Goal: Task Accomplishment & Management: Manage account settings

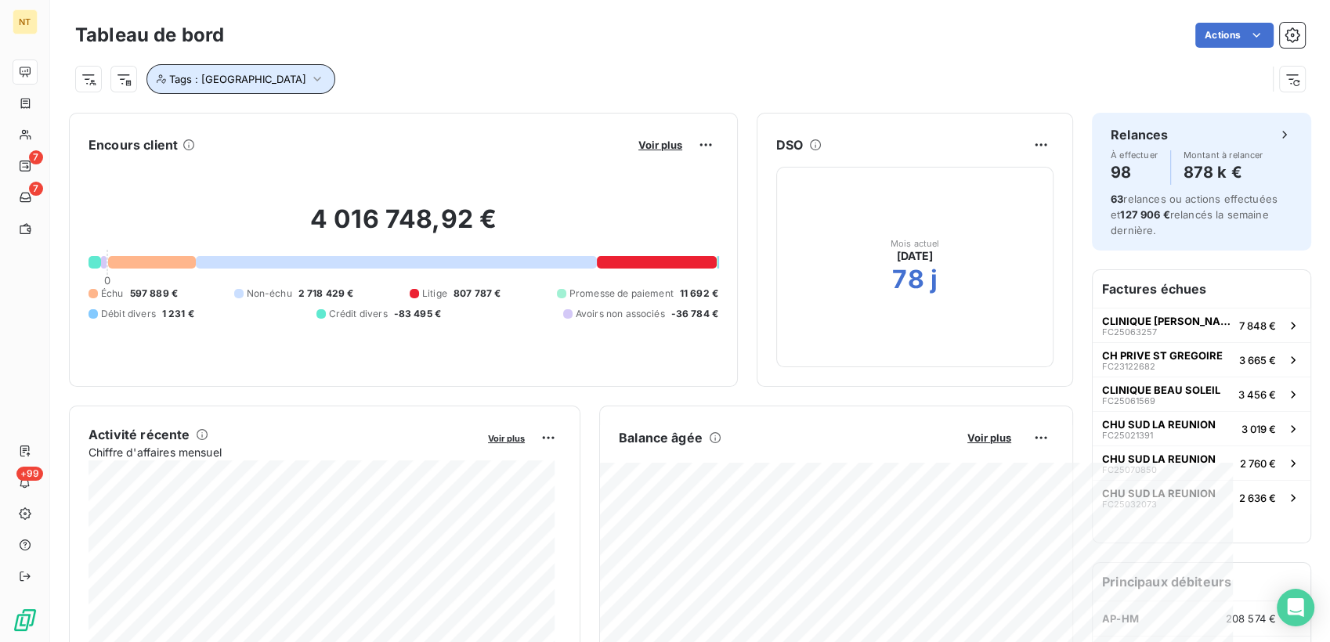
click at [242, 72] on button "Tags : [GEOGRAPHIC_DATA]" at bounding box center [240, 79] width 189 height 30
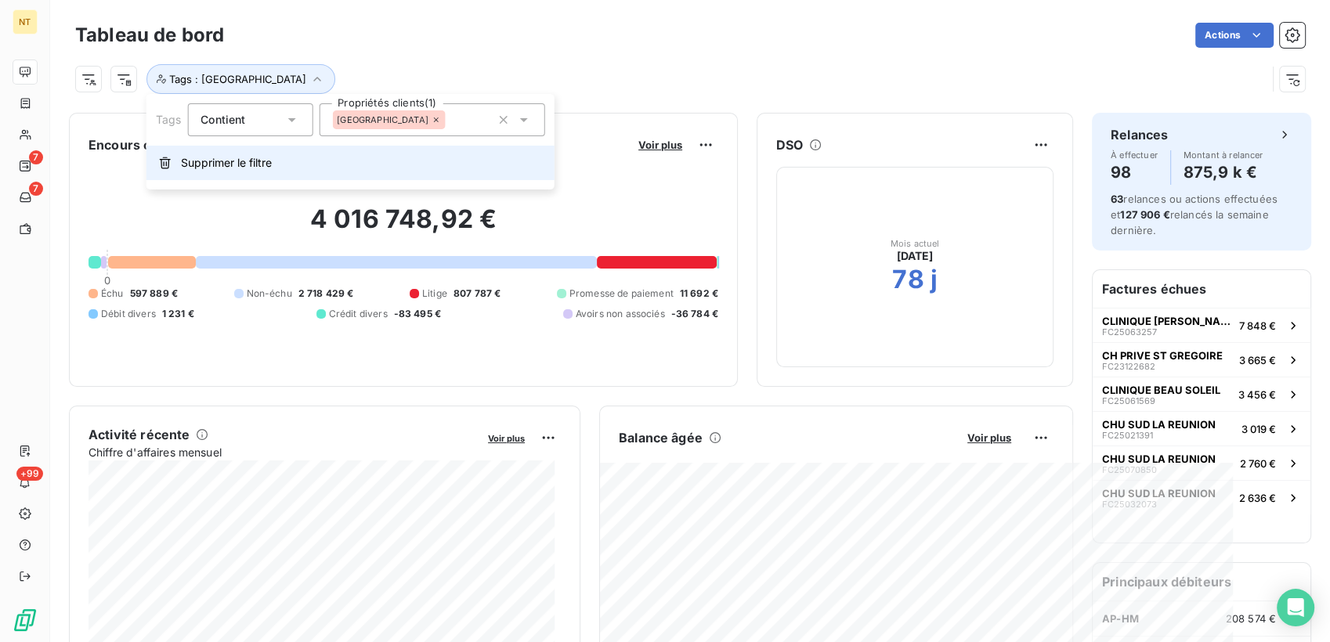
click at [251, 167] on span "Supprimer le filtre" at bounding box center [226, 163] width 91 height 16
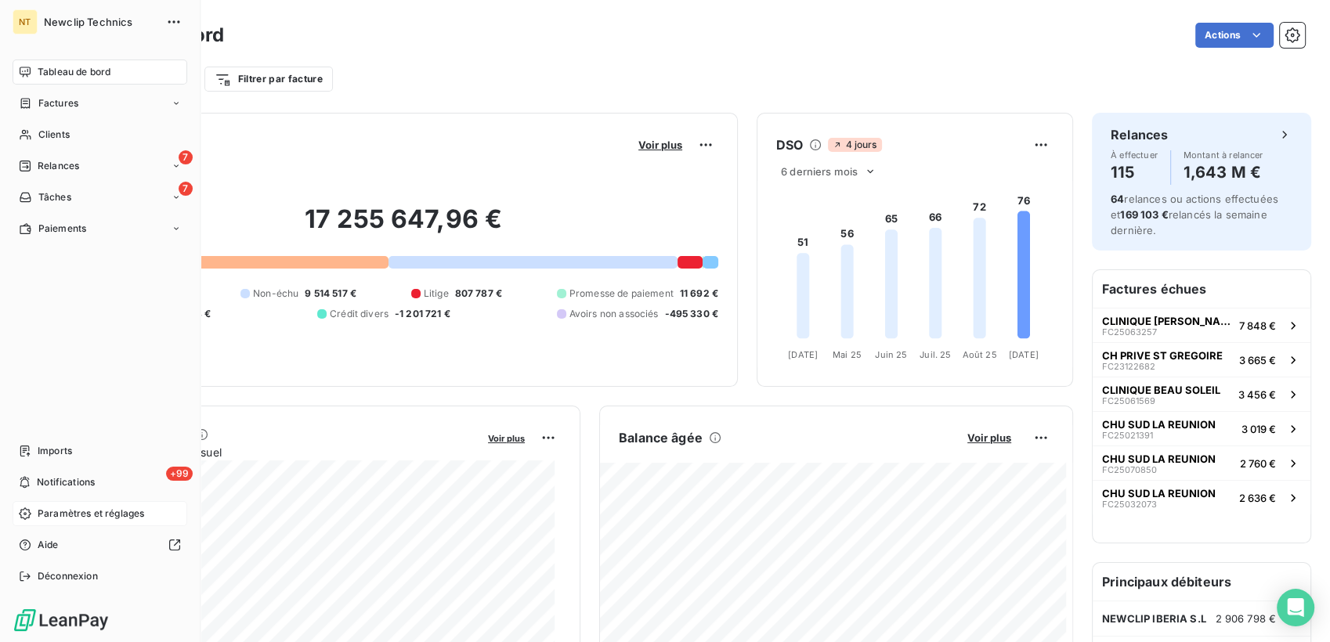
click at [89, 512] on span "Paramètres et réglages" at bounding box center [91, 514] width 107 height 14
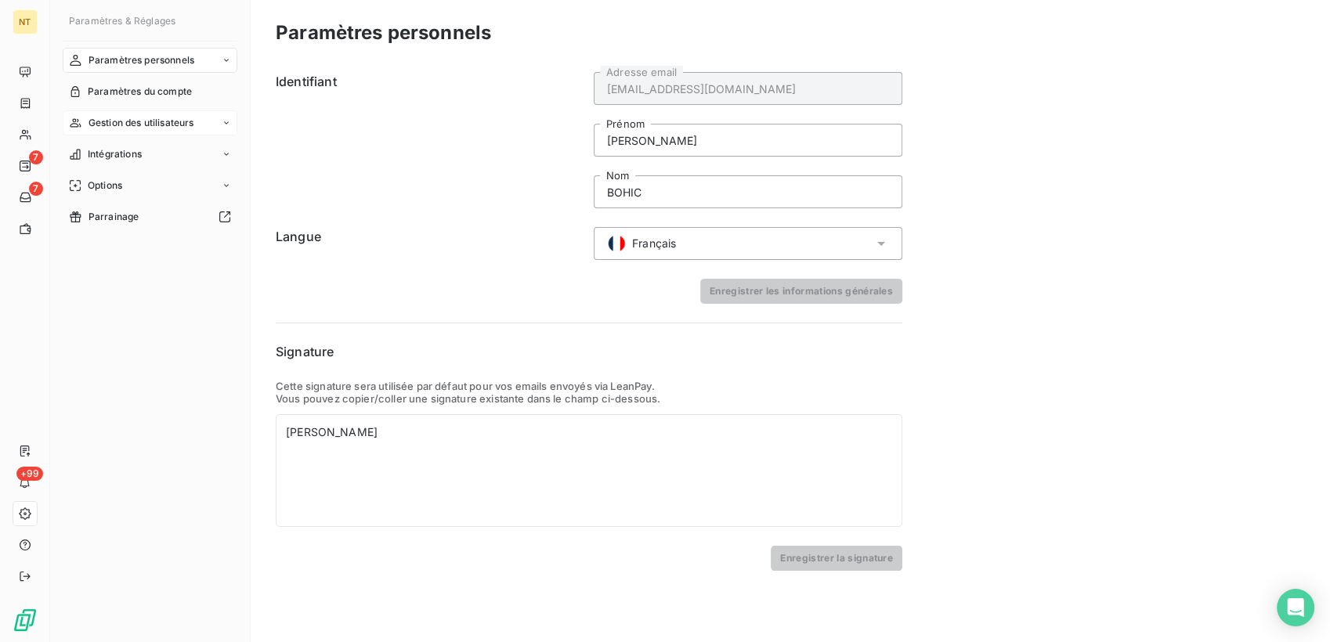
click at [121, 121] on span "Gestion des utilisateurs" at bounding box center [142, 123] width 106 height 14
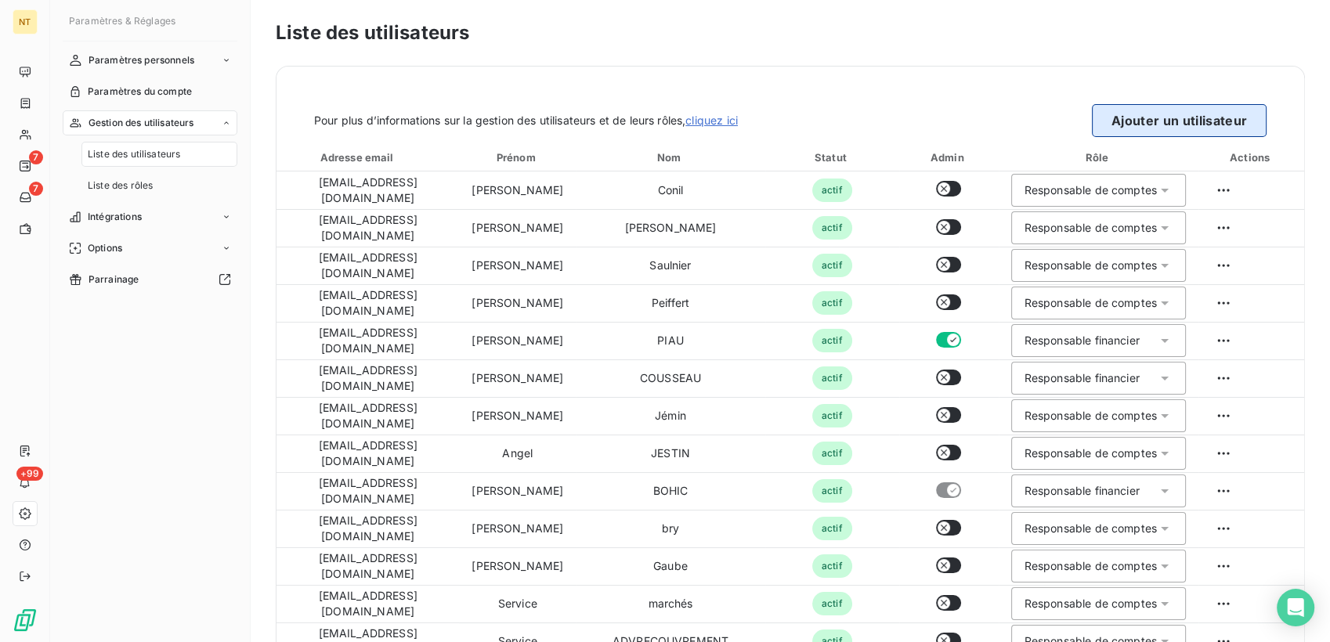
click at [1197, 110] on button "Ajouter un utilisateur" at bounding box center [1179, 120] width 175 height 33
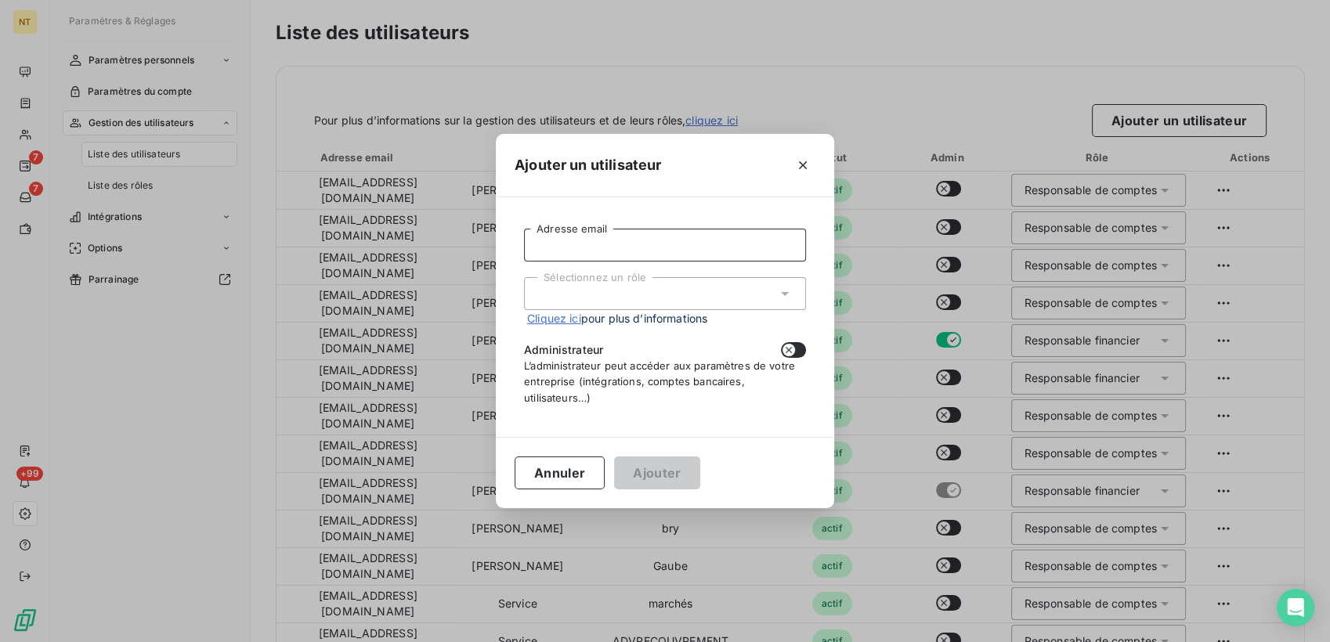
click at [690, 248] on input "Adresse email" at bounding box center [665, 245] width 282 height 33
type input "R"
type input "[EMAIL_ADDRESS][DOMAIN_NAME]"
click at [689, 313] on span "Cliquez ici pour plus d’informations" at bounding box center [617, 318] width 180 height 16
click at [691, 309] on div "Sélectionnez un rôle" at bounding box center [665, 293] width 282 height 33
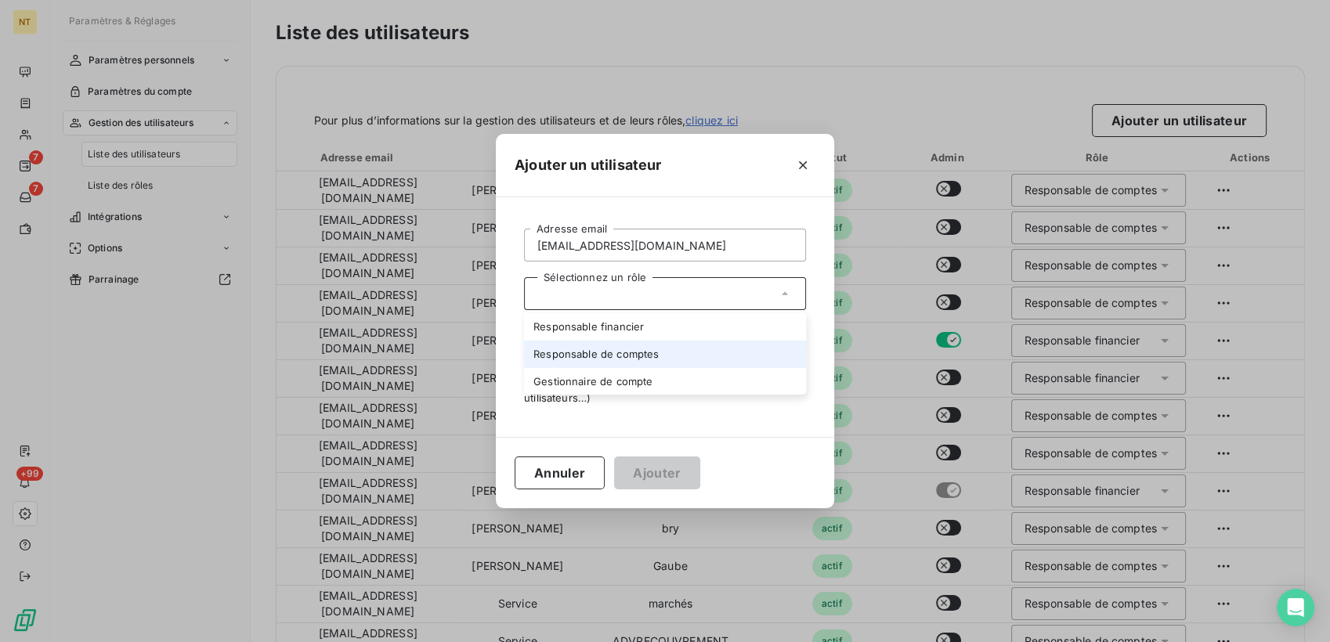
click at [671, 348] on li "Responsable de comptes" at bounding box center [665, 354] width 282 height 27
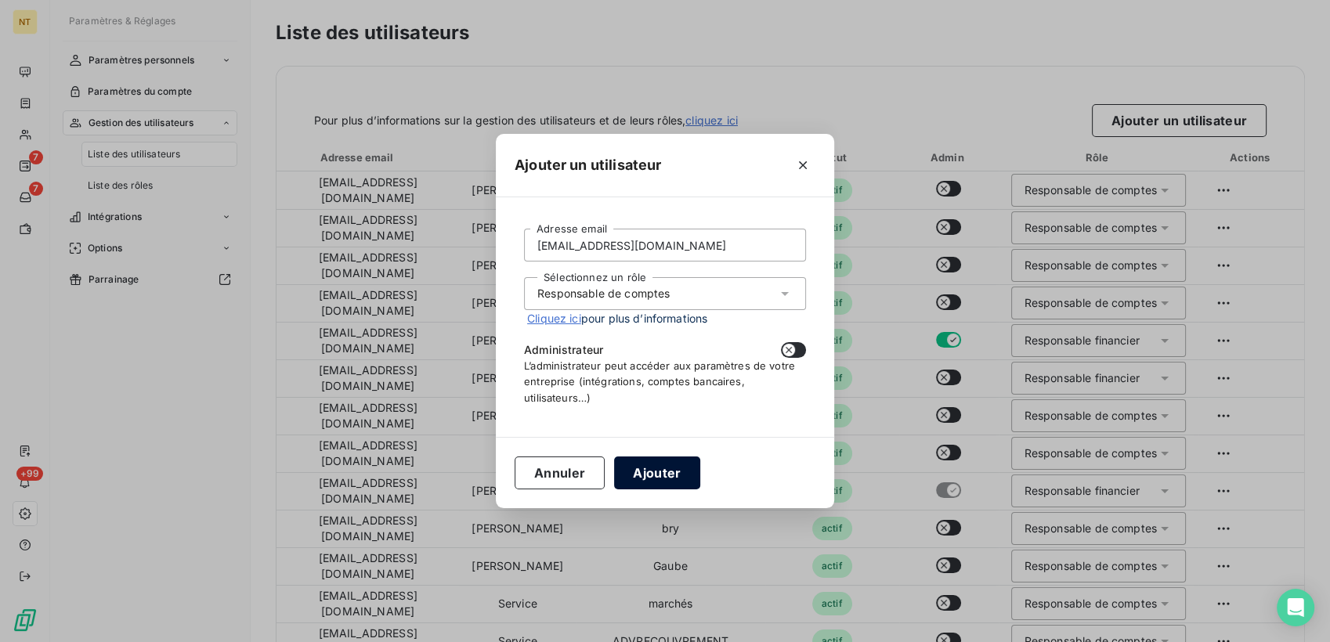
click at [655, 479] on button "Ajouter" at bounding box center [656, 473] width 85 height 33
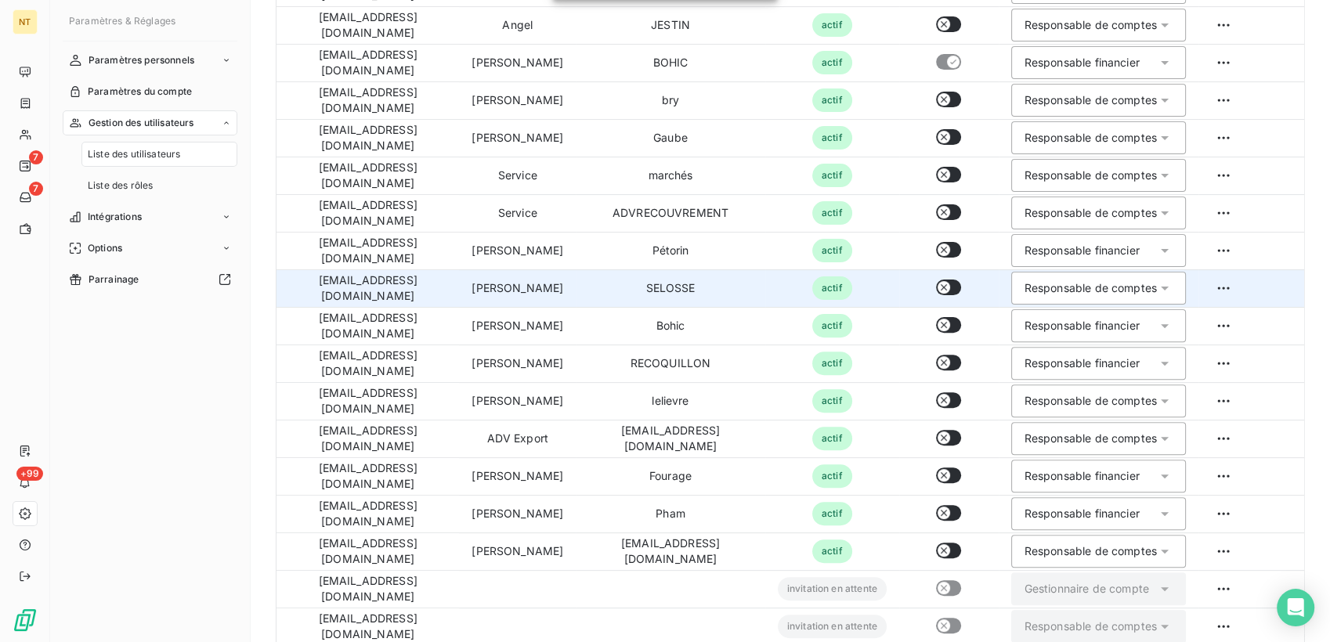
scroll to position [457, 0]
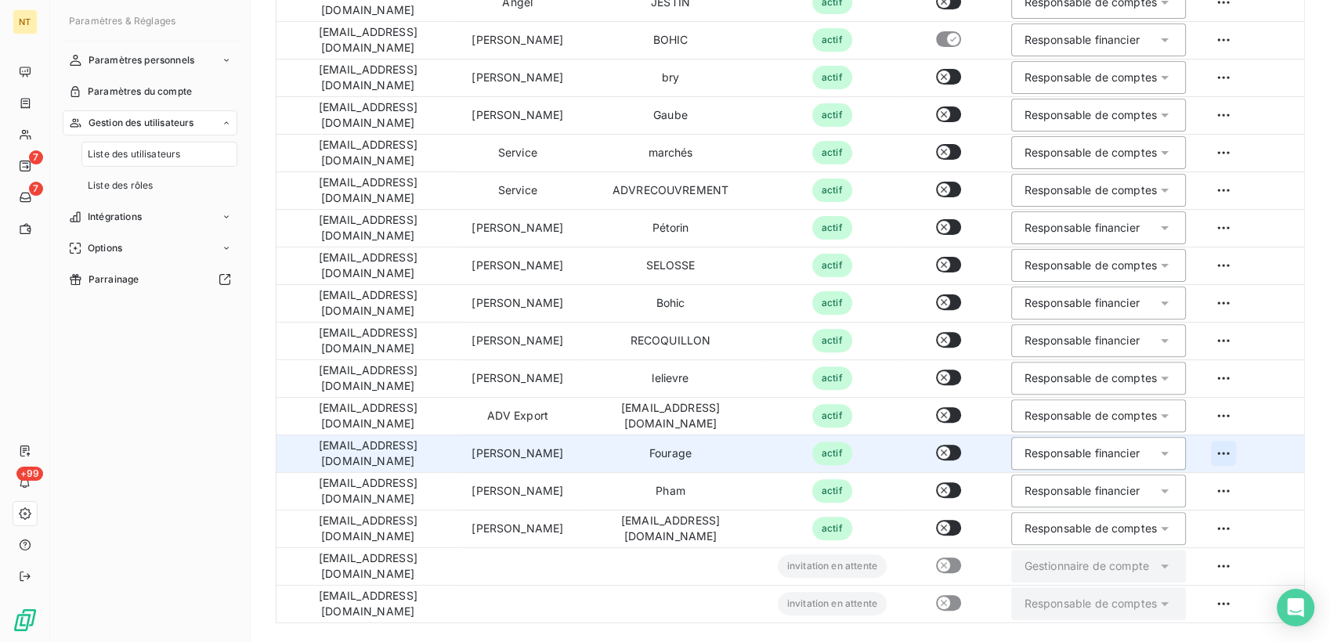
click at [1256, 450] on html "NT 7 7 +99 Paramètres & Réglages Paramètres personnels Paramètres du compte Ges…" at bounding box center [665, 321] width 1330 height 642
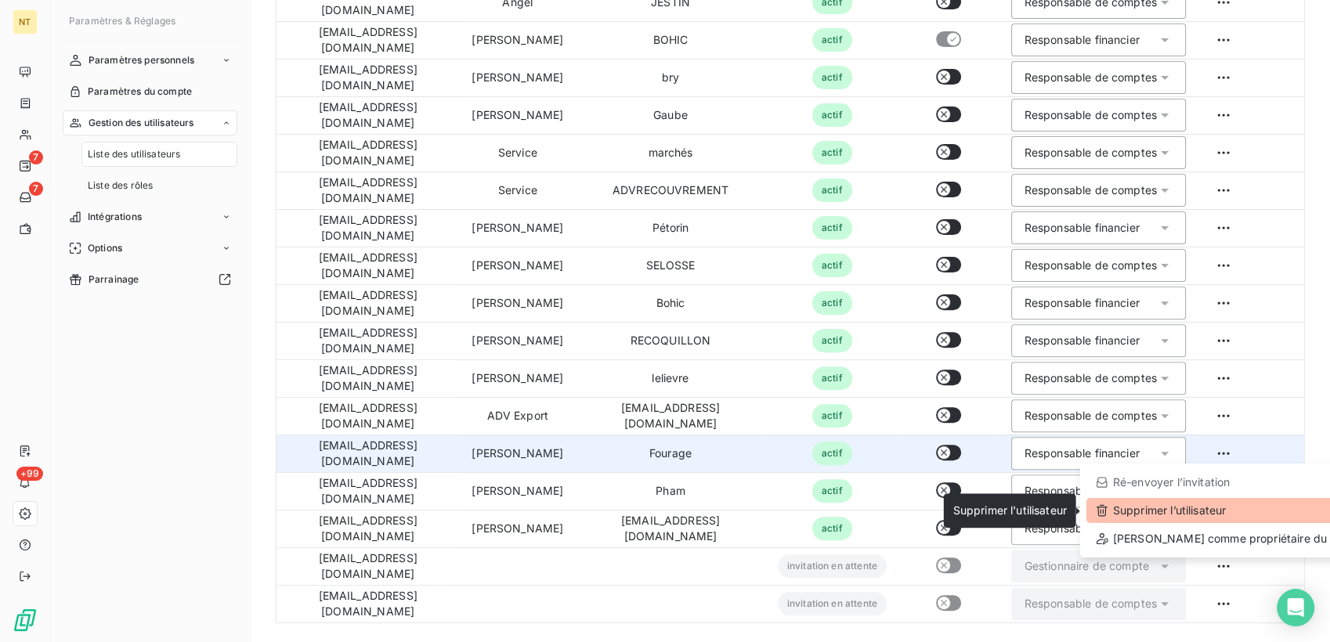
click at [1212, 508] on div "Supprimer l’utilisateur" at bounding box center [1232, 510] width 293 height 25
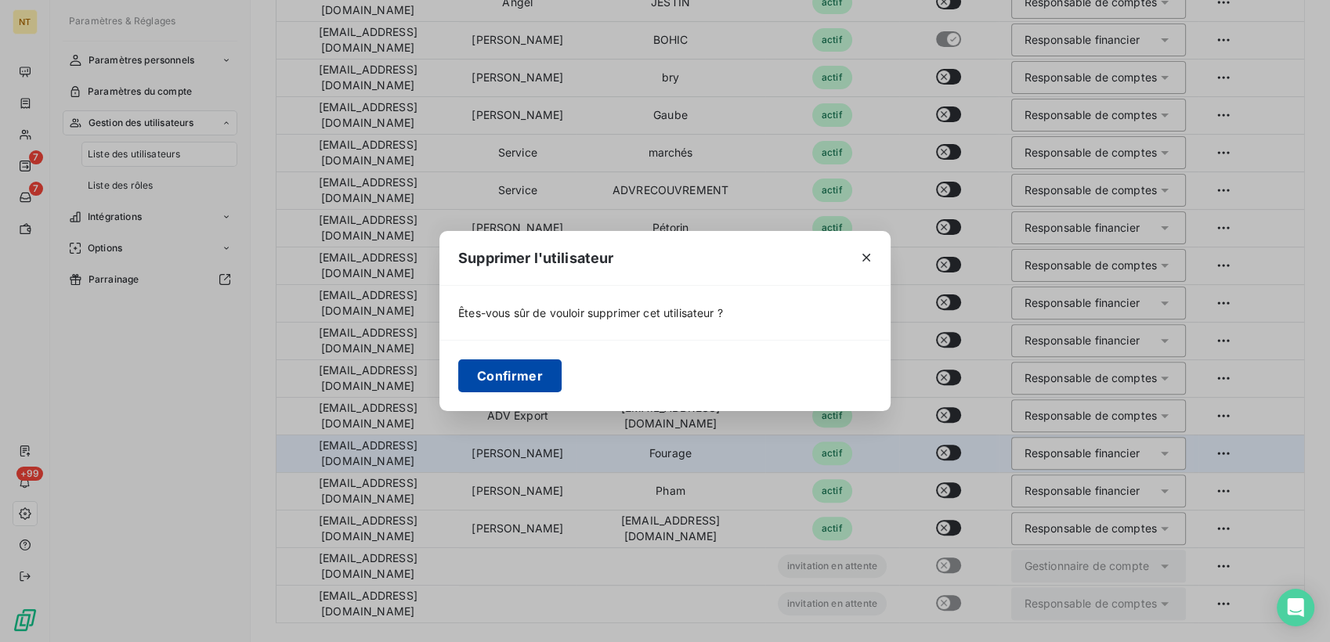
click at [506, 377] on button "Confirmer" at bounding box center [509, 376] width 103 height 33
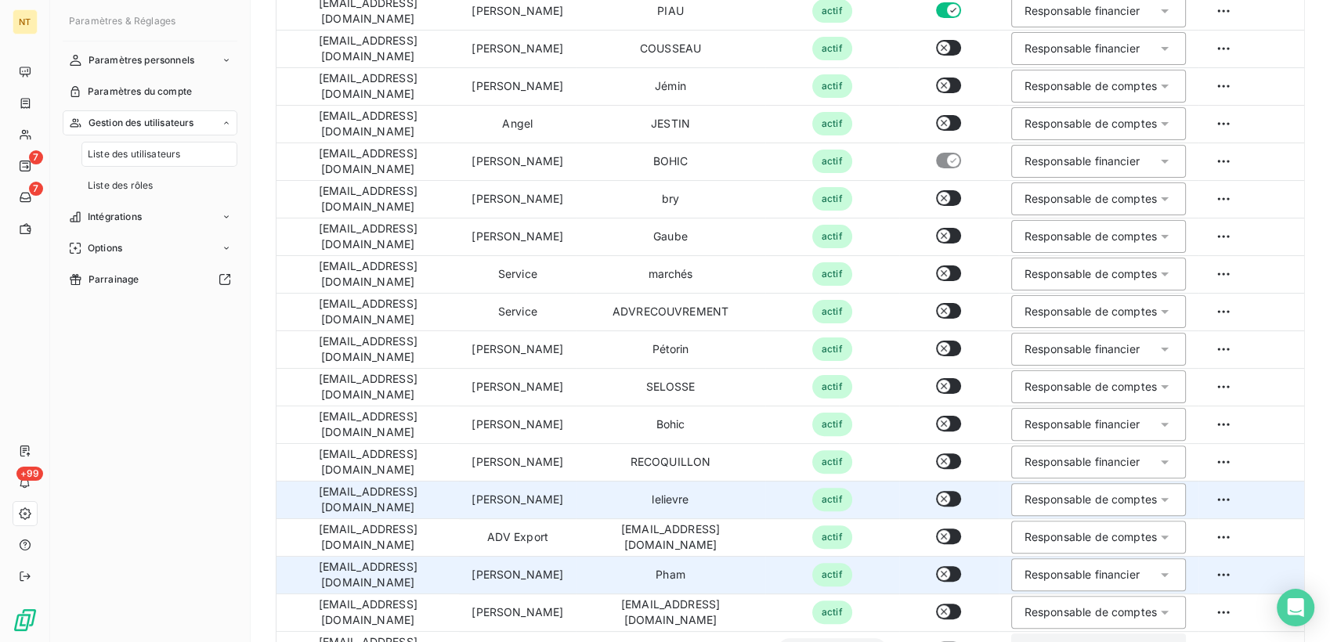
scroll to position [419, 0]
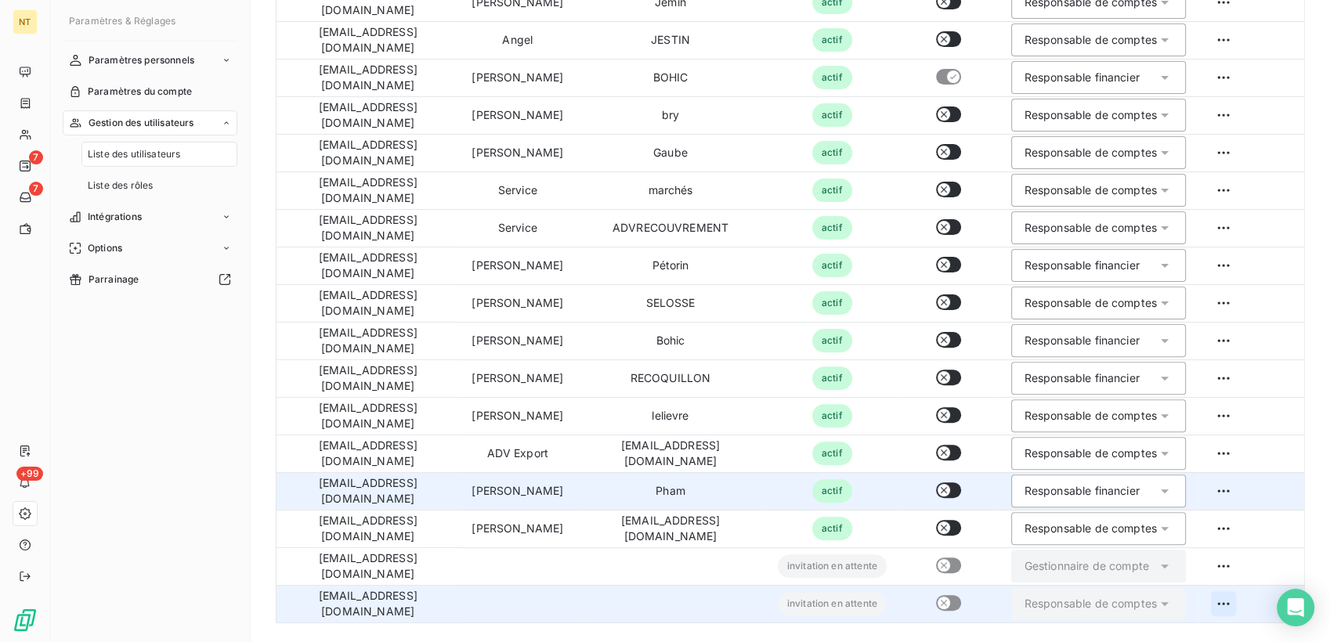
click at [1260, 601] on html "NT 7 7 +99 Paramètres & Réglages Paramètres personnels Paramètres du compte Ges…" at bounding box center [665, 321] width 1330 height 642
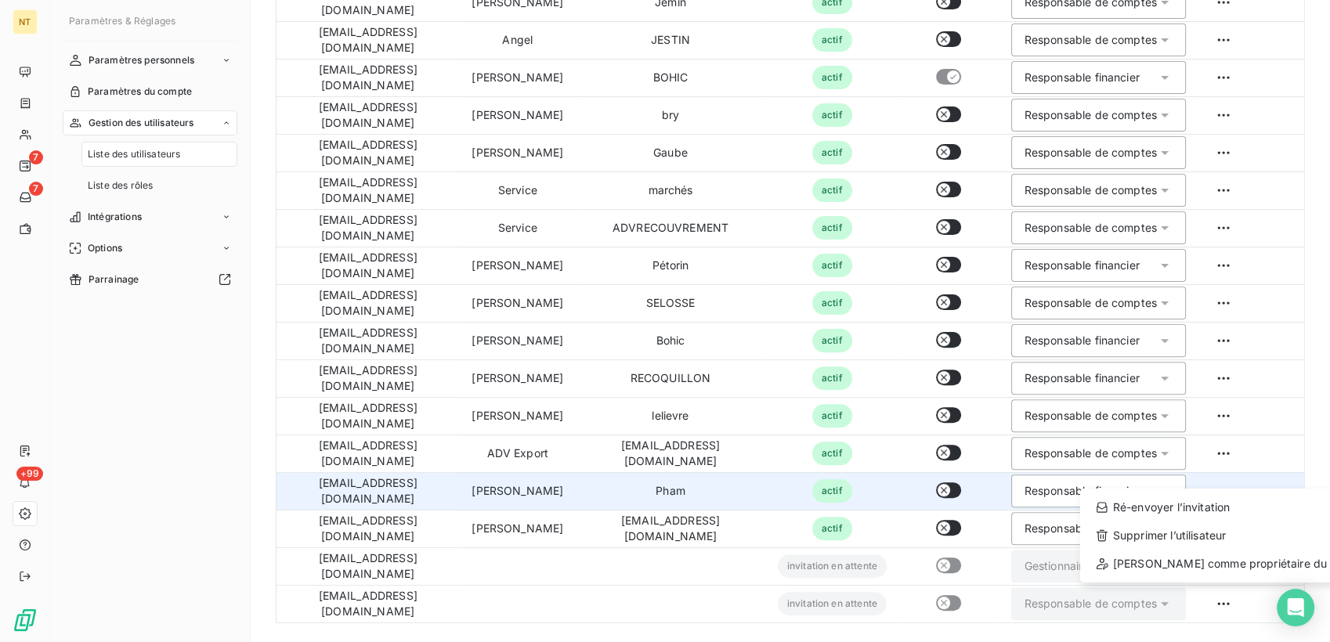
click at [262, 410] on html "NT 7 7 +99 Paramètres & Réglages Paramètres personnels Paramètres du compte Ges…" at bounding box center [665, 321] width 1330 height 642
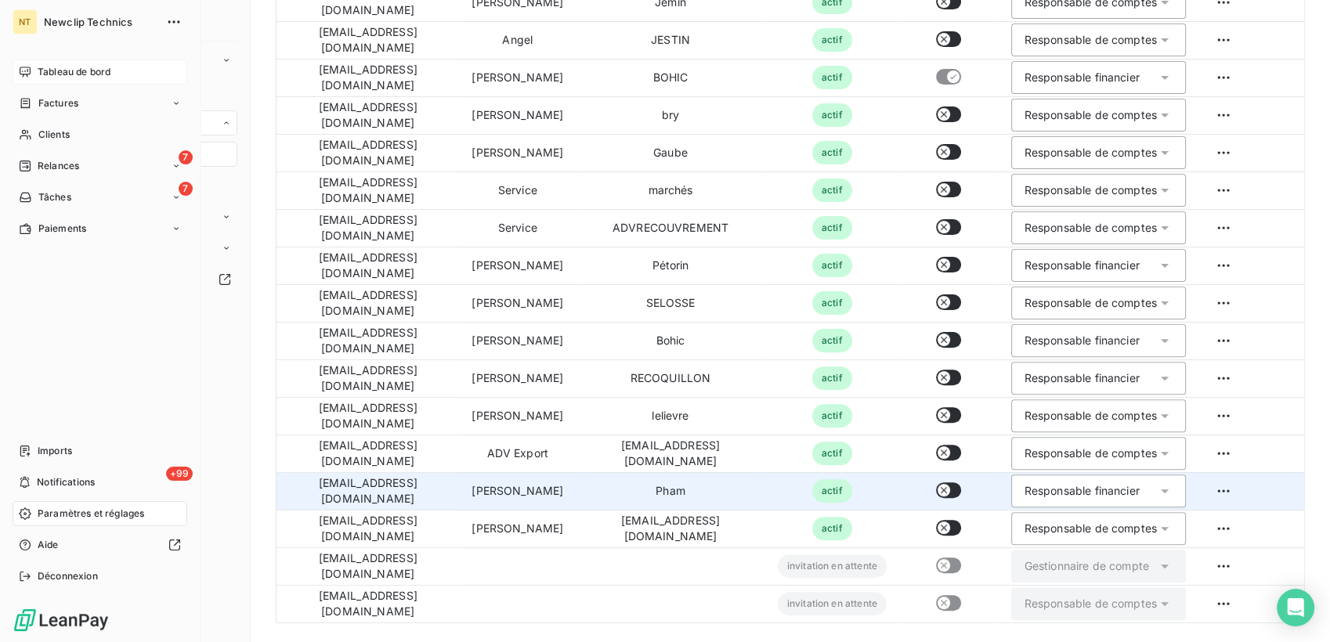
click at [22, 63] on div "Tableau de bord" at bounding box center [100, 72] width 175 height 25
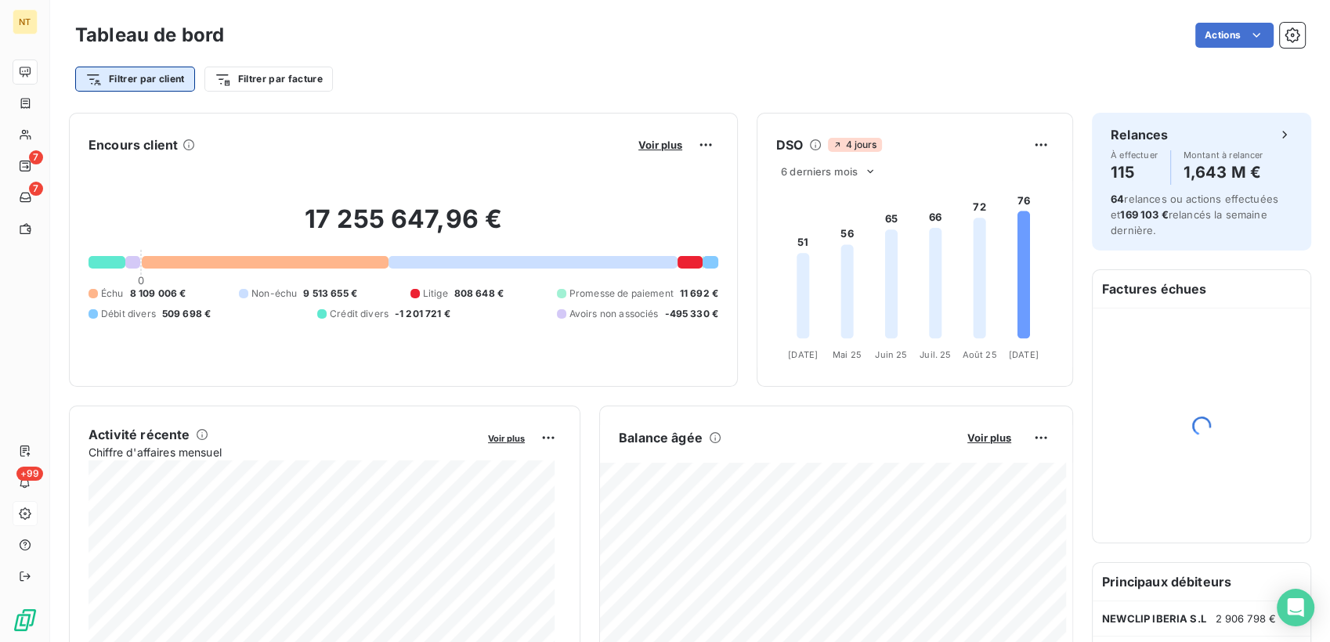
click at [132, 78] on html "NT 7 7 +99 Tableau de bord Actions Filtrer par client Filtrer par facture Encou…" at bounding box center [665, 321] width 1330 height 642
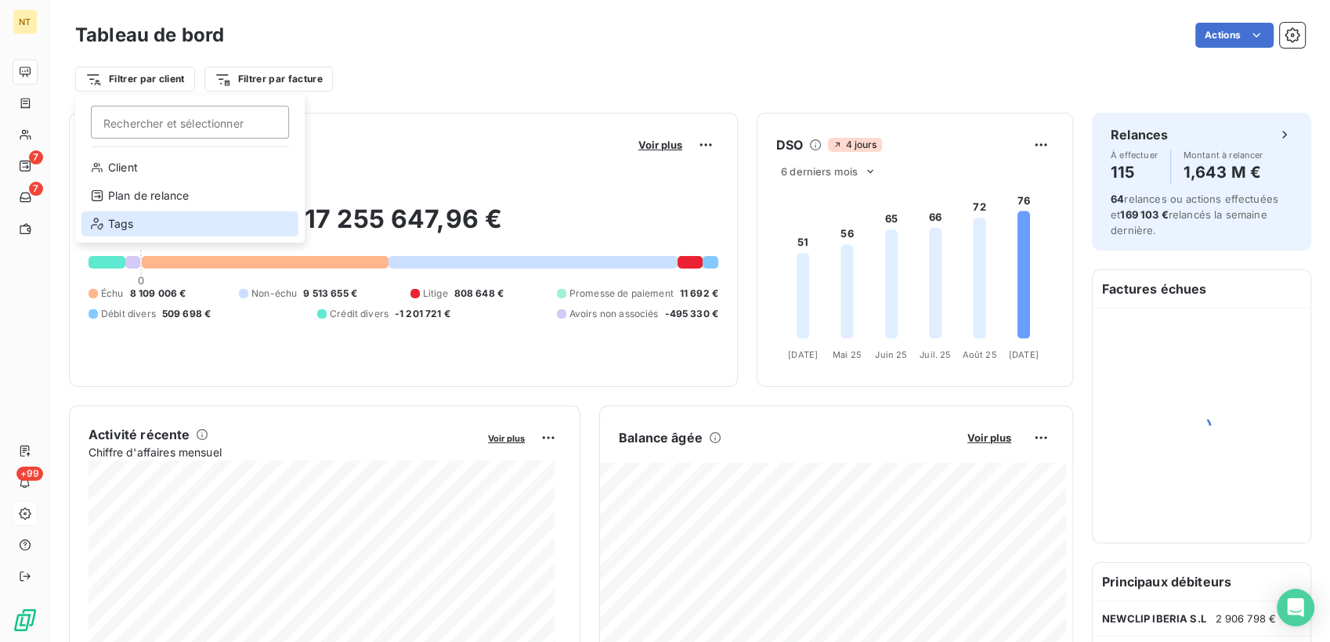
click at [150, 221] on div "Tags" at bounding box center [189, 223] width 217 height 25
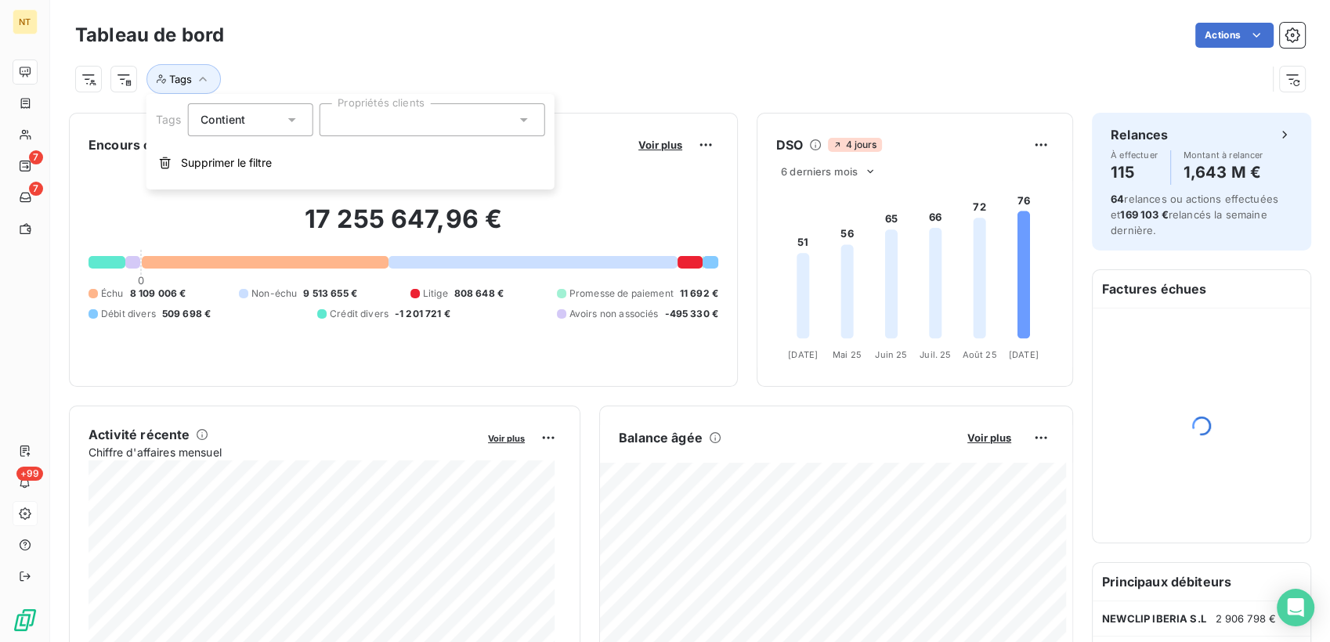
click at [392, 131] on div at bounding box center [432, 119] width 226 height 33
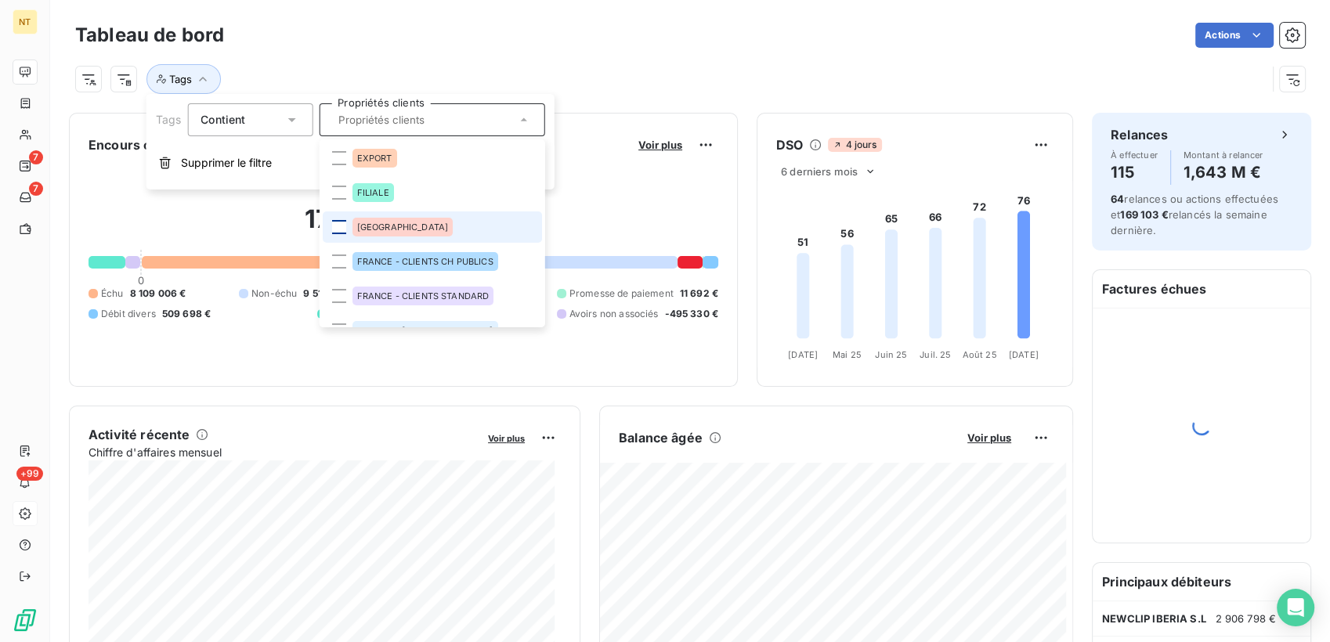
drag, startPoint x: 342, startPoint y: 224, endPoint x: 458, endPoint y: 172, distance: 127.7
click at [340, 224] on div at bounding box center [338, 227] width 14 height 14
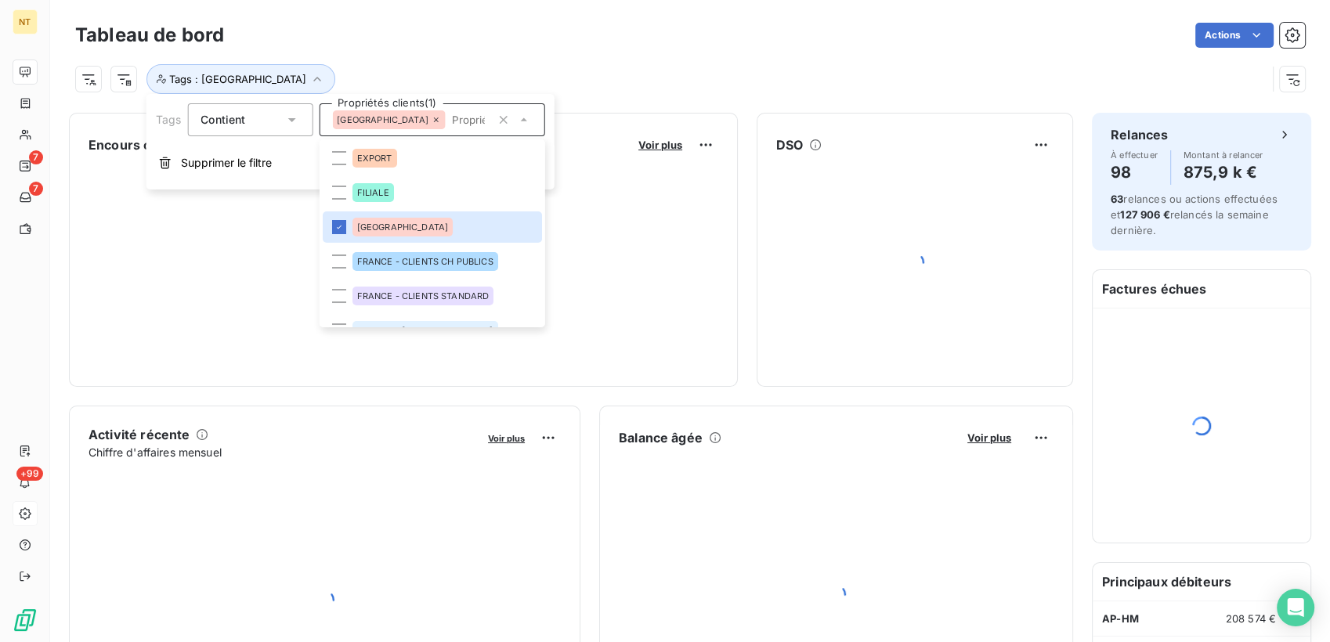
click at [666, 43] on div "Actions" at bounding box center [774, 35] width 1062 height 25
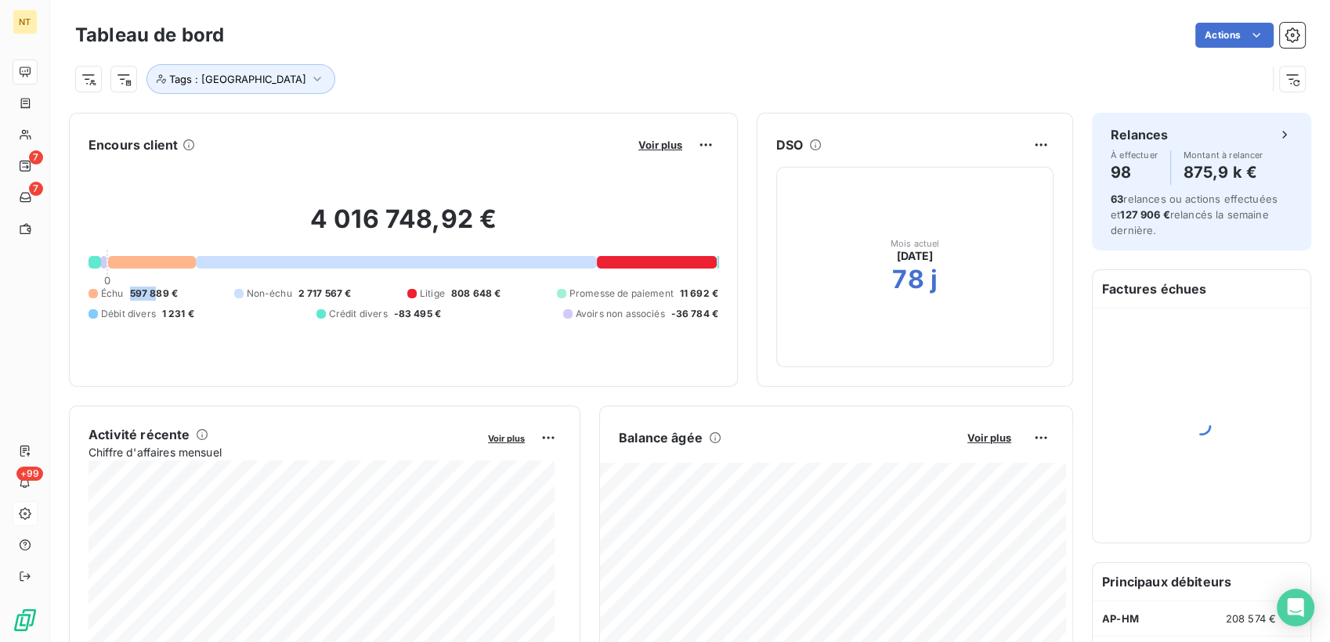
drag, startPoint x: 131, startPoint y: 293, endPoint x: 154, endPoint y: 293, distance: 22.7
click at [154, 293] on span "597 889 €" at bounding box center [154, 294] width 48 height 14
click at [657, 146] on span "Voir plus" at bounding box center [660, 145] width 44 height 13
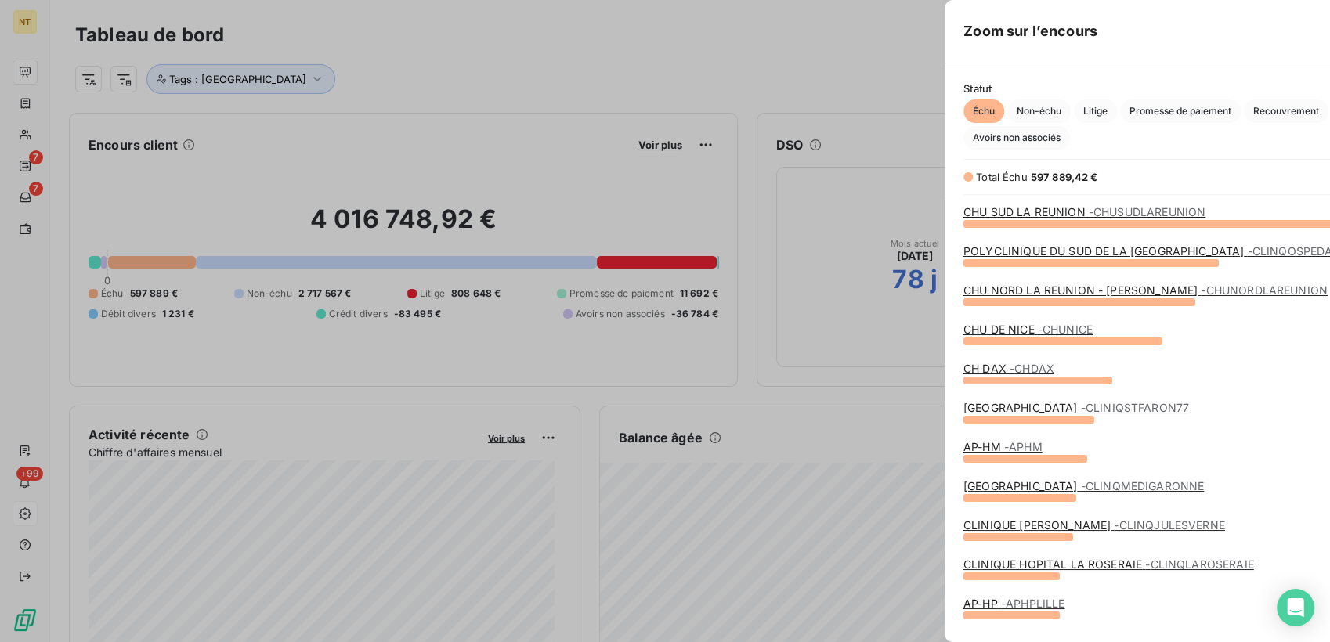
scroll to position [406, 588]
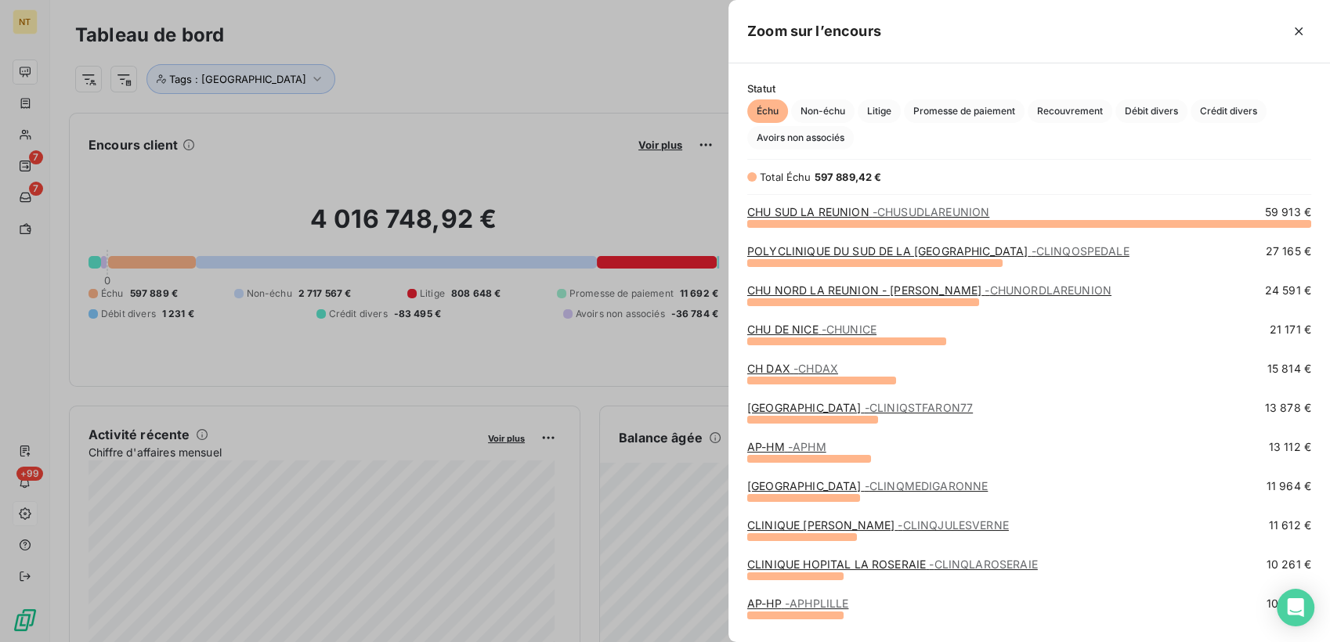
click at [781, 367] on link "CH DAX - CHDAX" at bounding box center [792, 368] width 91 height 13
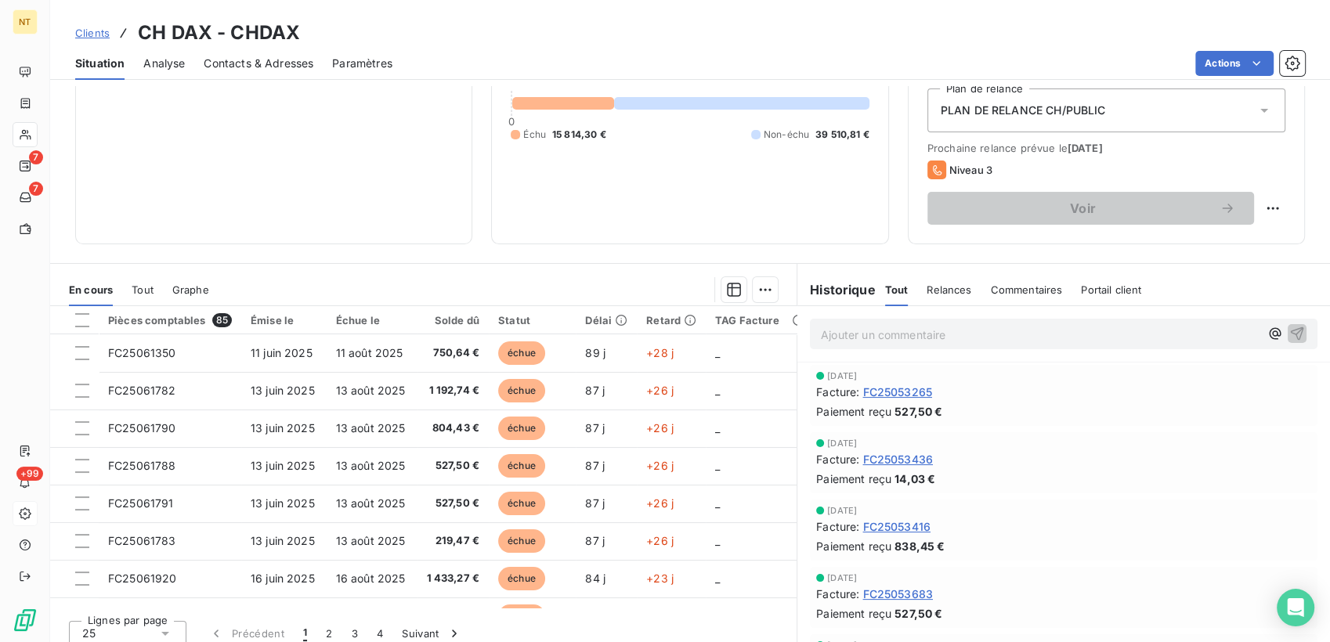
scroll to position [174, 0]
drag, startPoint x: 668, startPoint y: 605, endPoint x: 757, endPoint y: 605, distance: 88.5
click at [757, 605] on div "Pièces comptables 85 Émise le Échue le Solde dû Statut Délai Retard TAG Facture…" at bounding box center [423, 479] width 747 height 349
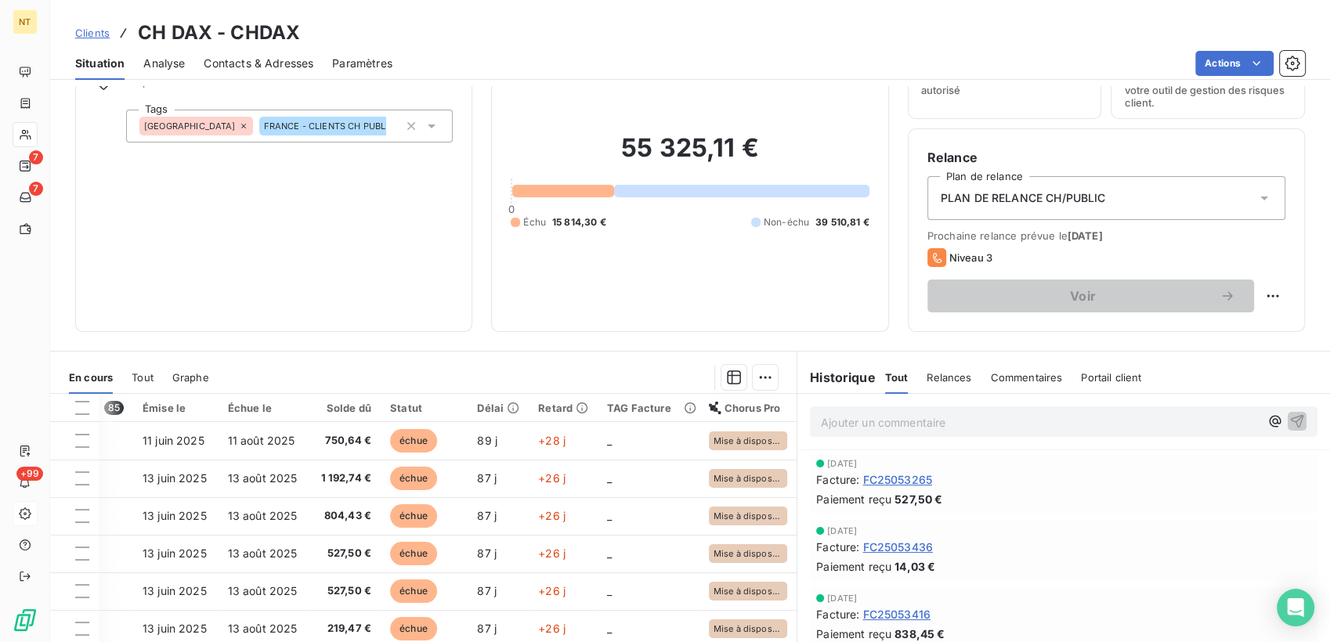
scroll to position [0, 0]
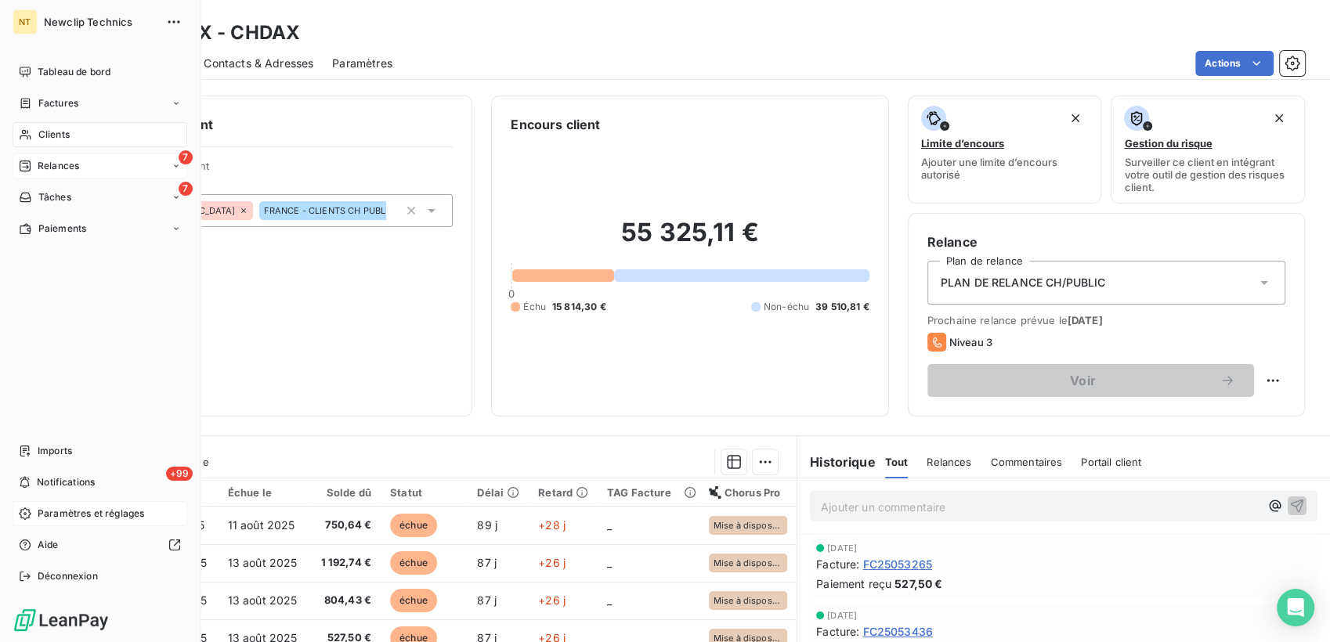
click at [70, 168] on span "Relances" at bounding box center [59, 166] width 42 height 14
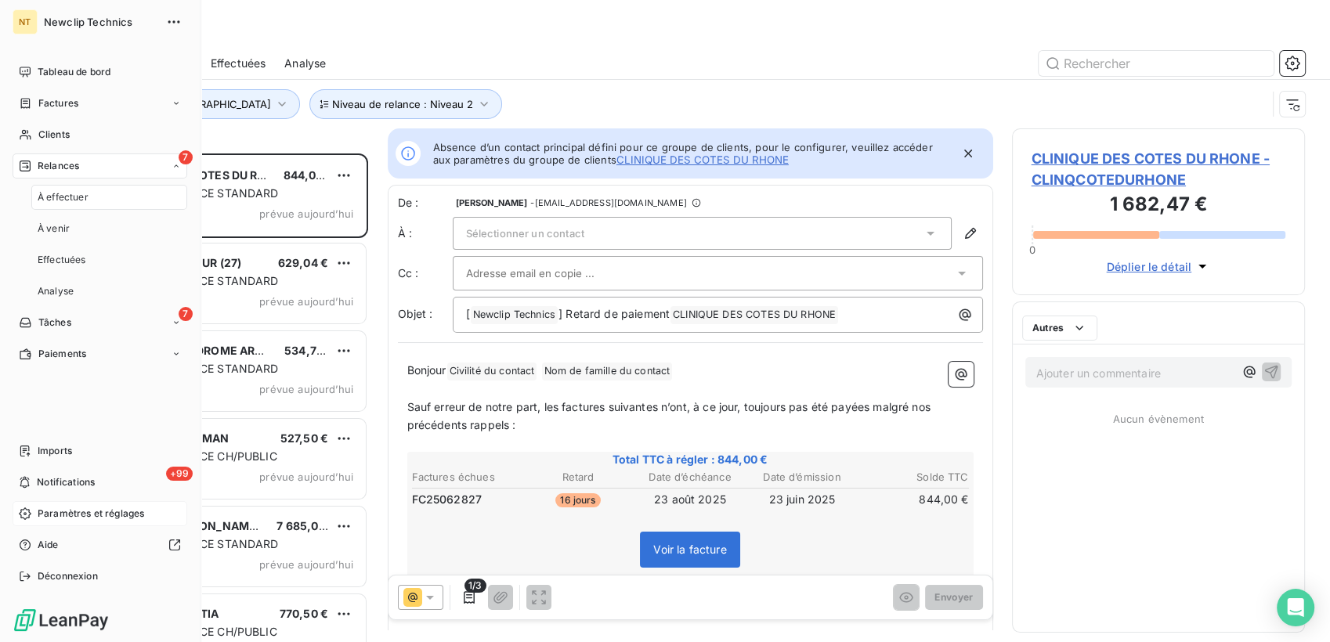
scroll to position [475, 280]
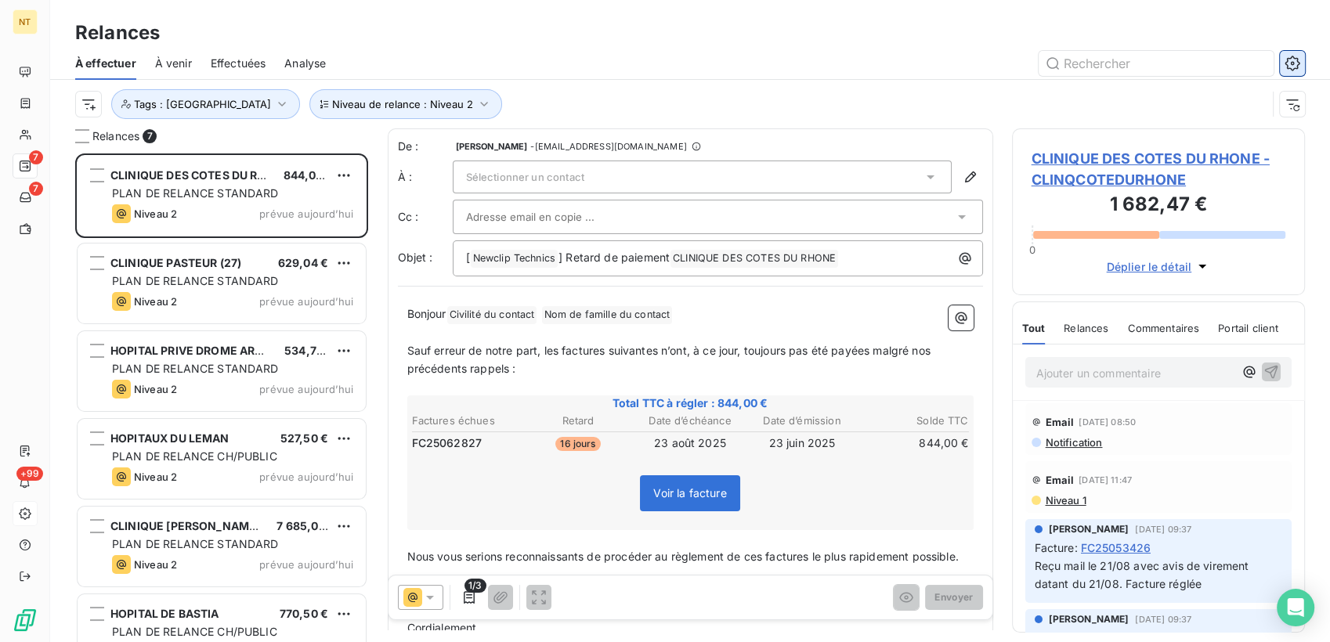
click at [1303, 66] on button "button" at bounding box center [1292, 63] width 25 height 25
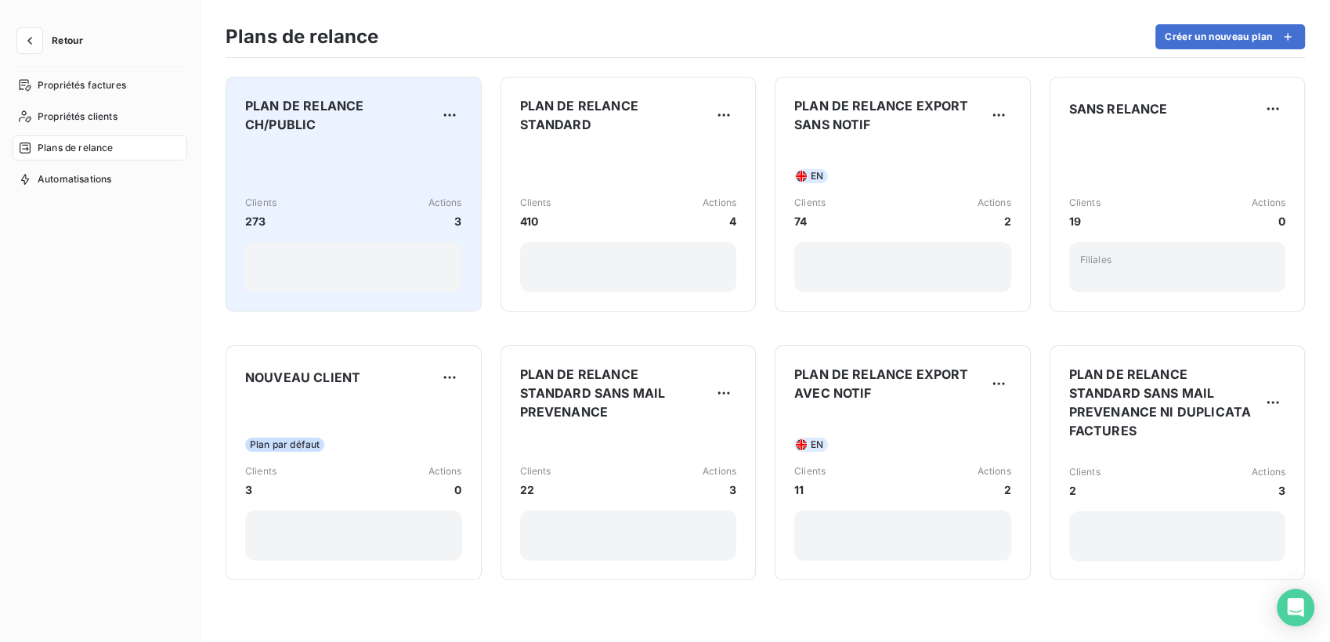
click at [326, 132] on div "PLAN DE RELANCE CH/PUBLIC Clients 273 Actions 3" at bounding box center [353, 194] width 217 height 196
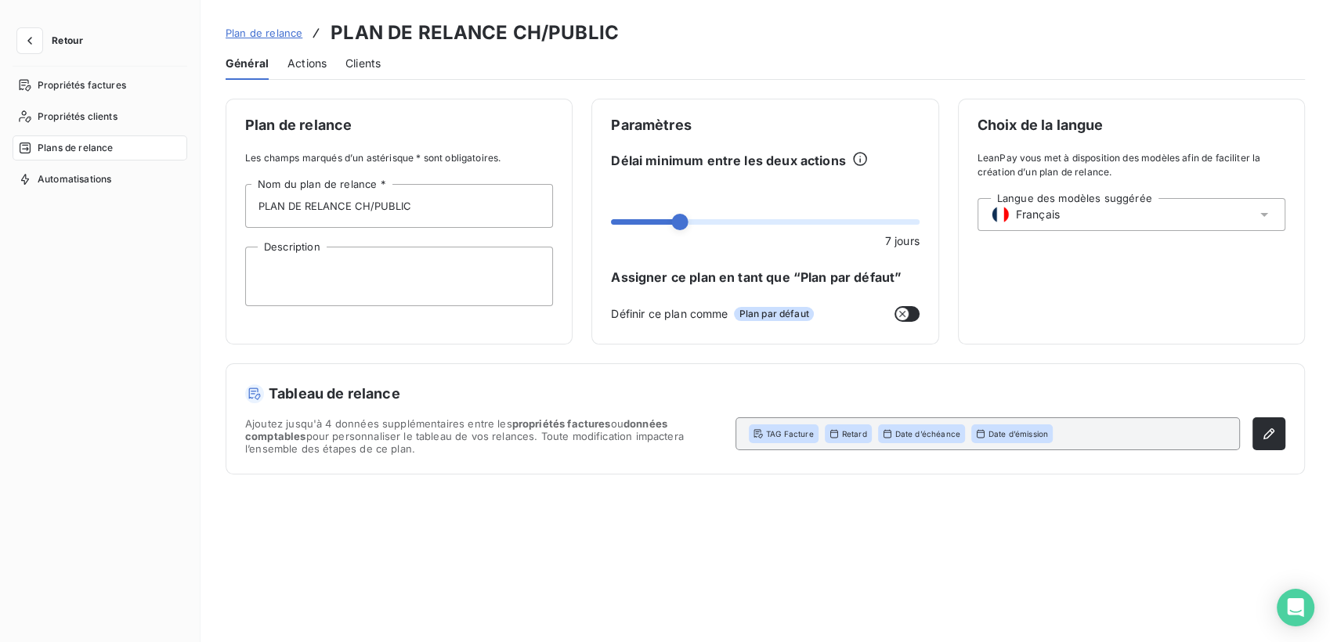
click at [300, 70] on span "Actions" at bounding box center [306, 64] width 39 height 16
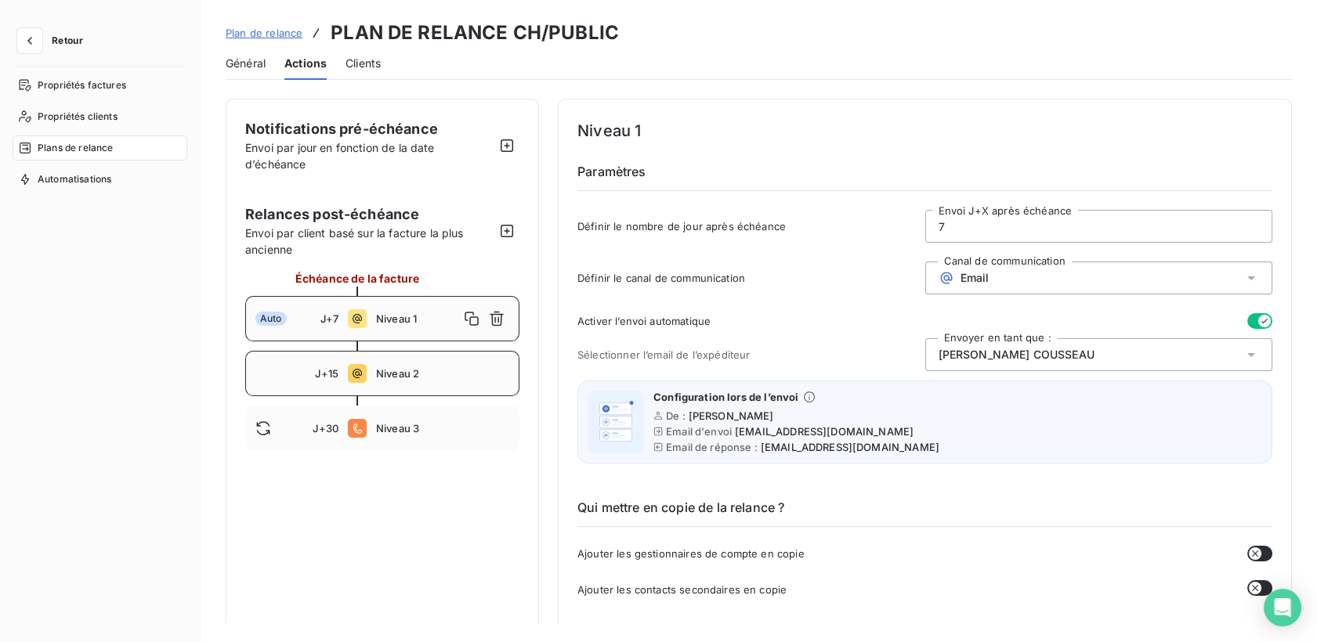
click at [316, 368] on span "J+15" at bounding box center [326, 373] width 23 height 13
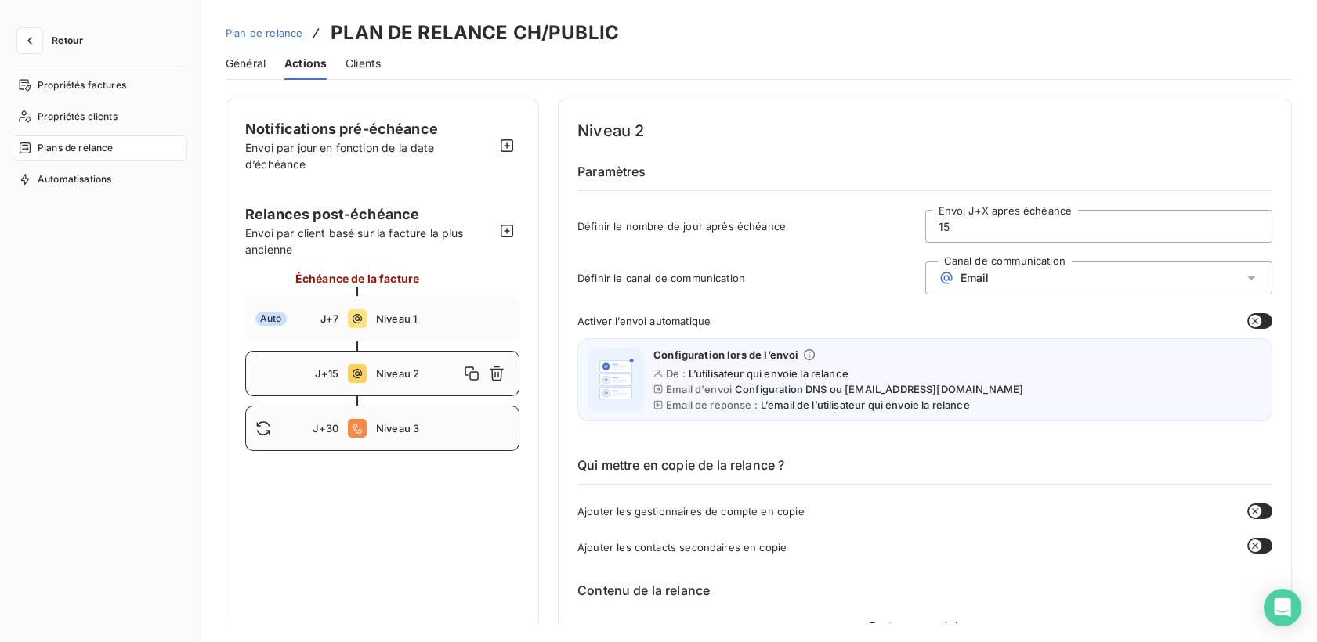
click at [320, 427] on span "J+30" at bounding box center [326, 428] width 26 height 13
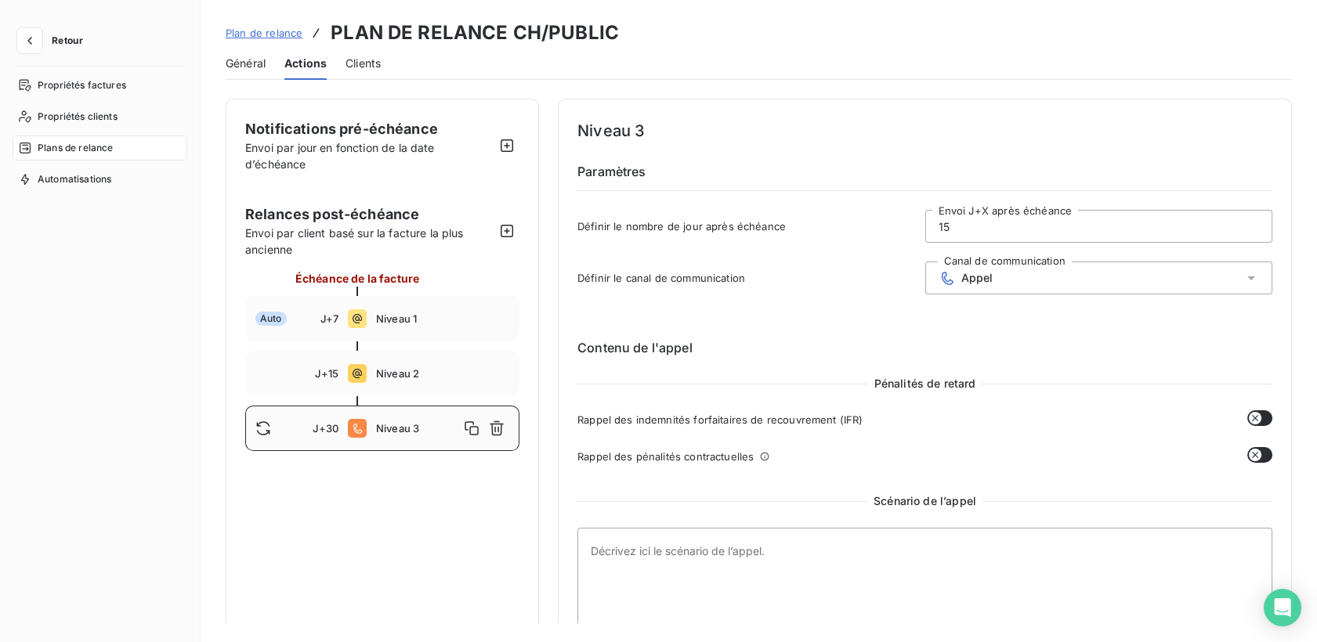
type input "30"
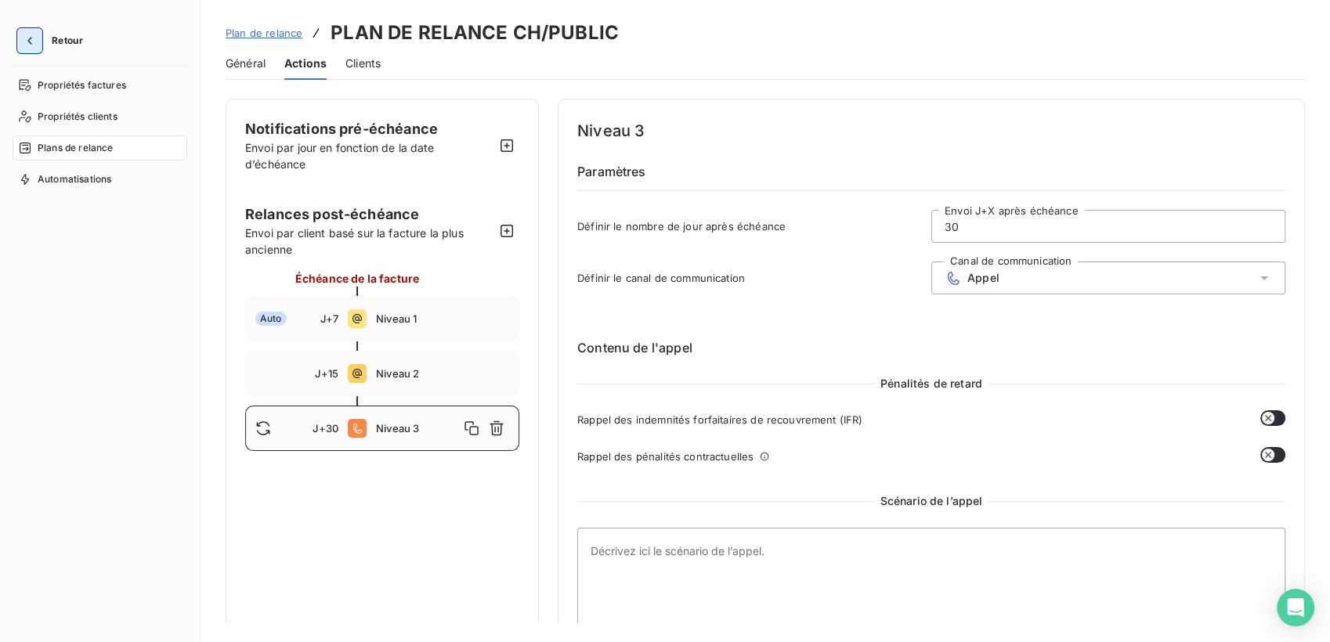
click at [28, 34] on icon "button" at bounding box center [30, 41] width 16 height 16
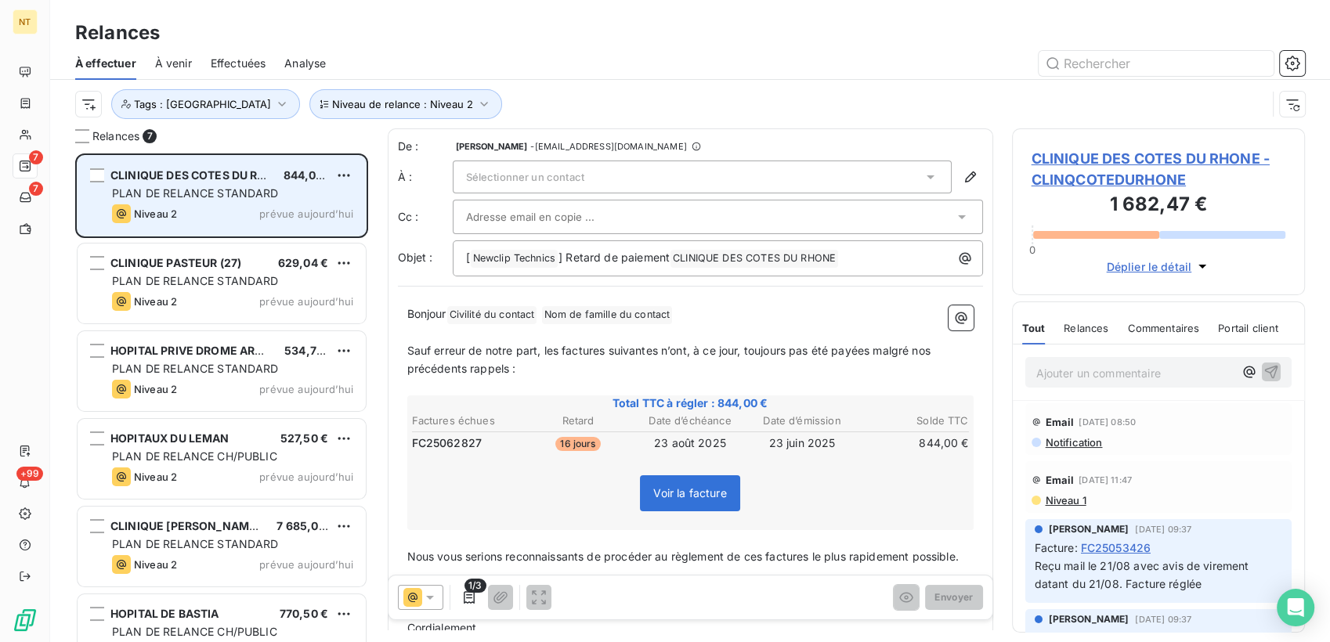
scroll to position [475, 280]
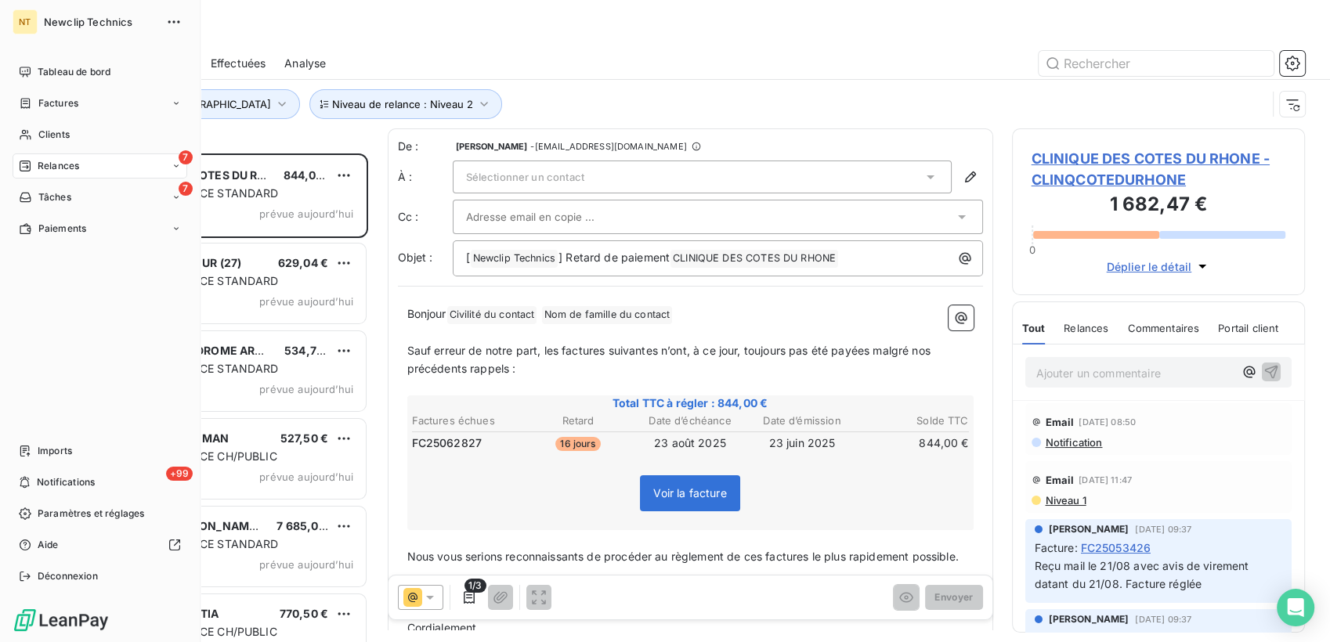
click at [41, 169] on span "Relances" at bounding box center [59, 166] width 42 height 14
click at [60, 197] on span "À effectuer" at bounding box center [63, 197] width 51 height 14
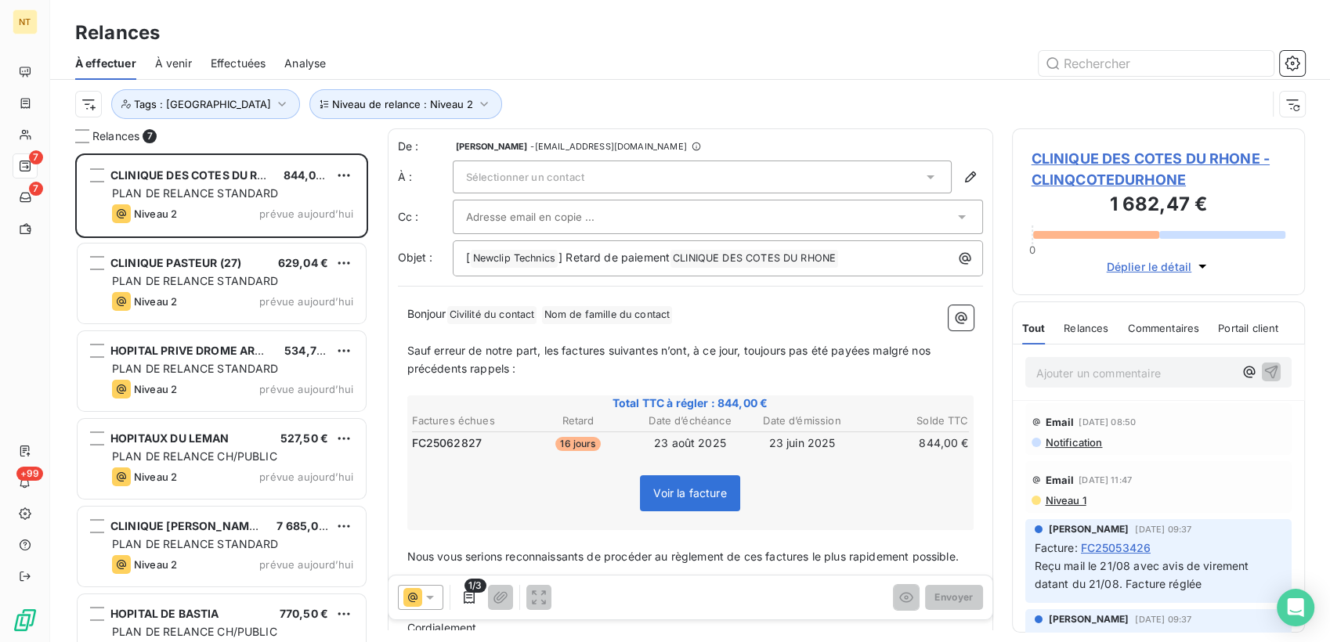
click at [645, 69] on div at bounding box center [825, 63] width 960 height 25
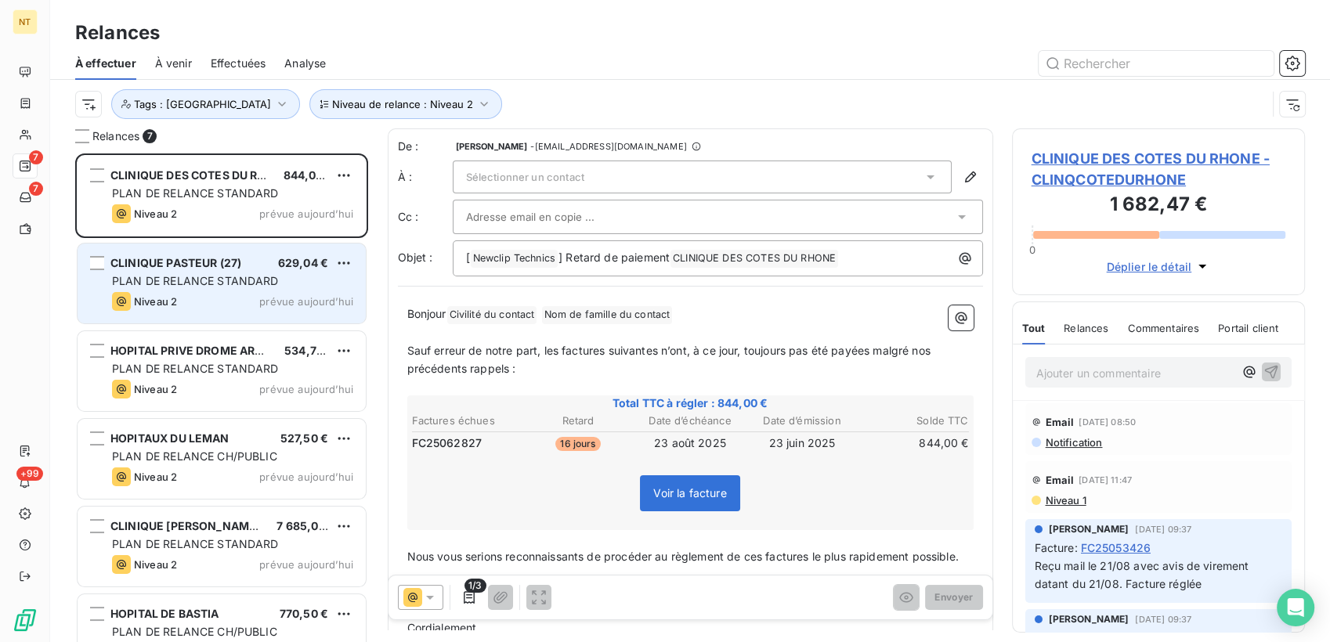
click at [175, 280] on span "PLAN DE RELANCE STANDARD" at bounding box center [195, 280] width 167 height 13
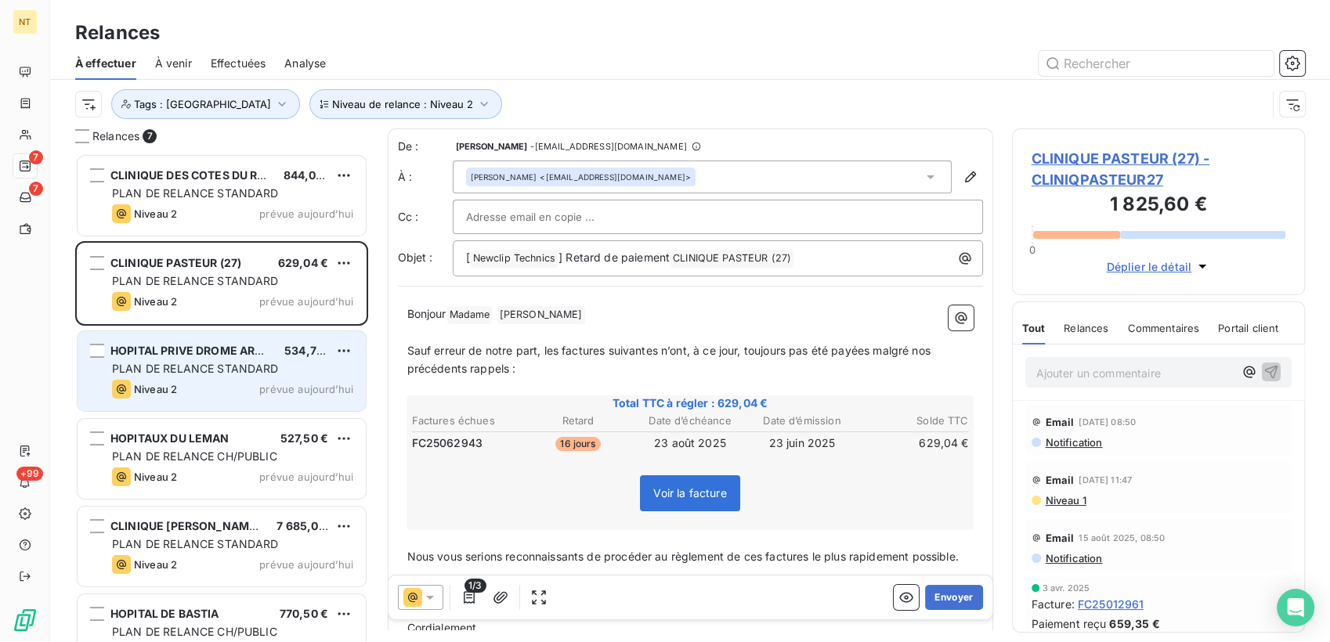
click at [183, 367] on span "PLAN DE RELANCE STANDARD" at bounding box center [195, 368] width 167 height 13
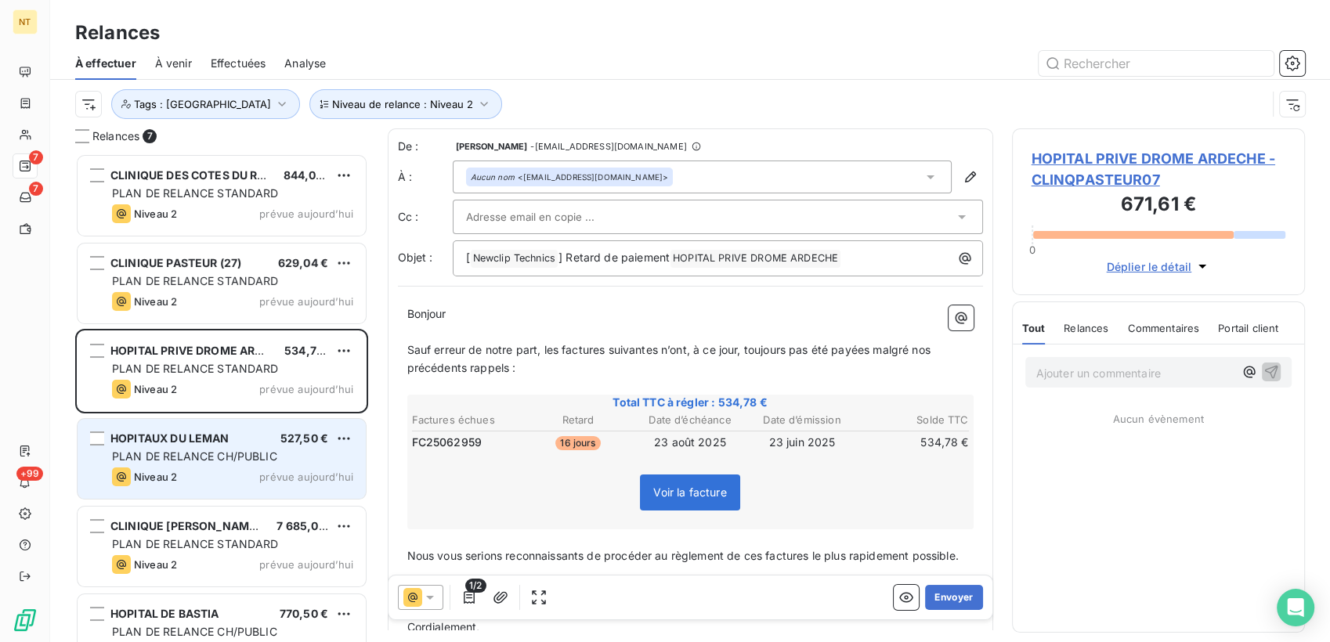
click at [176, 465] on div "HOPITAUX DU LEMAN 527,50 € PLAN DE RELANCE CH/PUBLIC Niveau 2 prévue [DATE]" at bounding box center [222, 459] width 288 height 80
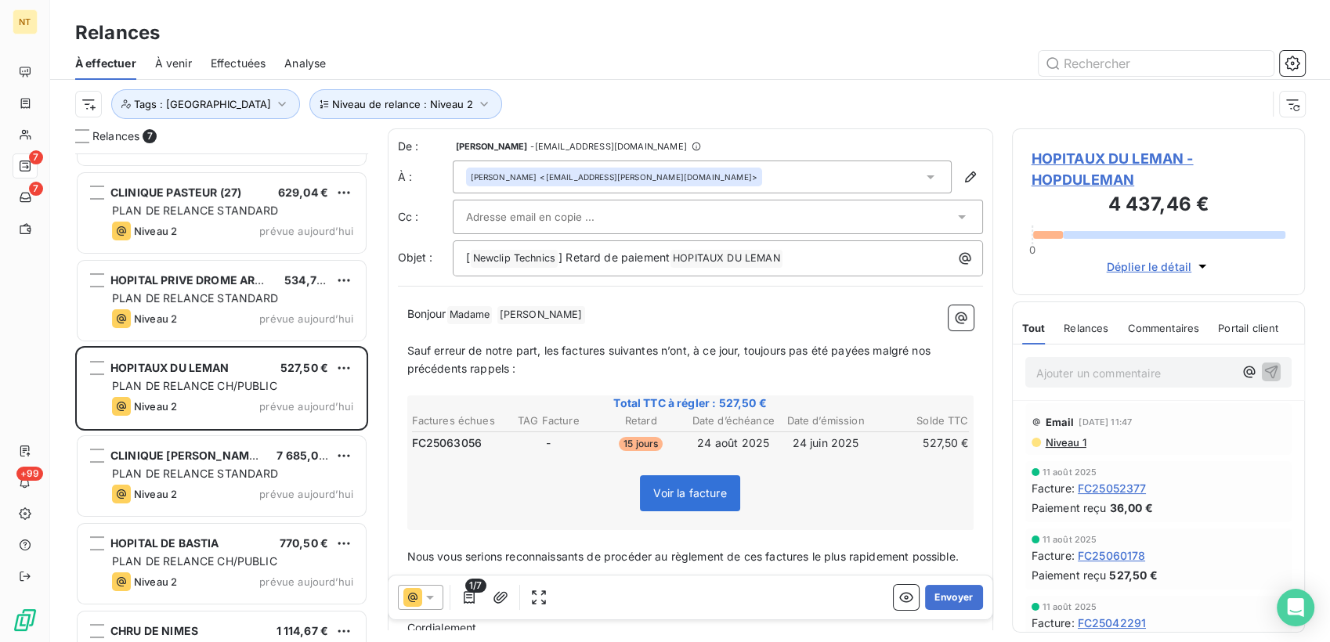
scroll to position [125, 0]
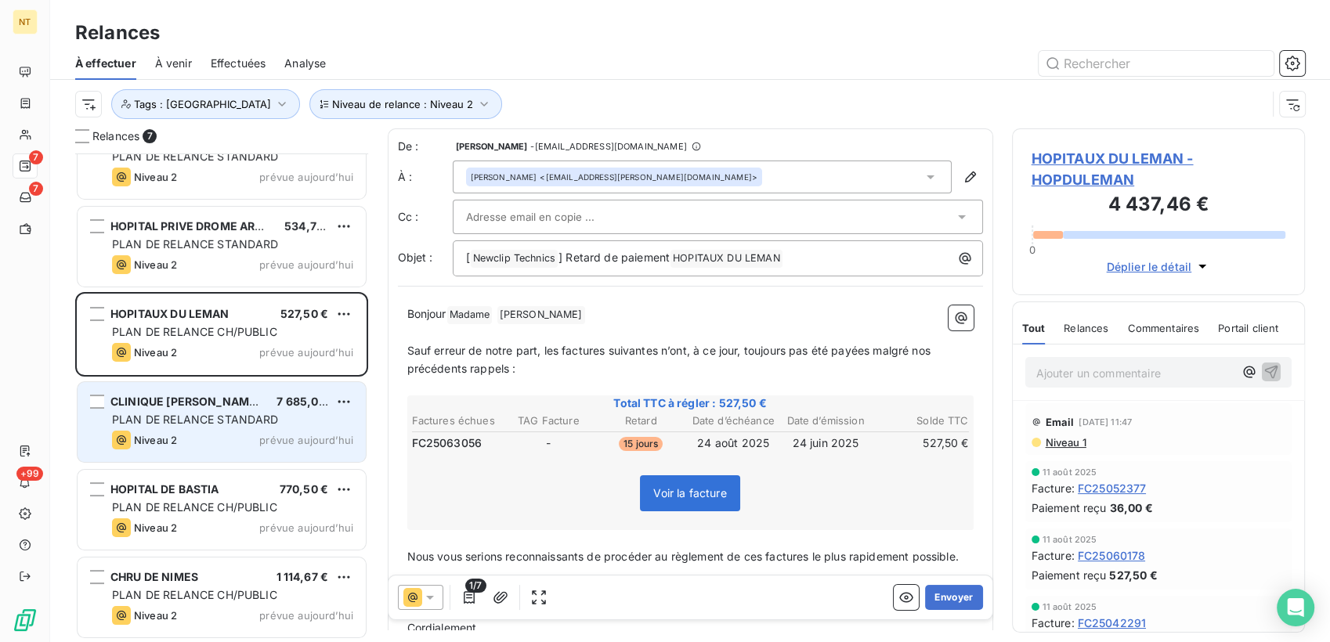
click at [175, 413] on span "PLAN DE RELANCE STANDARD" at bounding box center [195, 419] width 167 height 13
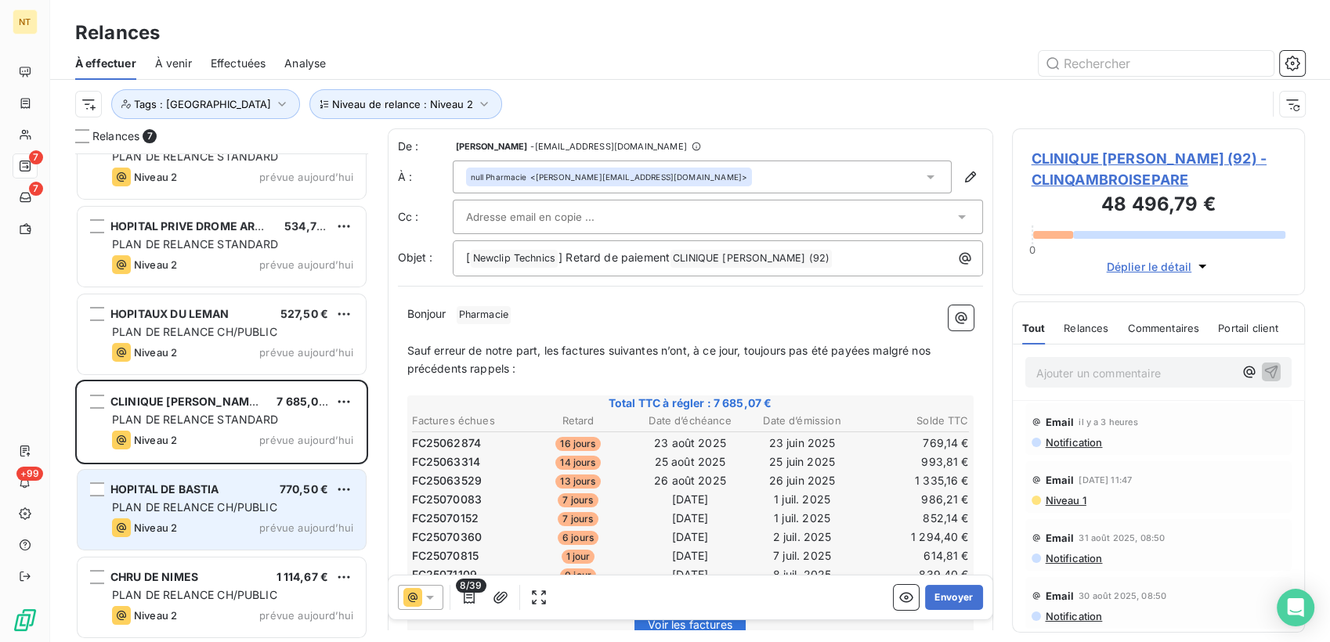
click at [172, 501] on span "PLAN DE RELANCE CH/PUBLIC" at bounding box center [194, 507] width 165 height 13
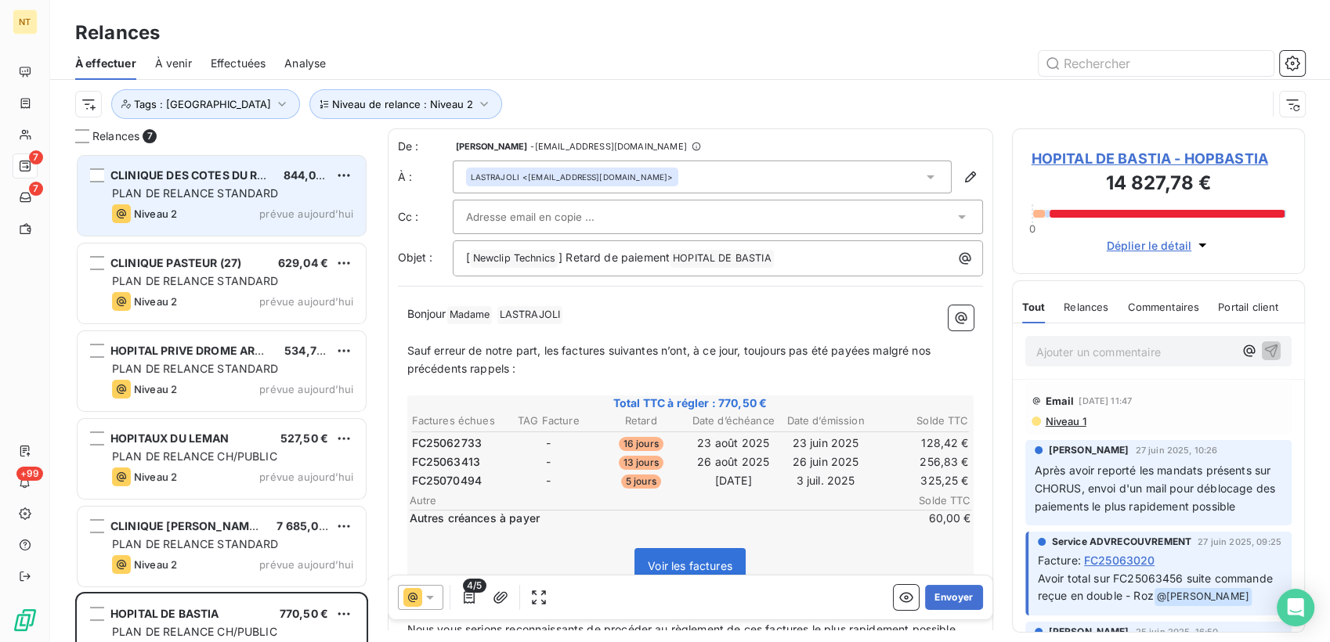
click at [220, 193] on span "PLAN DE RELANCE STANDARD" at bounding box center [195, 192] width 167 height 13
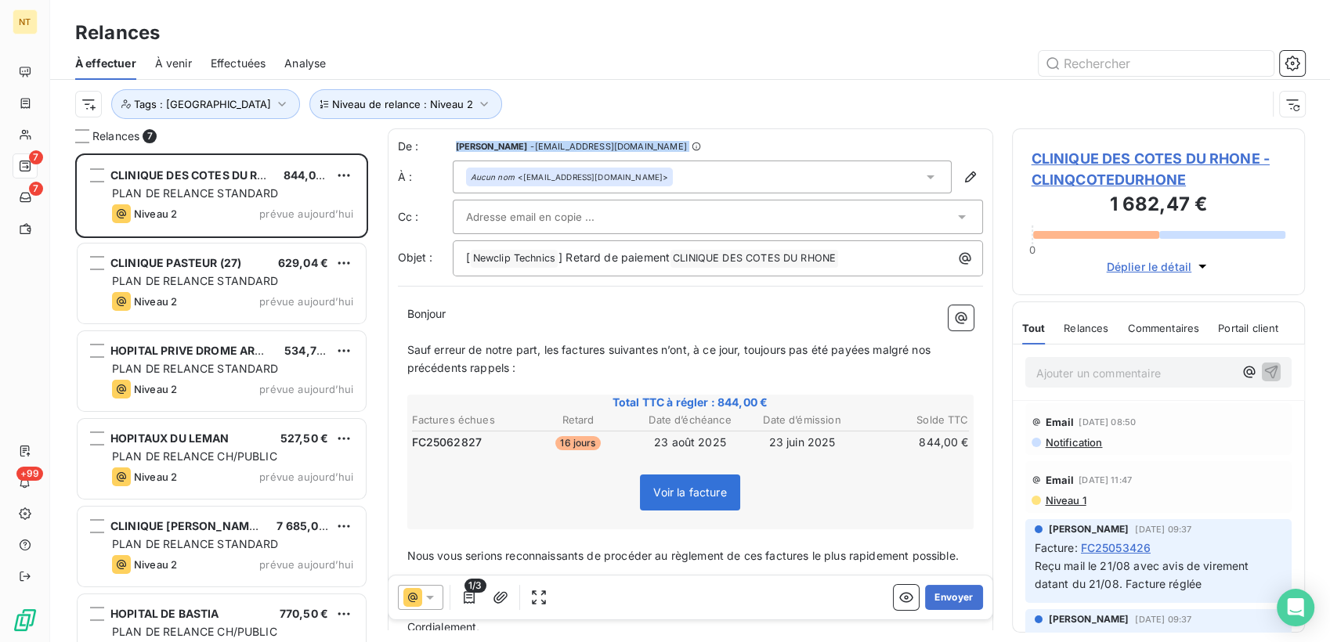
drag, startPoint x: 453, startPoint y: 150, endPoint x: 655, endPoint y: 150, distance: 202.1
click at [655, 150] on div "De : [PERSON_NAME] - [EMAIL_ADDRESS][DOMAIN_NAME]" at bounding box center [690, 147] width 585 height 16
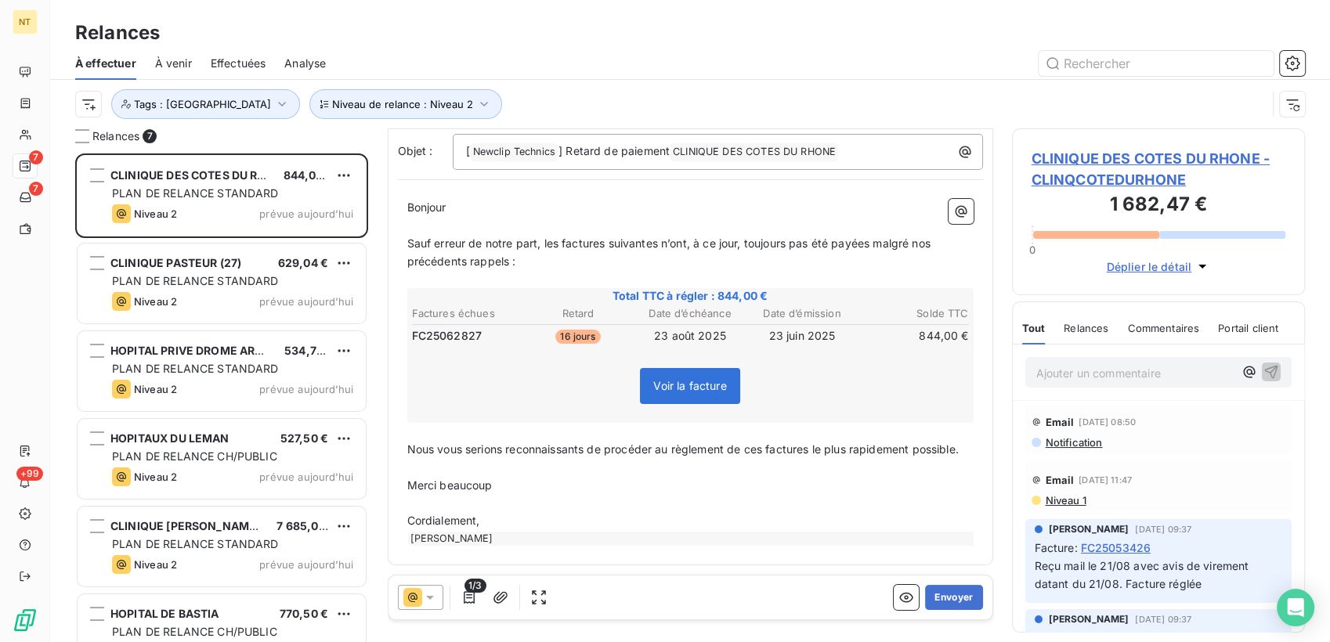
scroll to position [123, 0]
click at [944, 600] on button "Envoyer" at bounding box center [953, 597] width 57 height 25
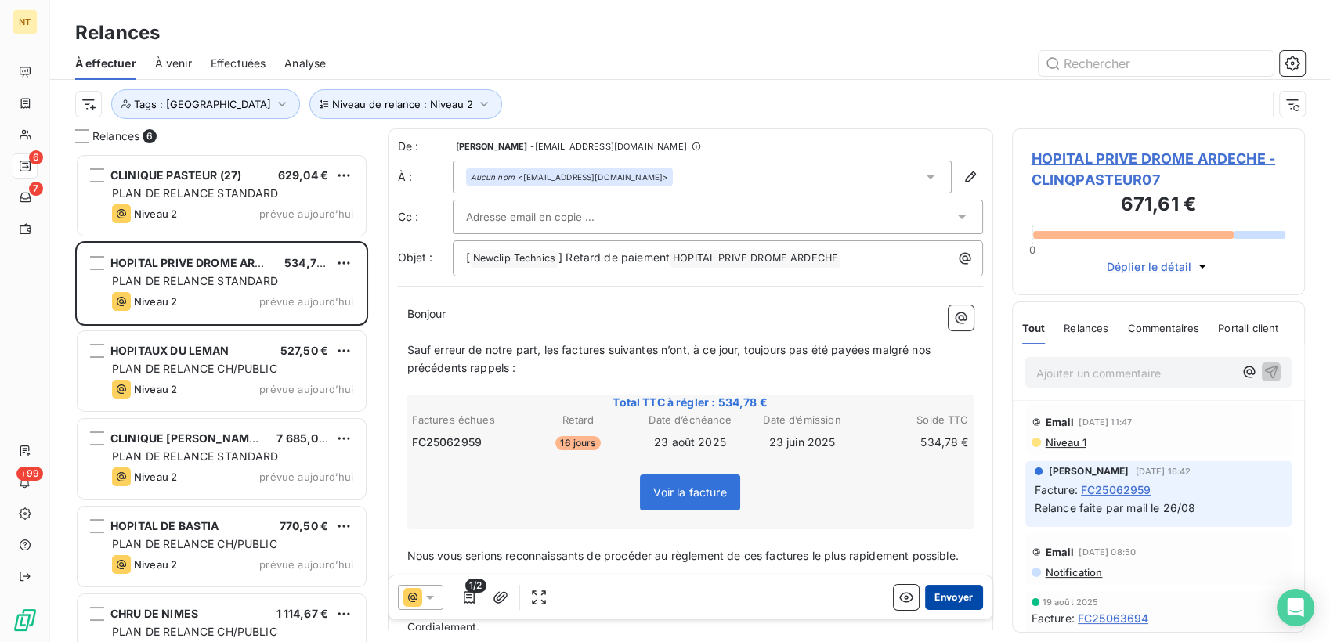
click at [957, 595] on button "Envoyer" at bounding box center [953, 597] width 57 height 25
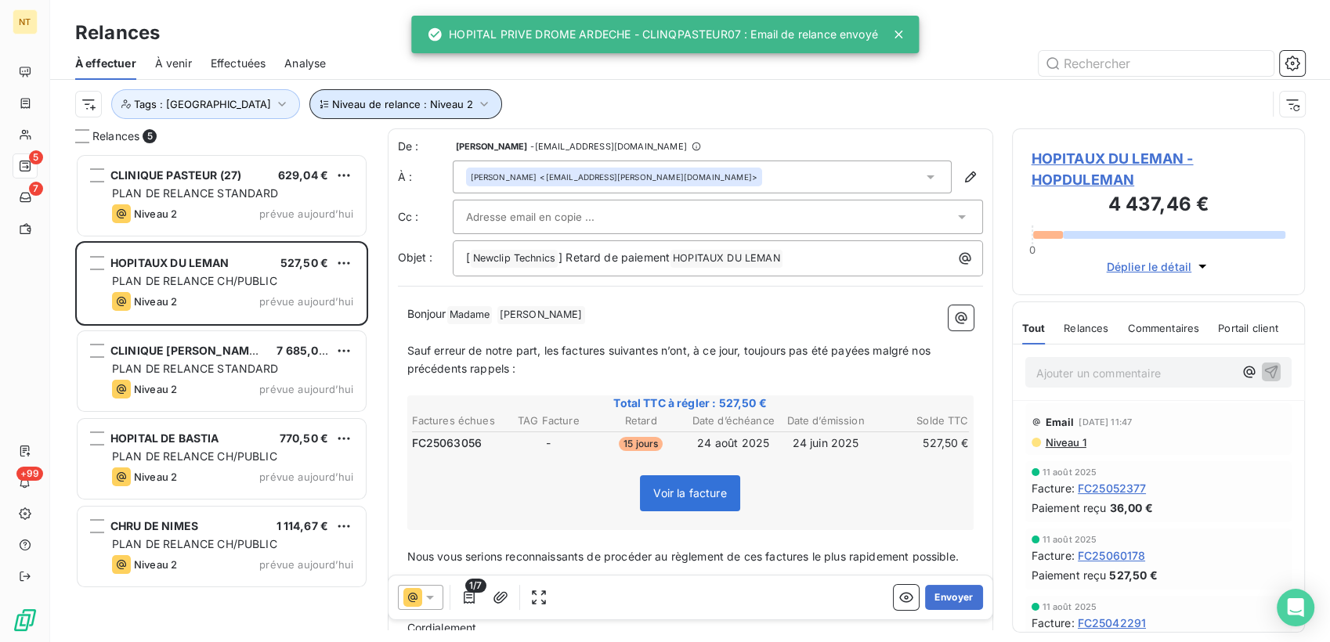
click at [385, 97] on button "Niveau de relance : Niveau 2" at bounding box center [405, 104] width 193 height 30
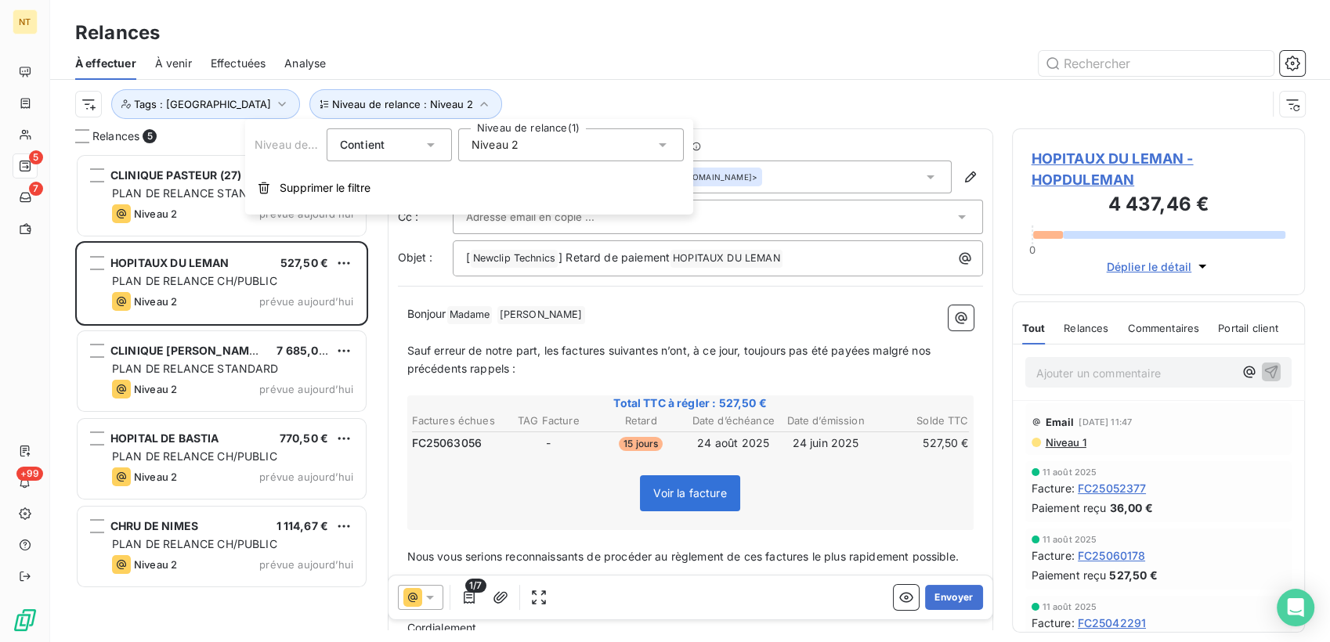
click at [524, 148] on div "Niveau 2" at bounding box center [571, 144] width 226 height 33
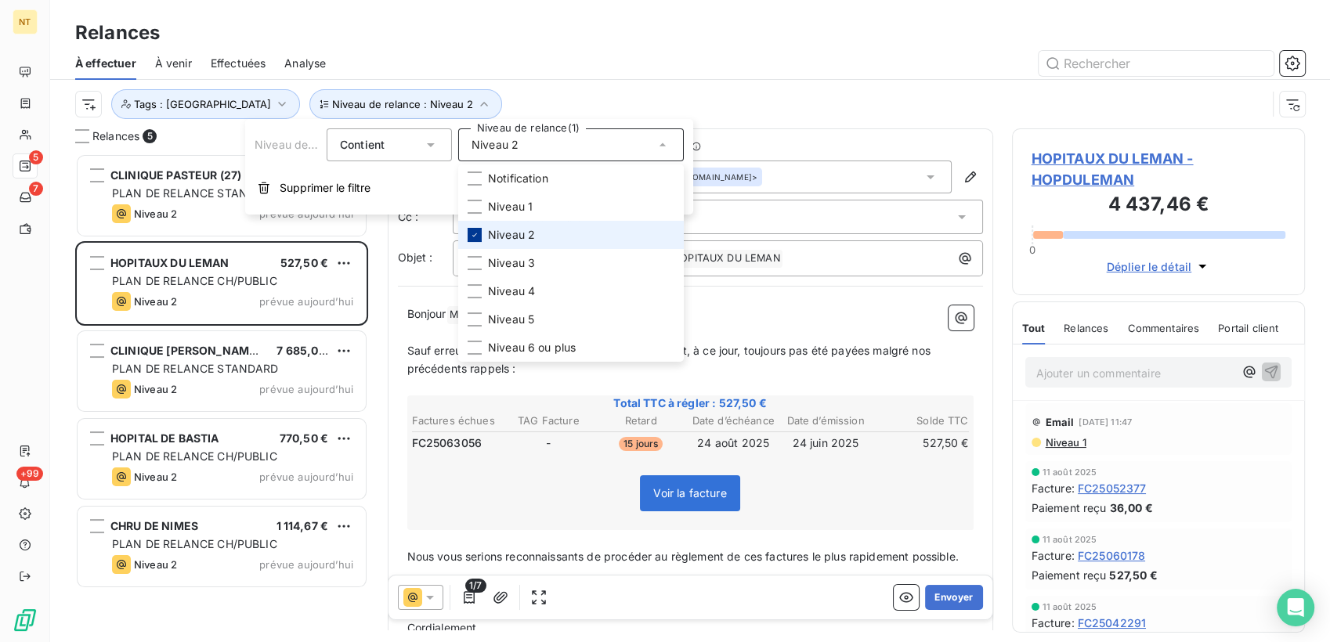
click at [479, 235] on div at bounding box center [475, 235] width 14 height 14
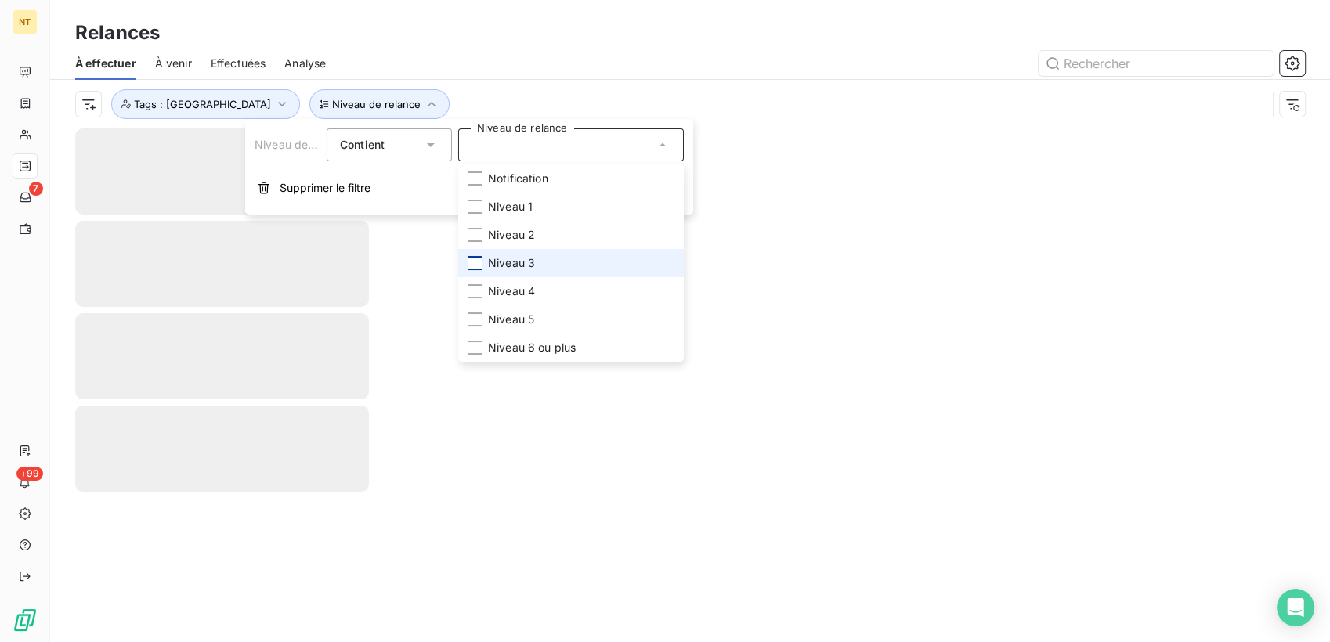
click at [476, 258] on div at bounding box center [475, 263] width 14 height 14
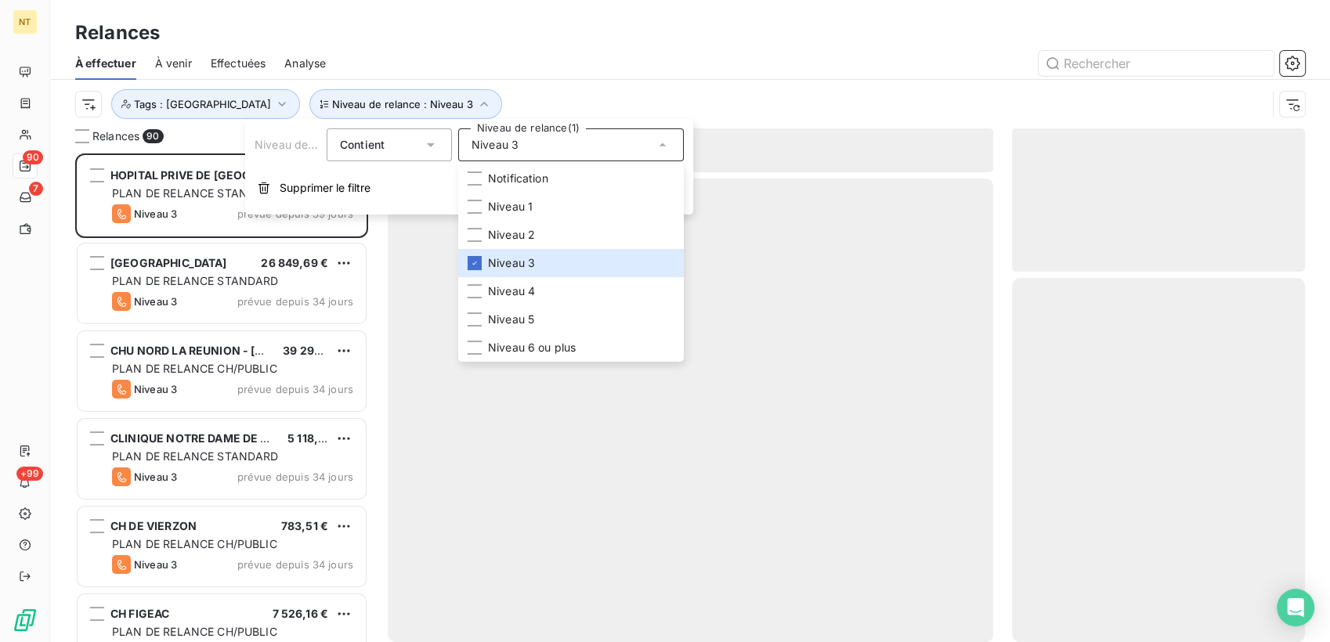
scroll to position [475, 280]
click at [620, 67] on div at bounding box center [825, 63] width 960 height 25
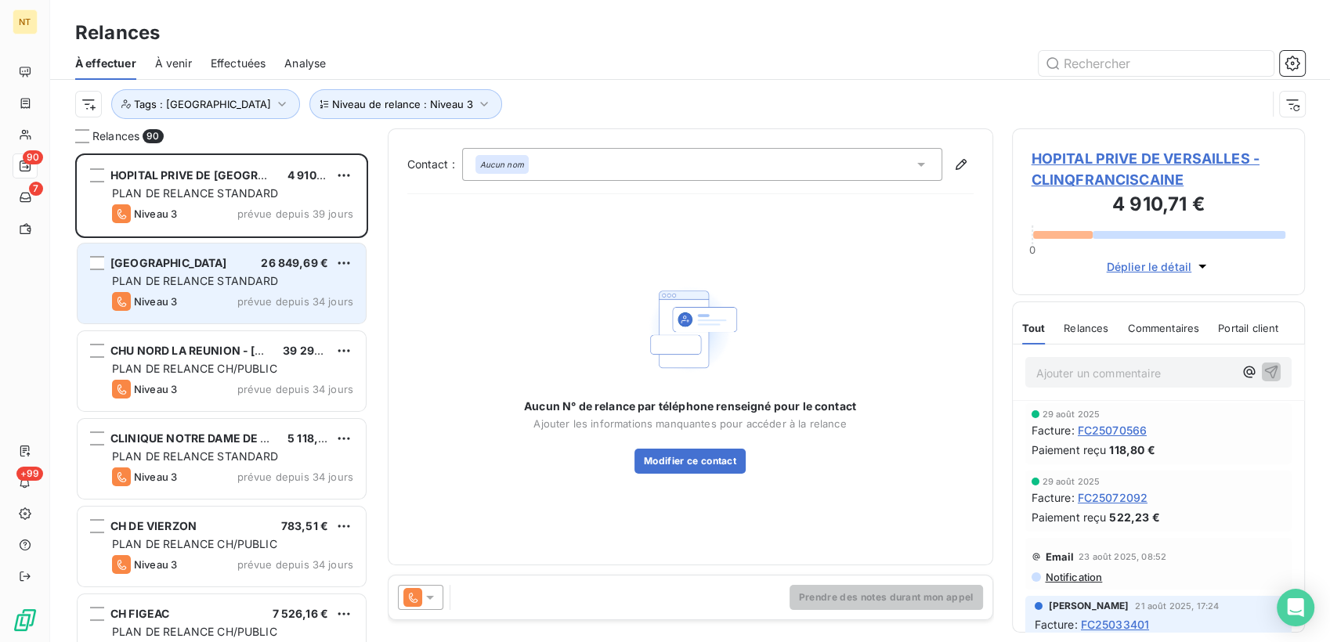
click at [211, 273] on div "[GEOGRAPHIC_DATA] 26 849,69 € PLAN DE RELANCE STANDARD Niveau 3 prévue depuis 3…" at bounding box center [222, 284] width 288 height 80
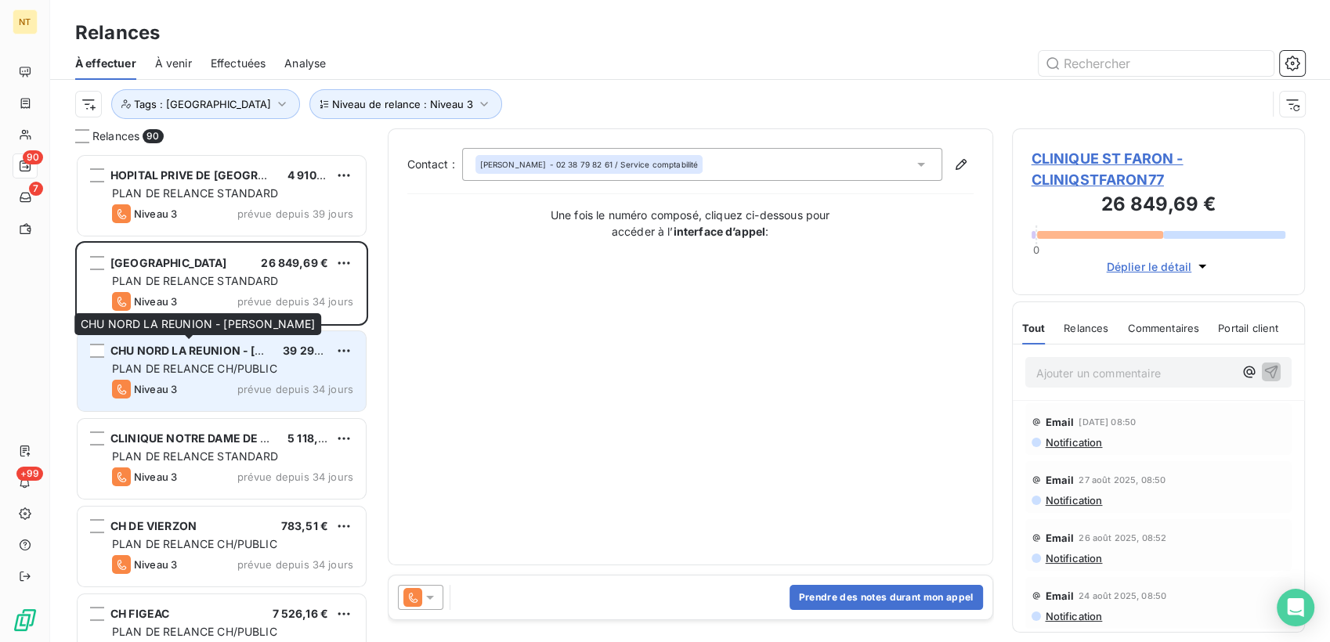
click at [218, 352] on span "CHU NORD LA REUNION - [PERSON_NAME]" at bounding box center [227, 350] width 234 height 13
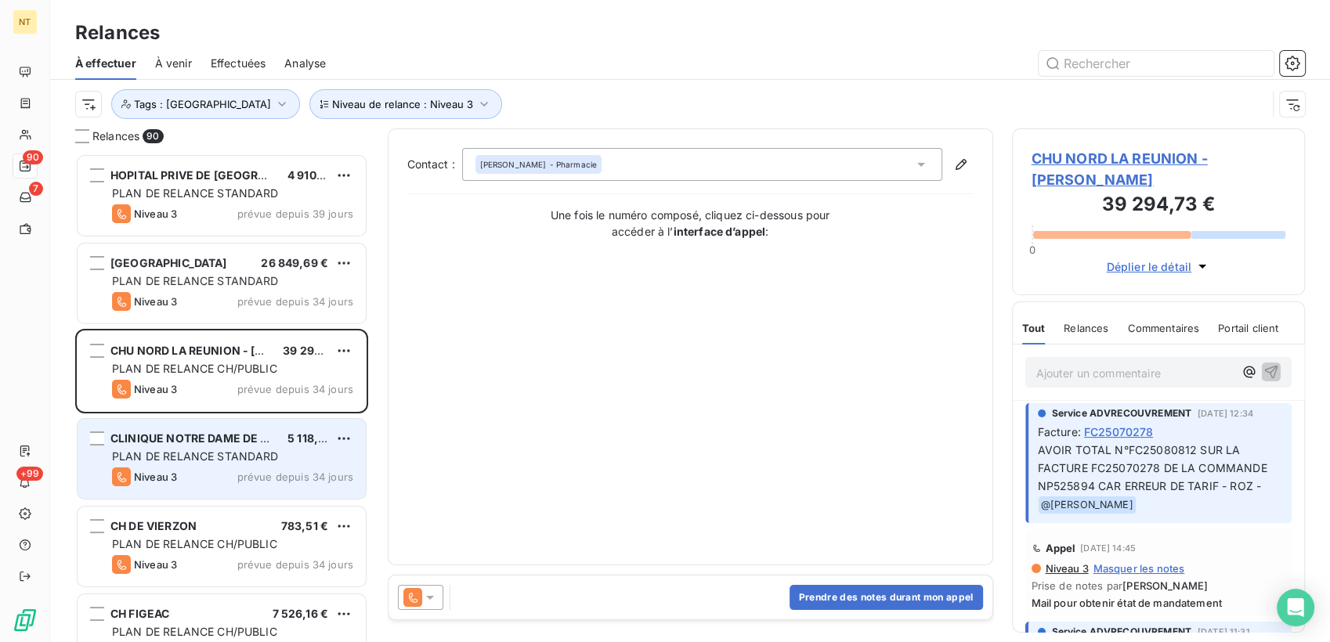
click at [201, 465] on div "CLINIQUE NOTRE DAME DE LA MERCI (83 5 118,84 € PLAN DE RELANCE STANDARD Niveau …" at bounding box center [222, 459] width 288 height 80
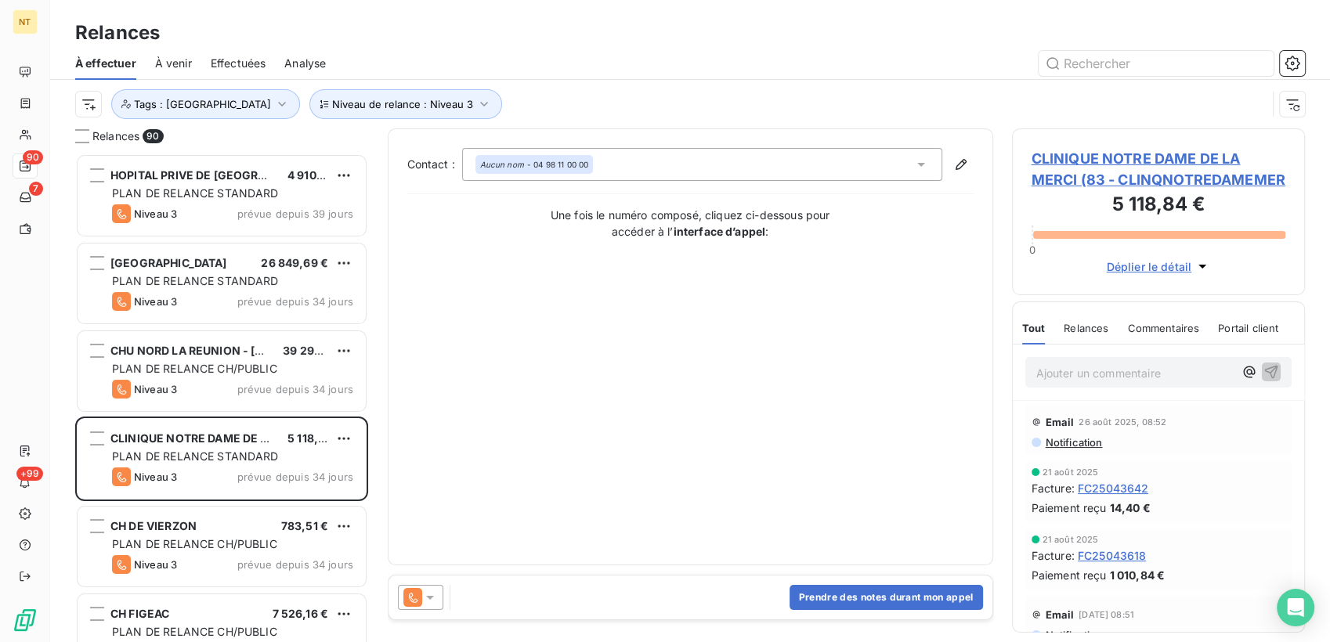
click at [1059, 442] on span "Notification" at bounding box center [1073, 442] width 59 height 13
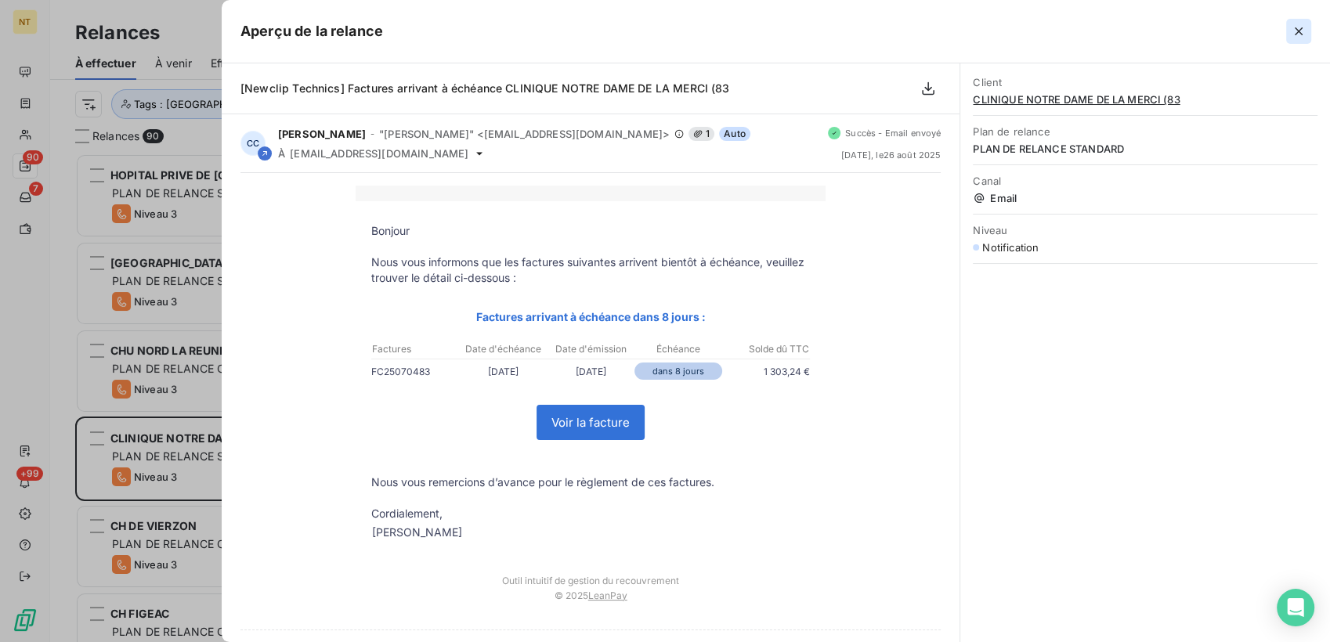
click at [1302, 34] on icon "button" at bounding box center [1299, 31] width 16 height 16
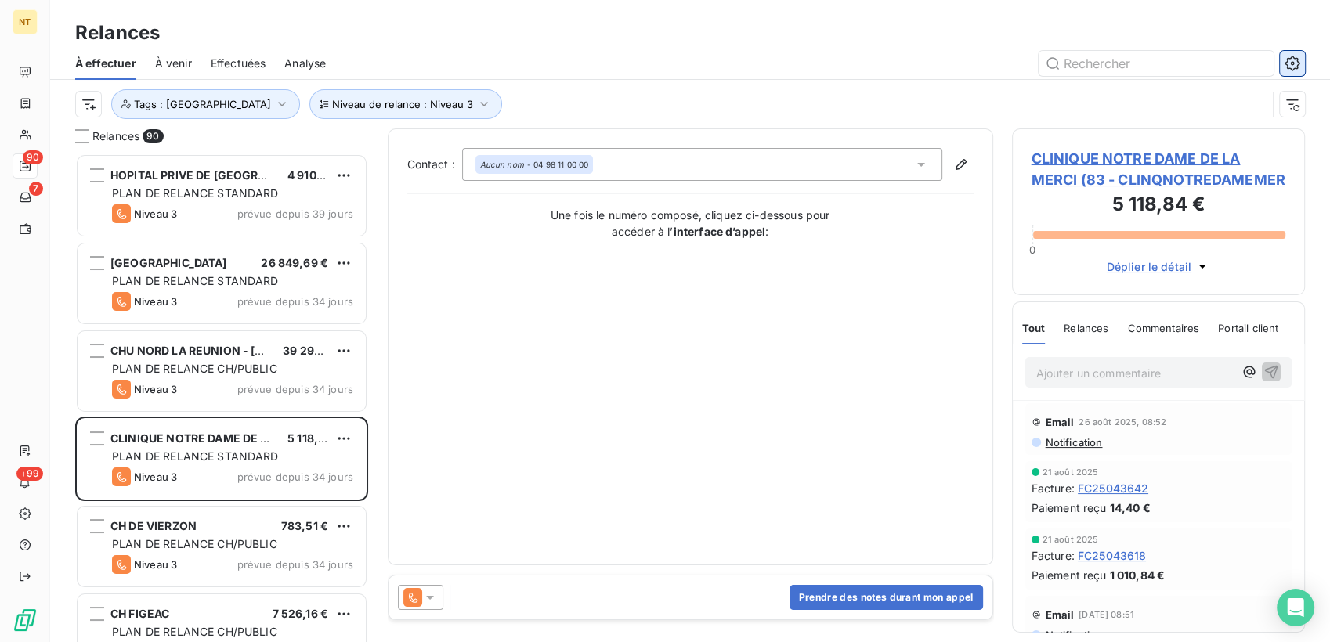
click at [1297, 72] on button "button" at bounding box center [1292, 63] width 25 height 25
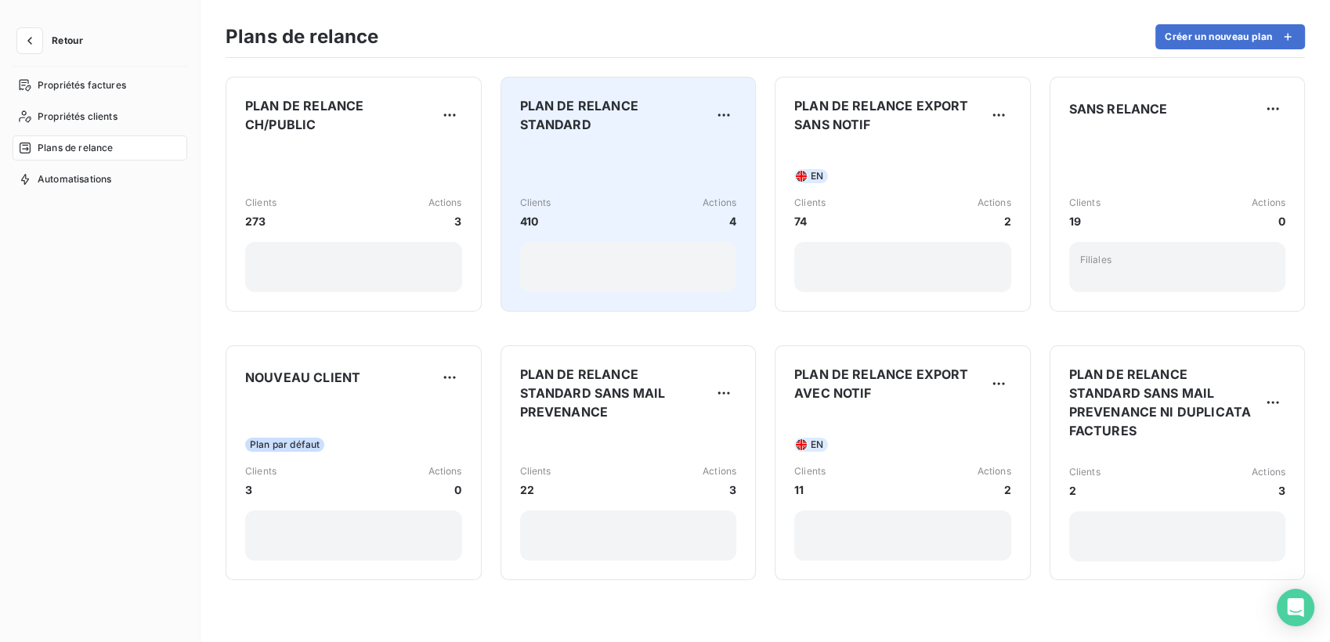
click at [631, 154] on div "Clients 410 Actions 4" at bounding box center [628, 219] width 217 height 146
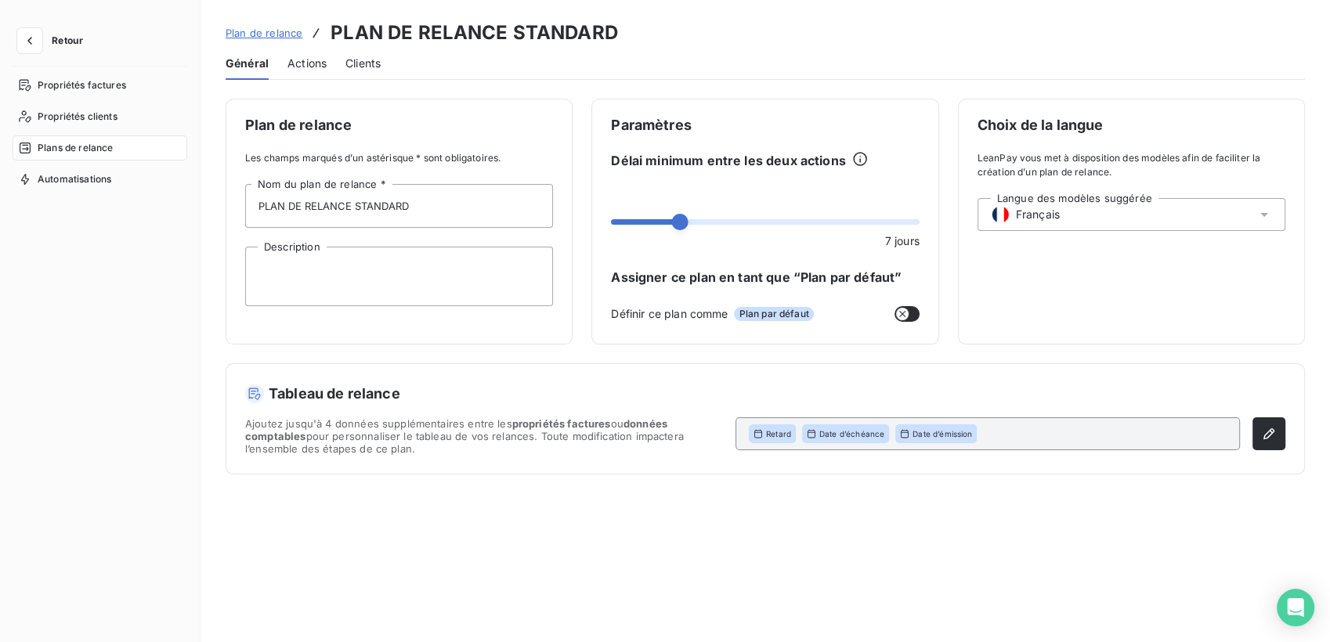
click at [294, 48] on div "Actions" at bounding box center [306, 63] width 39 height 33
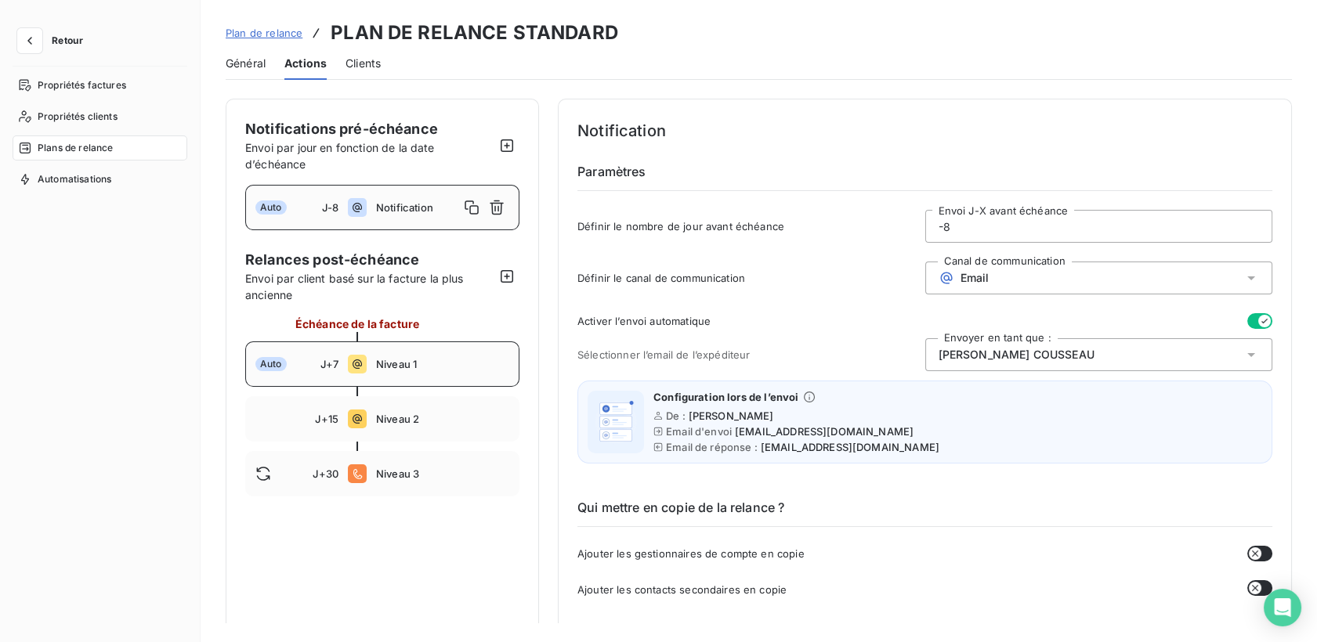
click at [334, 349] on div "Auto J+7 Niveau 1" at bounding box center [382, 364] width 274 height 45
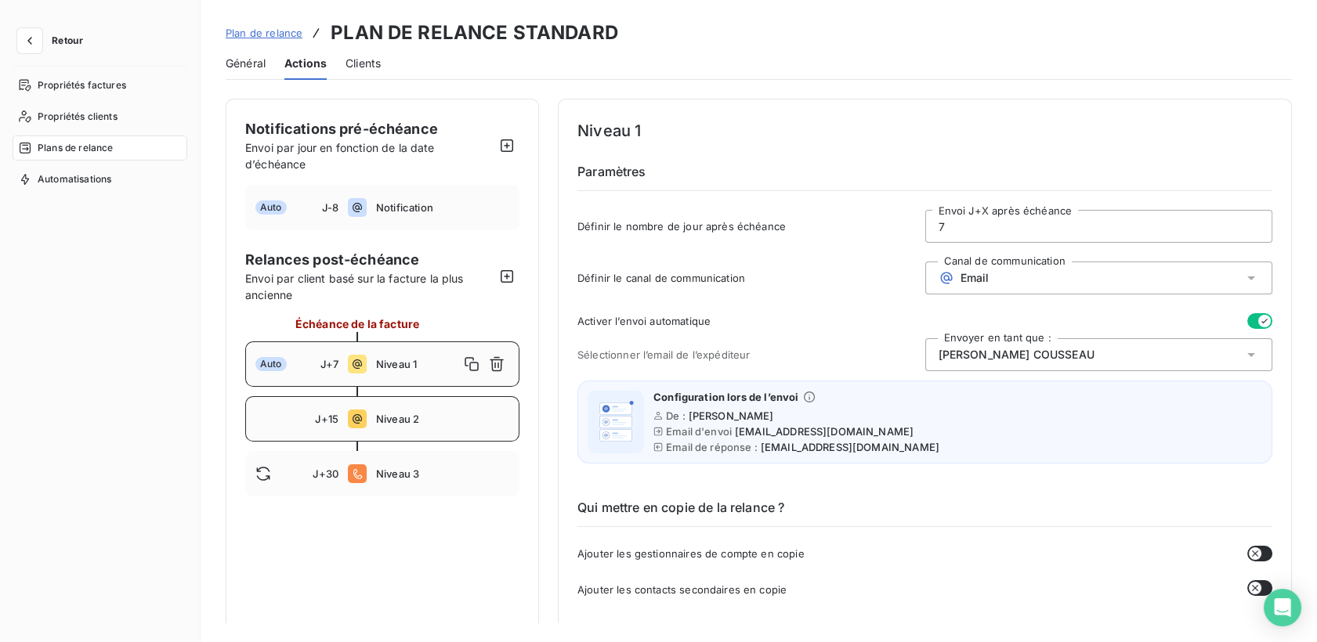
click at [445, 407] on div "J+15 Niveau 2" at bounding box center [382, 418] width 274 height 45
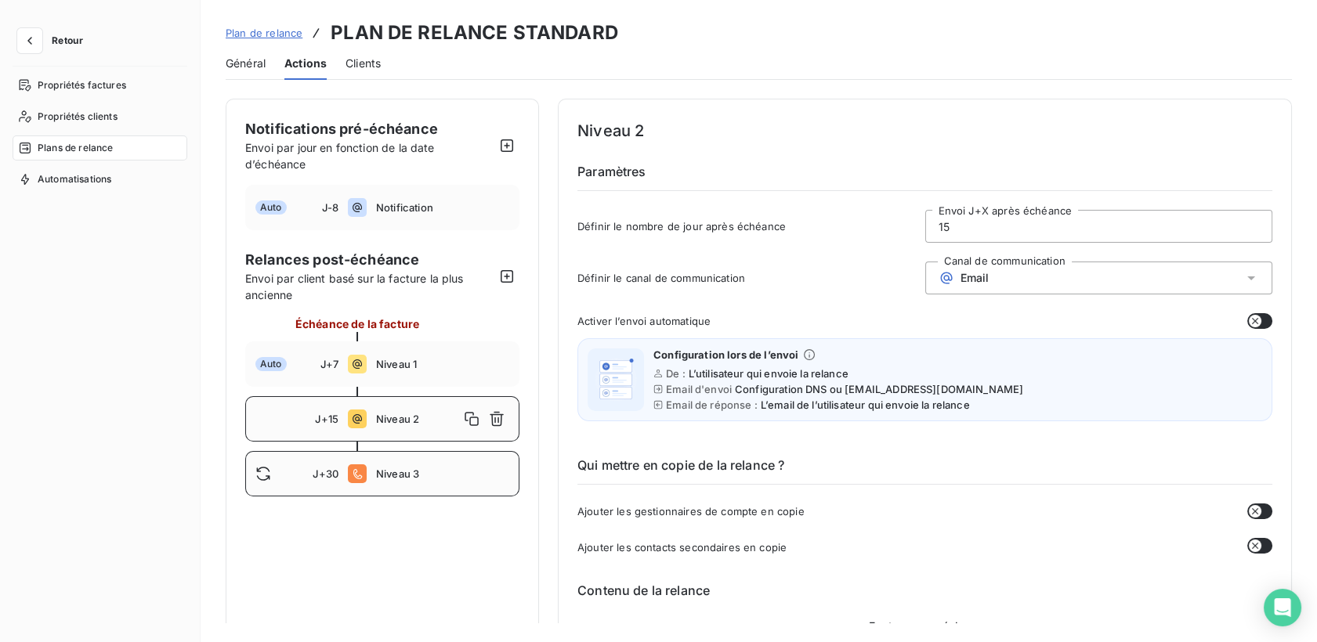
click at [422, 465] on div "J+30 Niveau 3" at bounding box center [382, 473] width 274 height 45
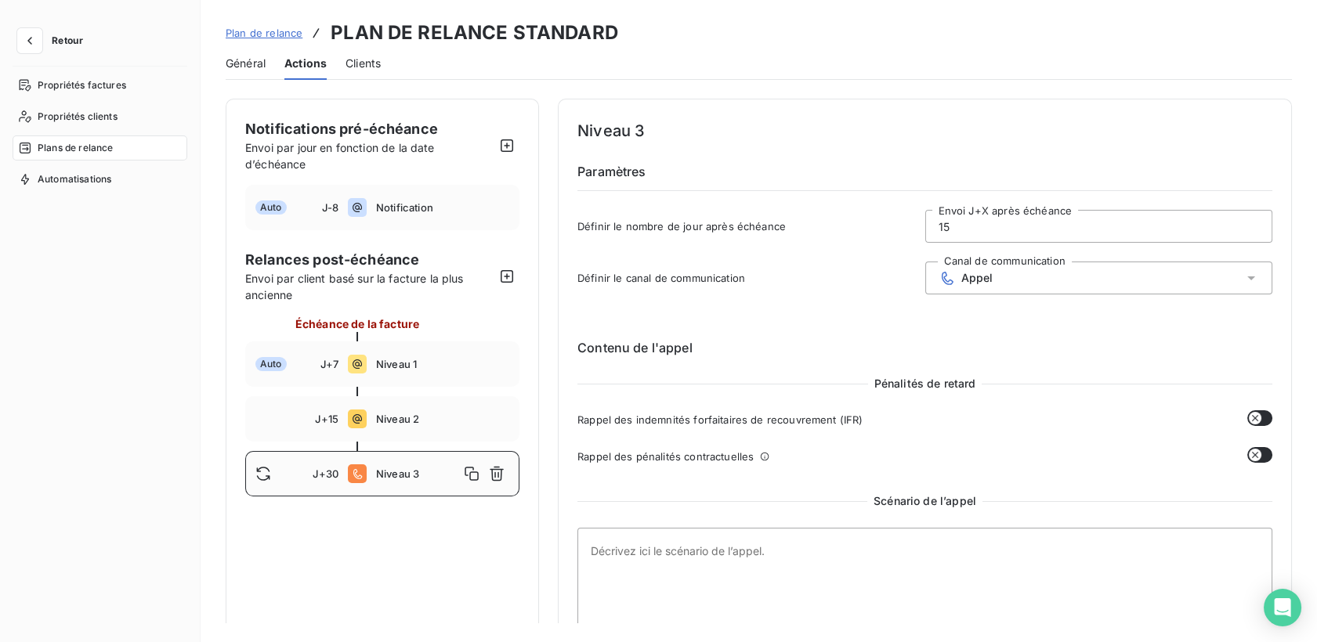
type input "30"
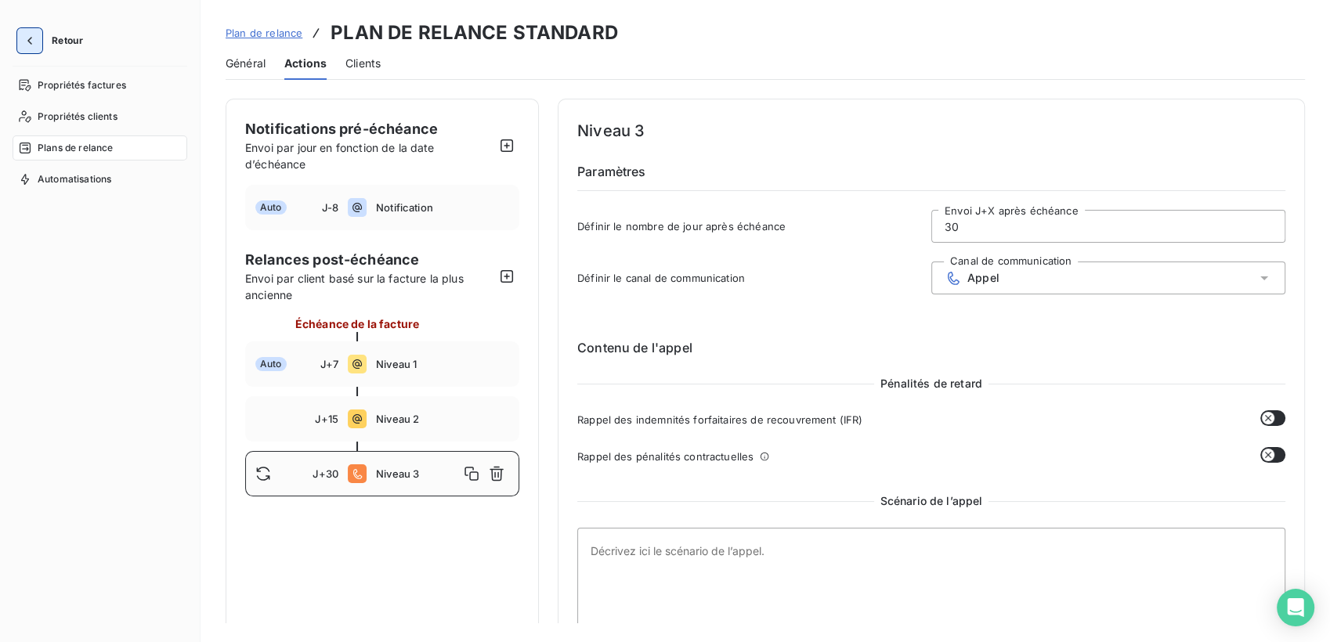
click at [34, 42] on icon "button" at bounding box center [30, 41] width 16 height 16
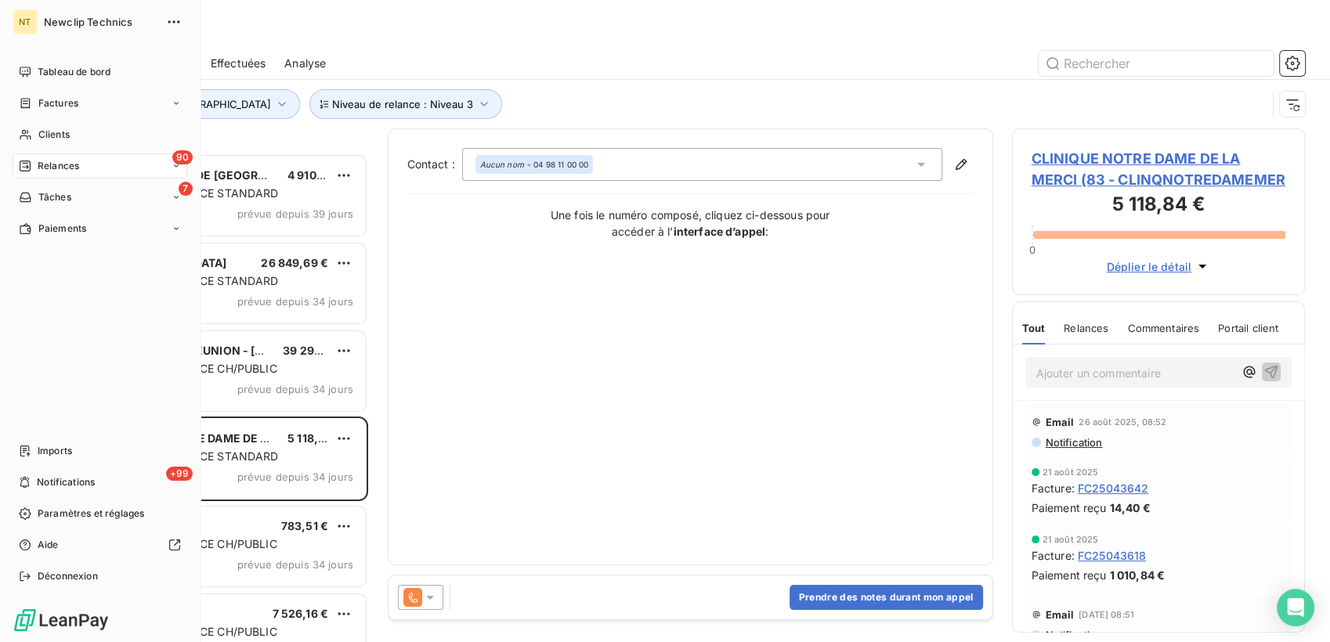
scroll to position [475, 280]
click at [53, 67] on span "Tableau de bord" at bounding box center [74, 72] width 73 height 14
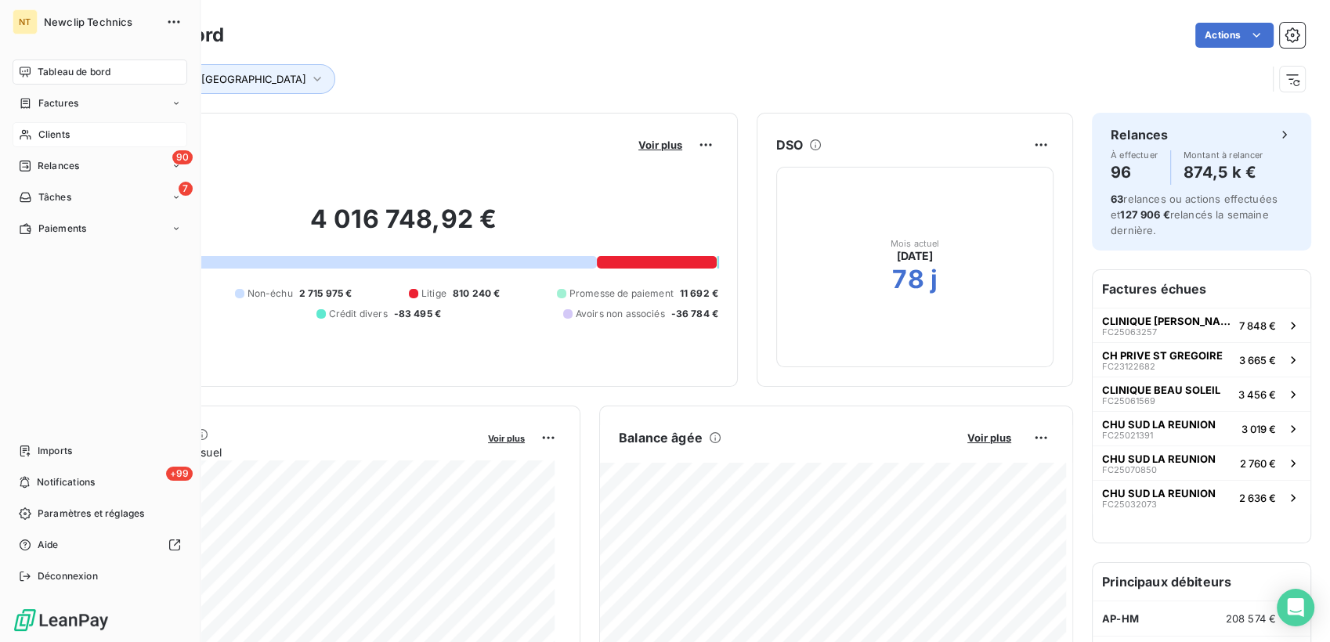
click at [58, 135] on span "Clients" at bounding box center [53, 135] width 31 height 14
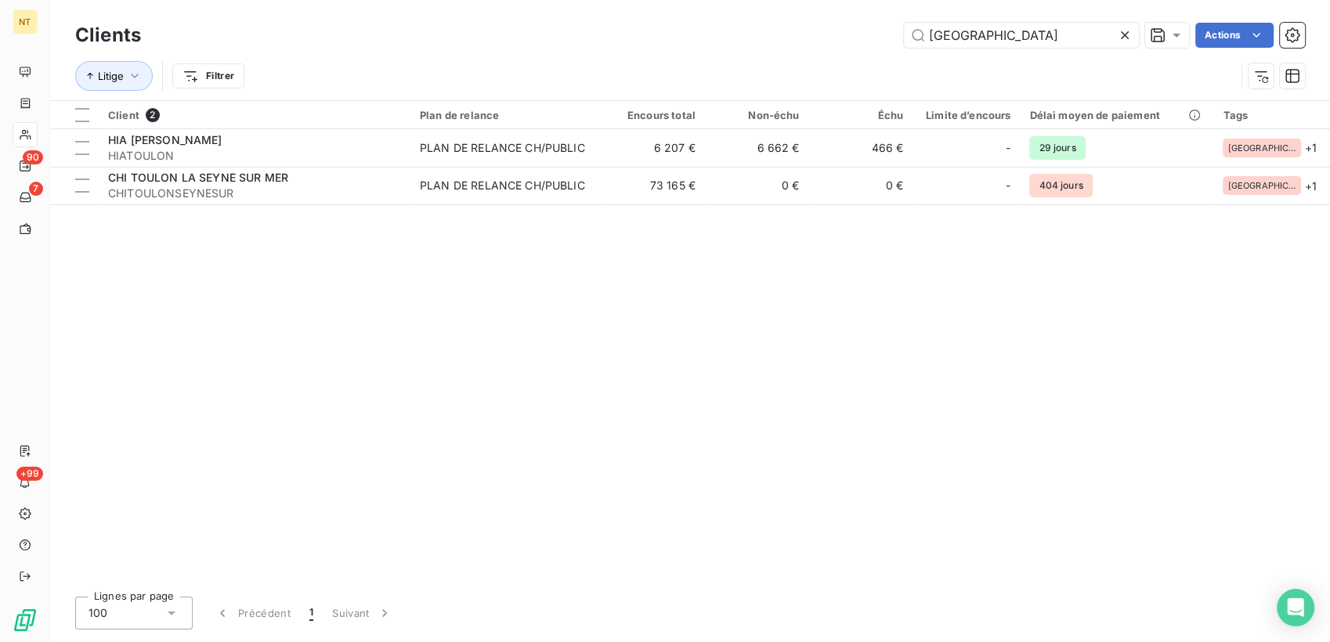
drag, startPoint x: 1019, startPoint y: 42, endPoint x: 765, endPoint y: 49, distance: 254.7
click at [765, 50] on div "Clients TOULON Actions" at bounding box center [690, 35] width 1230 height 33
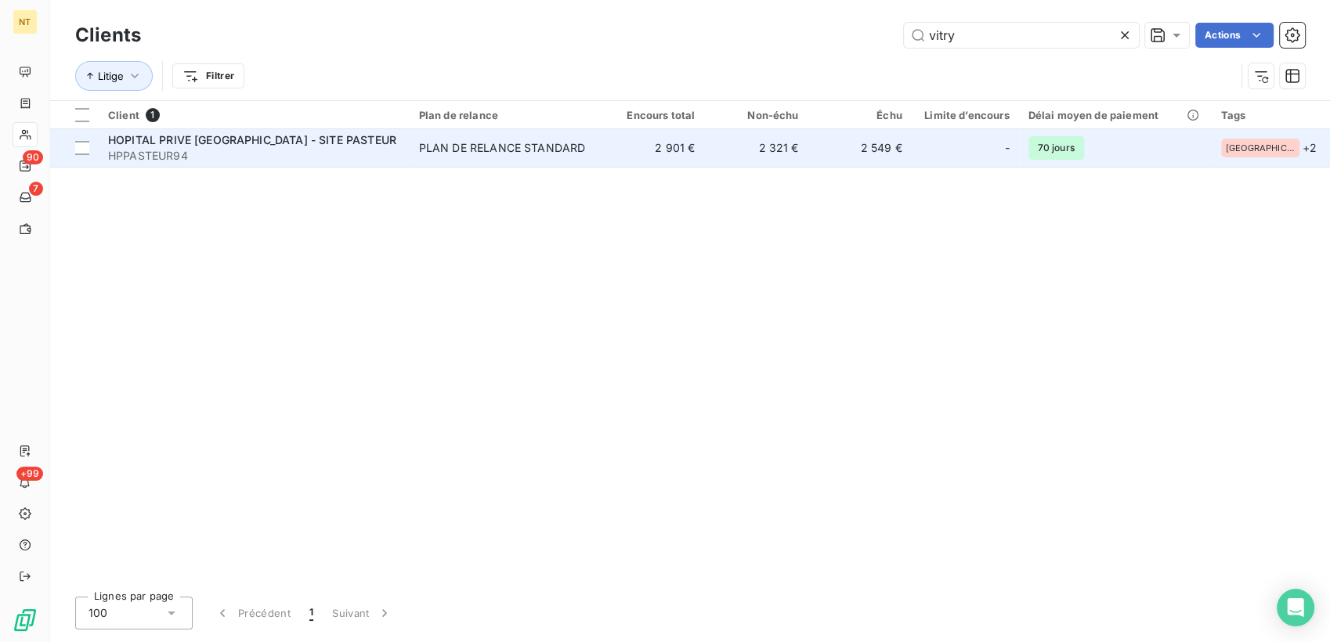
type input "vitry"
click at [273, 148] on span "HPPASTEUR94" at bounding box center [254, 156] width 292 height 16
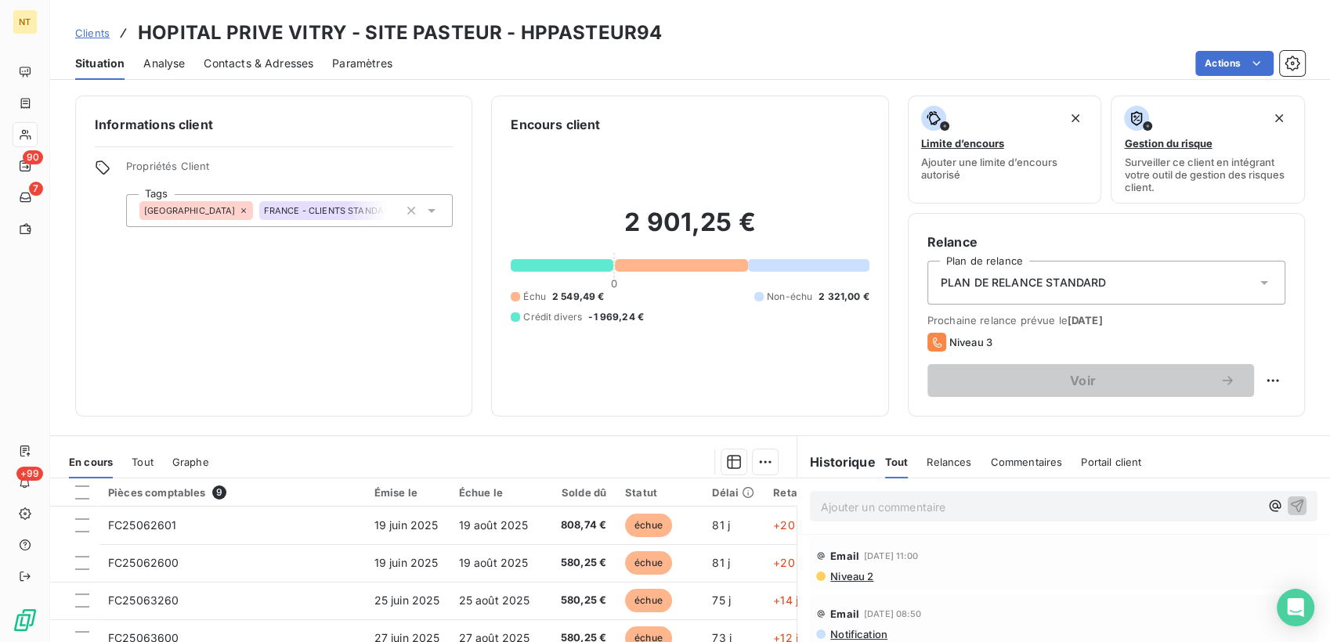
click at [183, 70] on span "Analyse" at bounding box center [164, 64] width 42 height 16
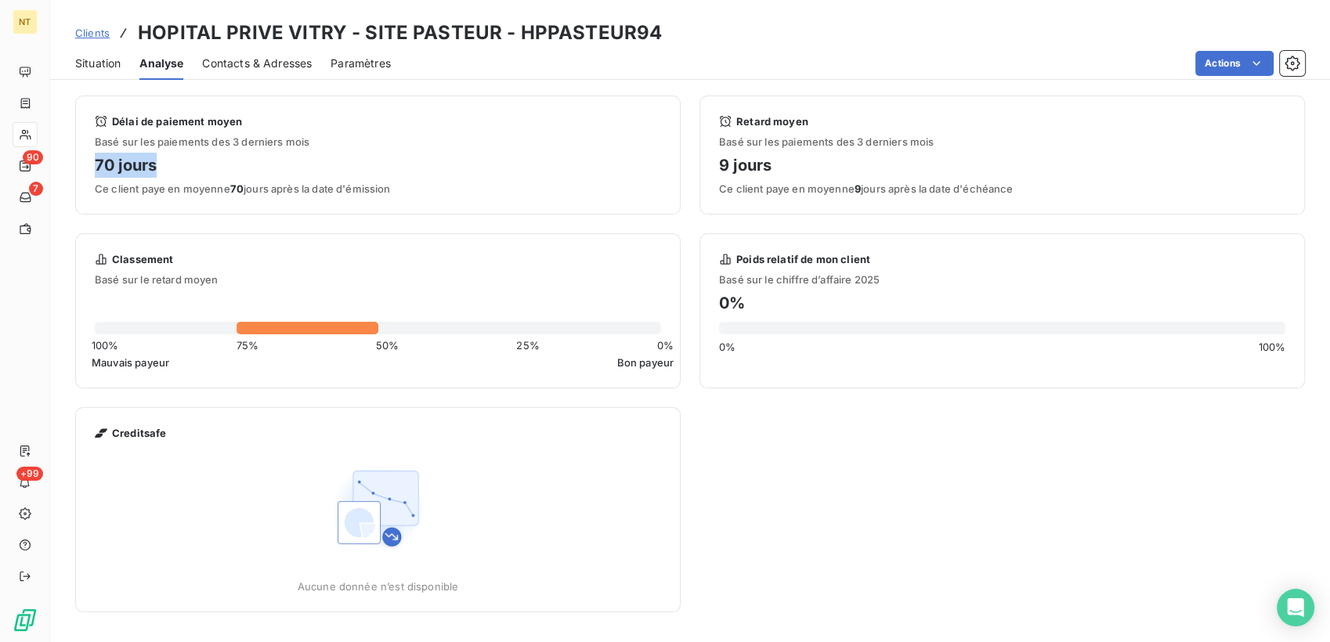
drag, startPoint x: 91, startPoint y: 166, endPoint x: 164, endPoint y: 161, distance: 73.1
click at [164, 161] on div "Délai de paiement moyen Basé sur les paiements des 3 derniers mois 70 jours Ce …" at bounding box center [378, 155] width 606 height 119
drag, startPoint x: 164, startPoint y: 161, endPoint x: 495, endPoint y: 130, distance: 332.8
click at [495, 130] on div "Délai de paiement moyen Basé sur les paiements des 3 derniers mois 70 jours Ce …" at bounding box center [378, 155] width 566 height 80
click at [262, 67] on span "Contacts & Adresses" at bounding box center [257, 64] width 110 height 16
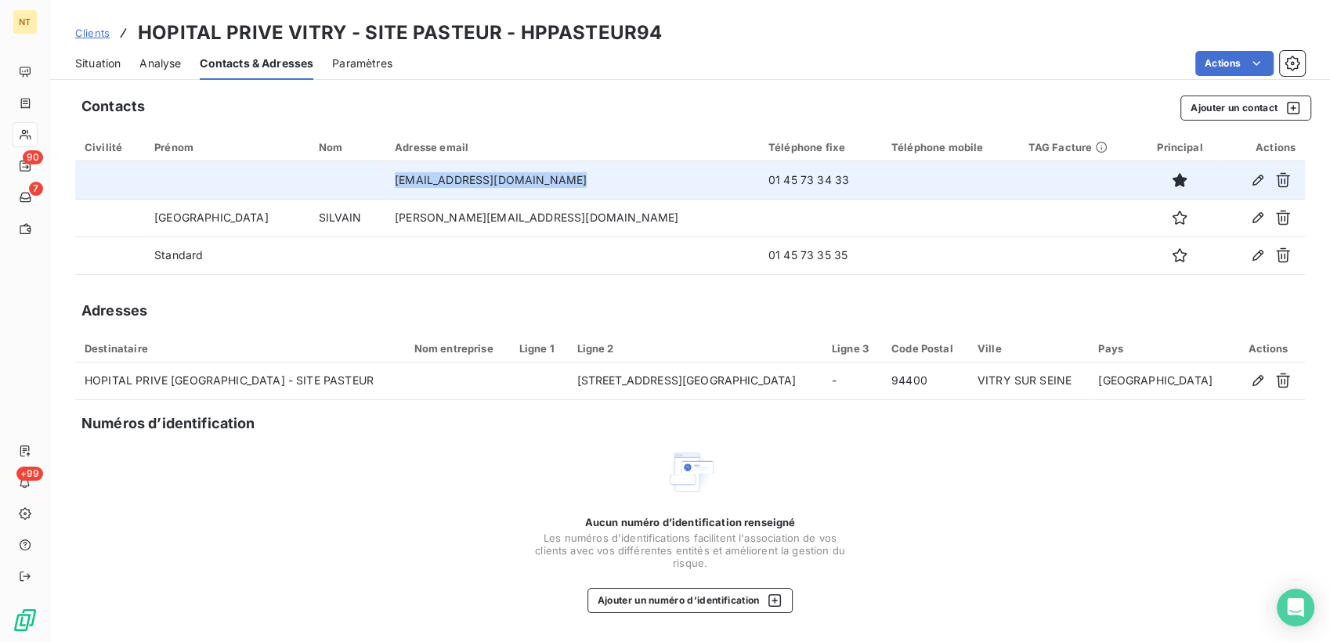
drag, startPoint x: 371, startPoint y: 184, endPoint x: 563, endPoint y: 183, distance: 192.7
click at [563, 183] on td "[EMAIL_ADDRESS][DOMAIN_NAME]" at bounding box center [572, 180] width 374 height 38
click at [385, 187] on td "[EMAIL_ADDRESS][DOMAIN_NAME]" at bounding box center [572, 180] width 374 height 38
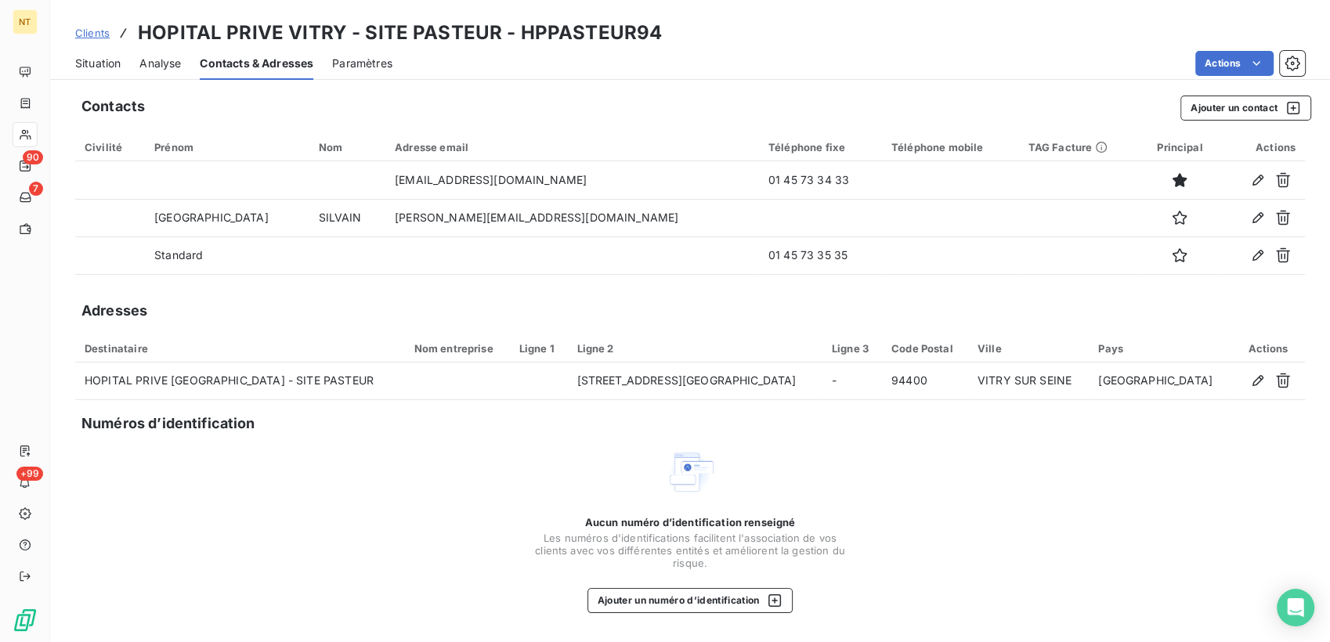
click at [114, 68] on span "Situation" at bounding box center [97, 64] width 45 height 16
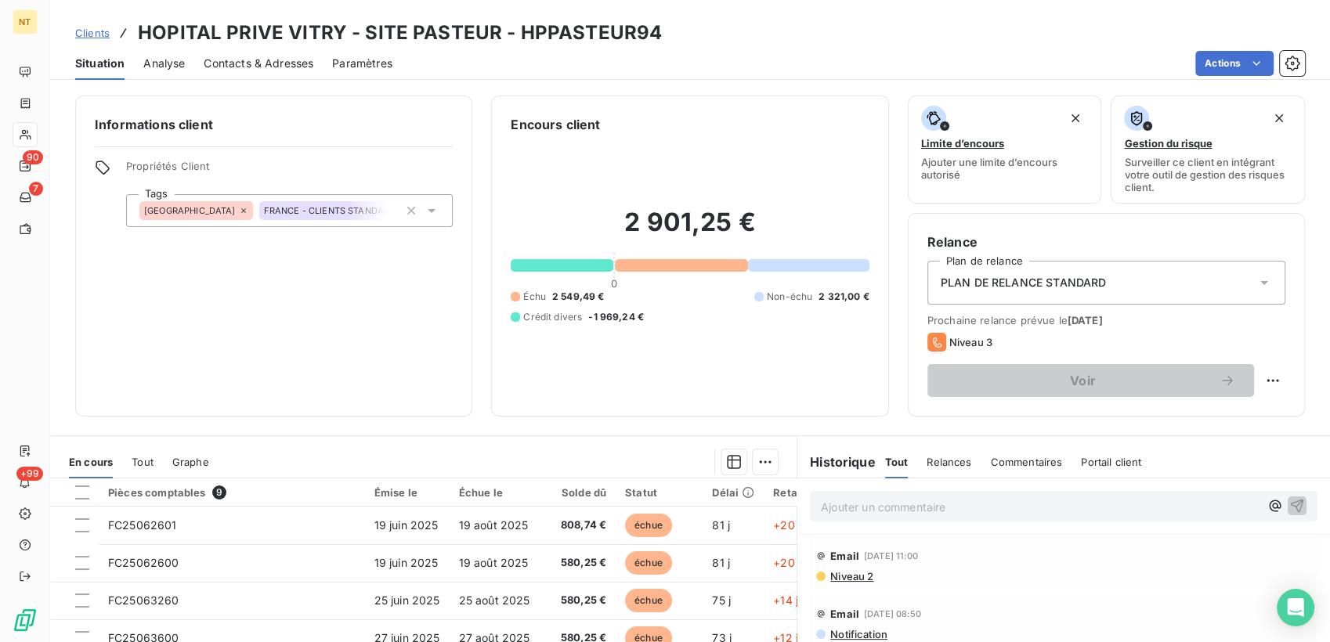
click at [930, 515] on p "Ajouter un commentaire ﻿" at bounding box center [1040, 507] width 439 height 20
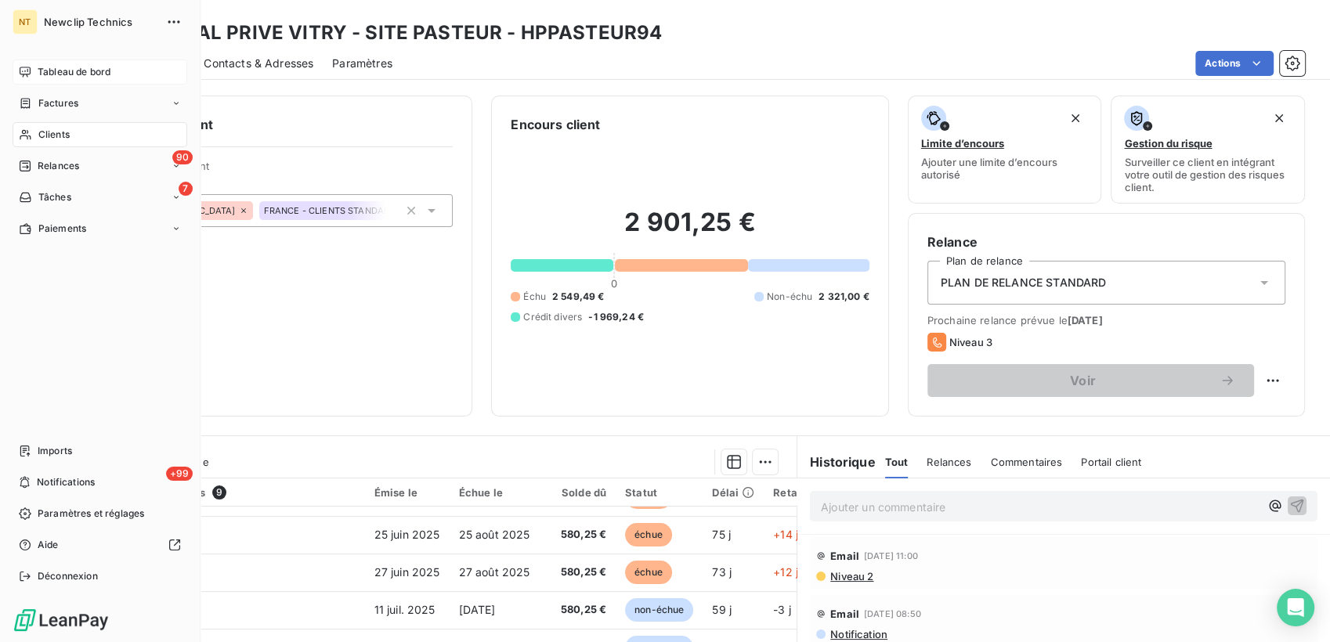
click at [20, 65] on div "Tableau de bord" at bounding box center [100, 72] width 175 height 25
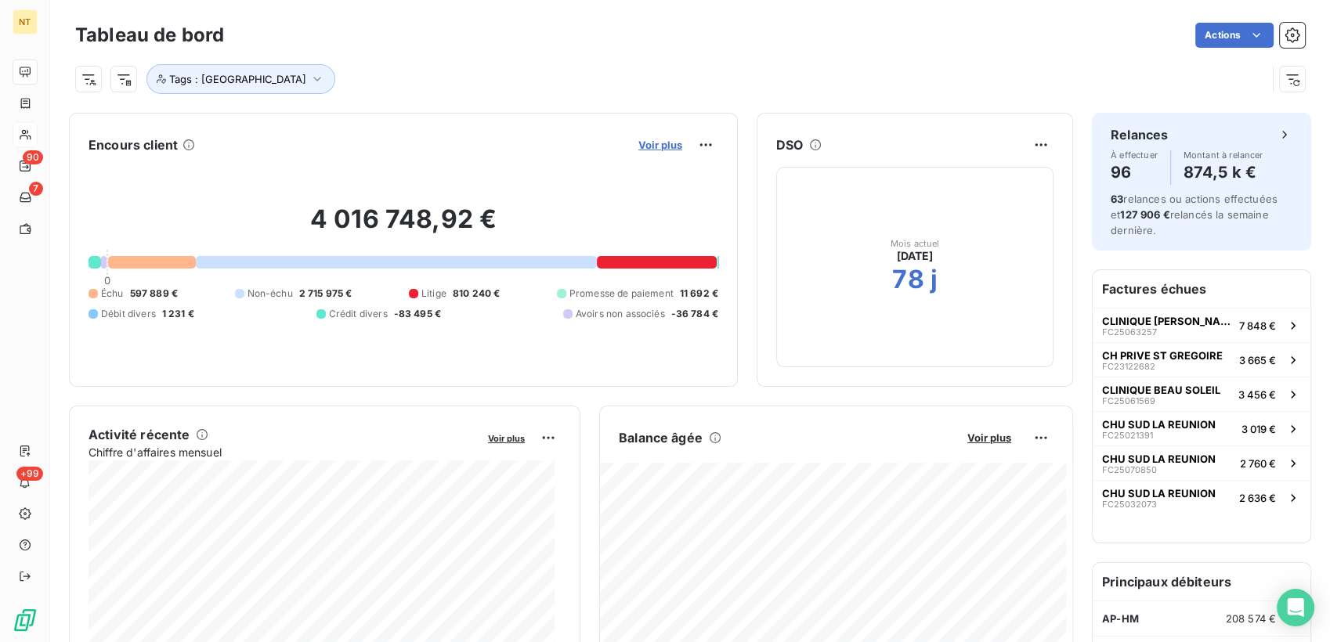
click at [644, 142] on span "Voir plus" at bounding box center [660, 145] width 44 height 13
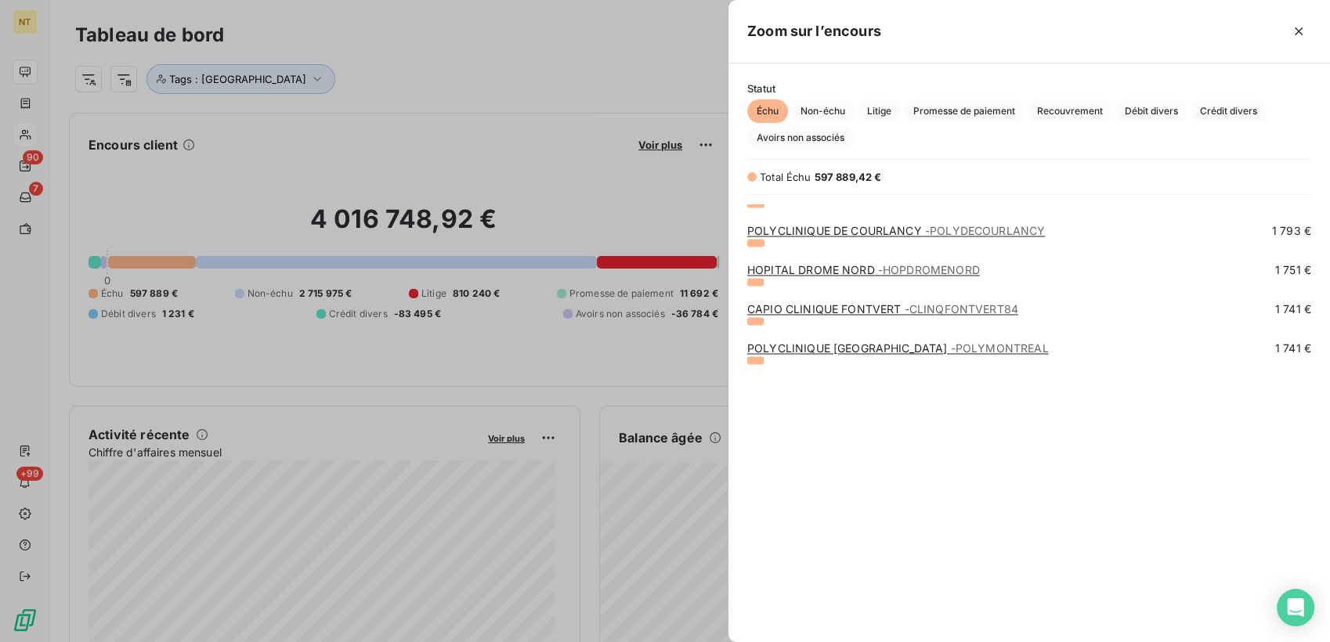
scroll to position [2475, 0]
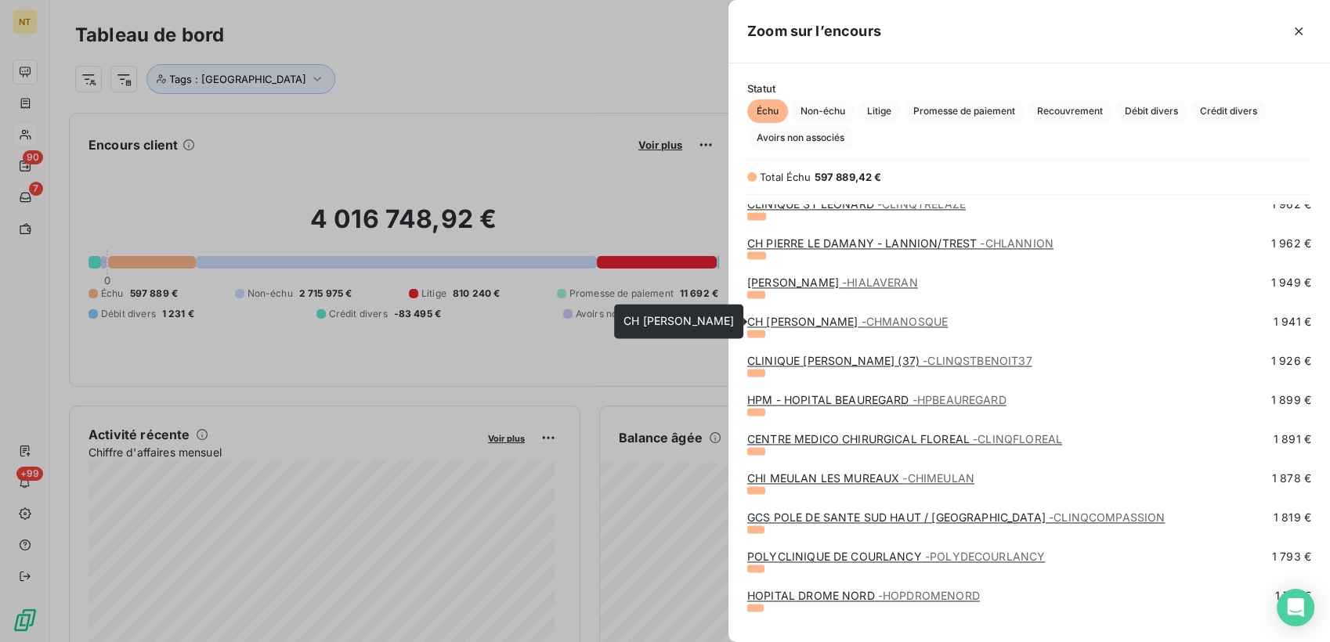
click at [807, 324] on link "CH [PERSON_NAME]" at bounding box center [847, 321] width 201 height 13
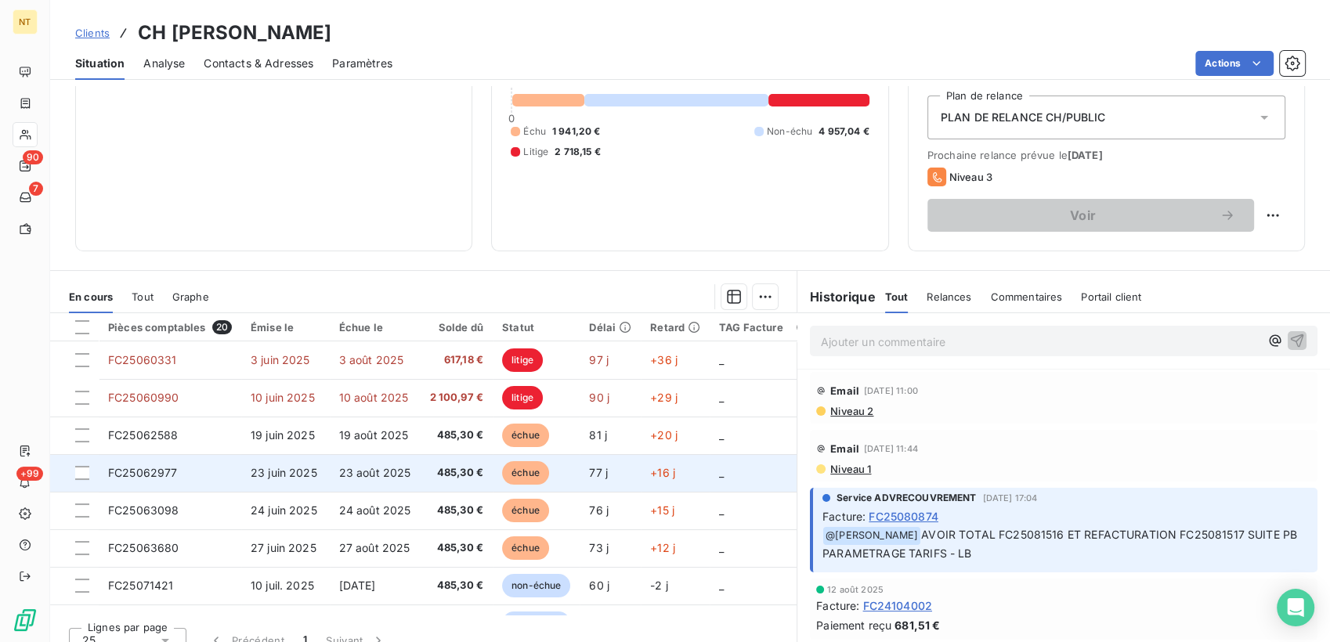
scroll to position [174, 0]
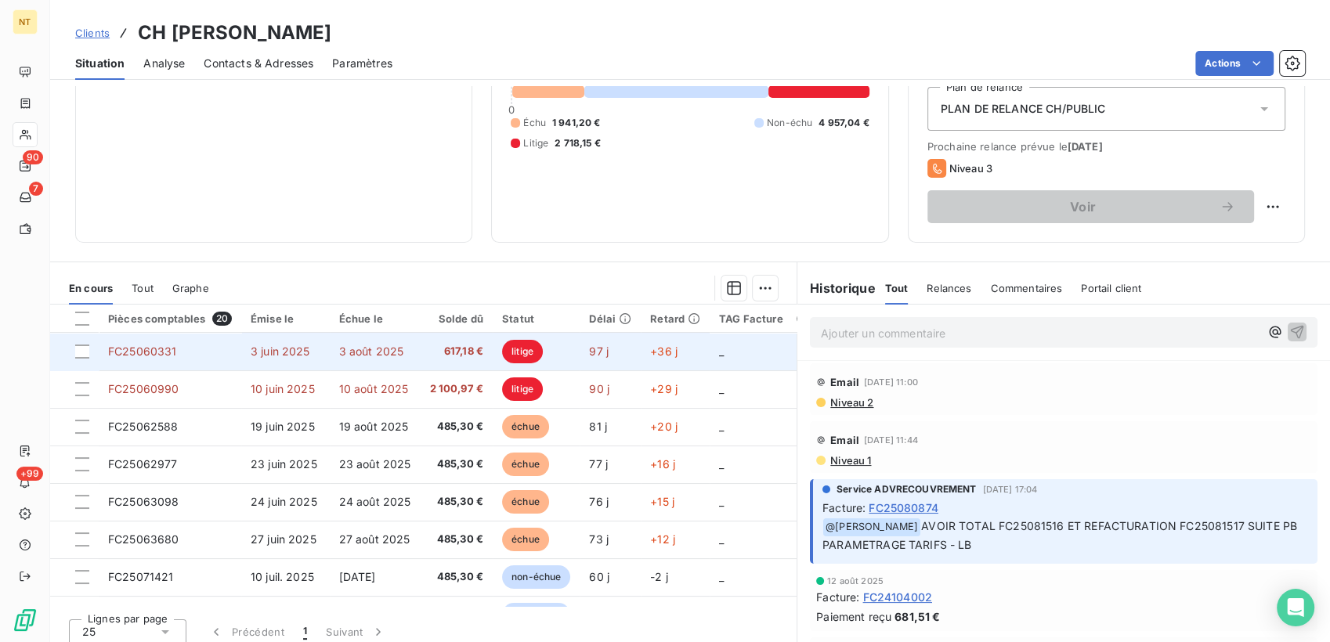
click at [590, 349] on span "97 j" at bounding box center [599, 351] width 20 height 13
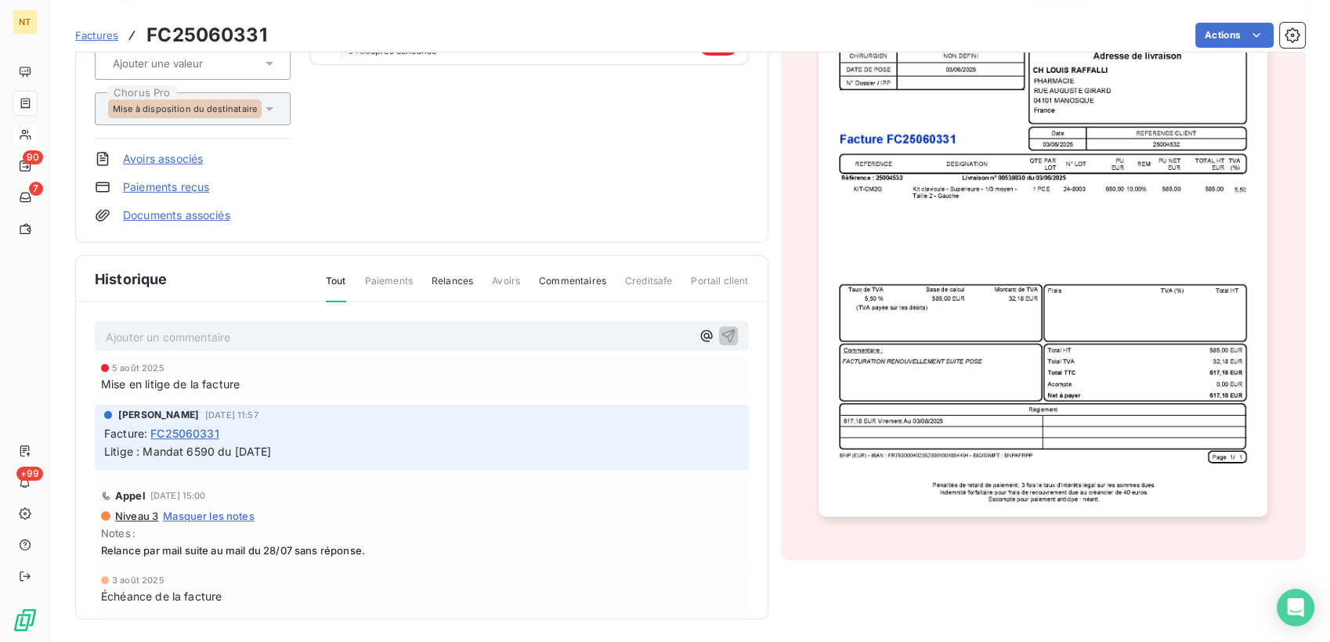
scroll to position [223, 0]
drag, startPoint x: 102, startPoint y: 454, endPoint x: 300, endPoint y: 456, distance: 198.2
click at [300, 456] on div "[PERSON_NAME] [DATE] 11:57 Facture : FC25060331 Litige : Mandat 6590 du [DATE]" at bounding box center [422, 437] width 654 height 66
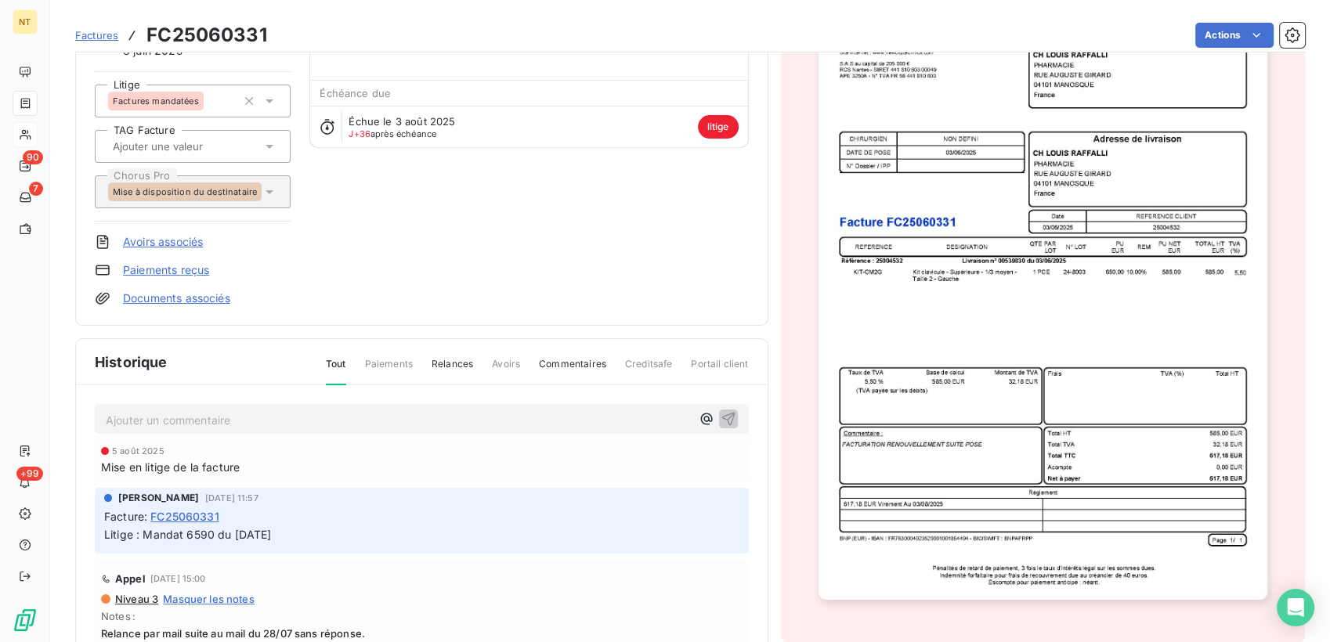
scroll to position [0, 0]
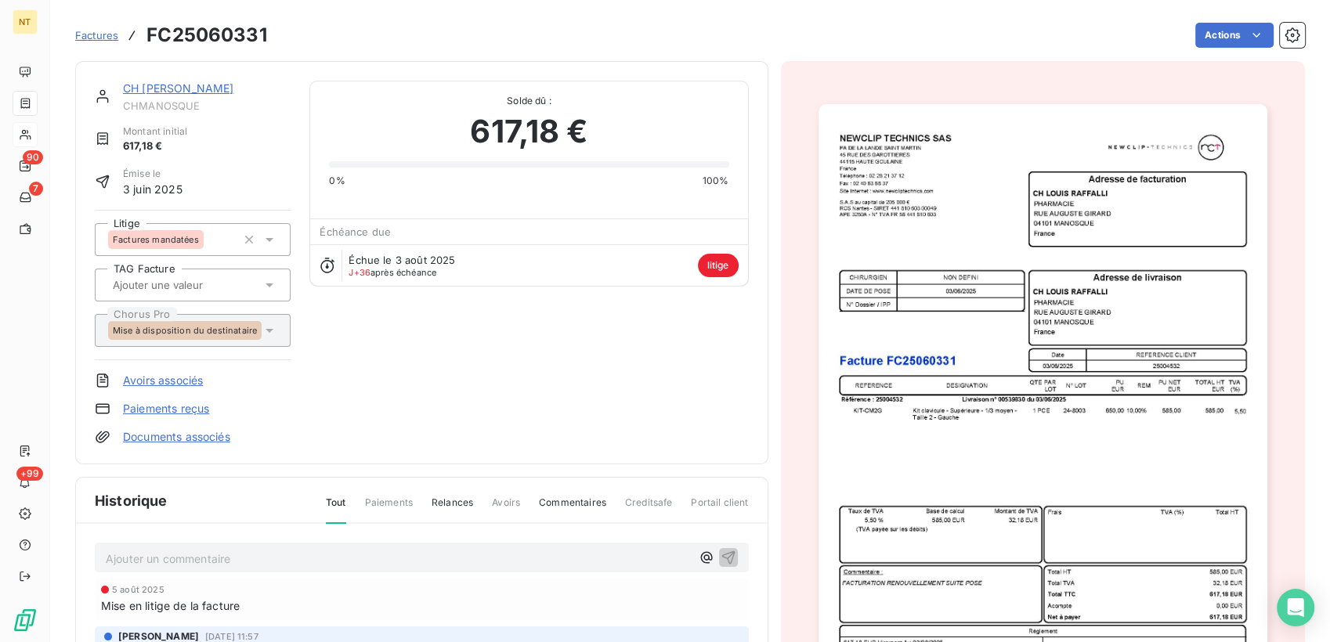
click at [201, 89] on link "CH [PERSON_NAME]" at bounding box center [178, 87] width 110 height 13
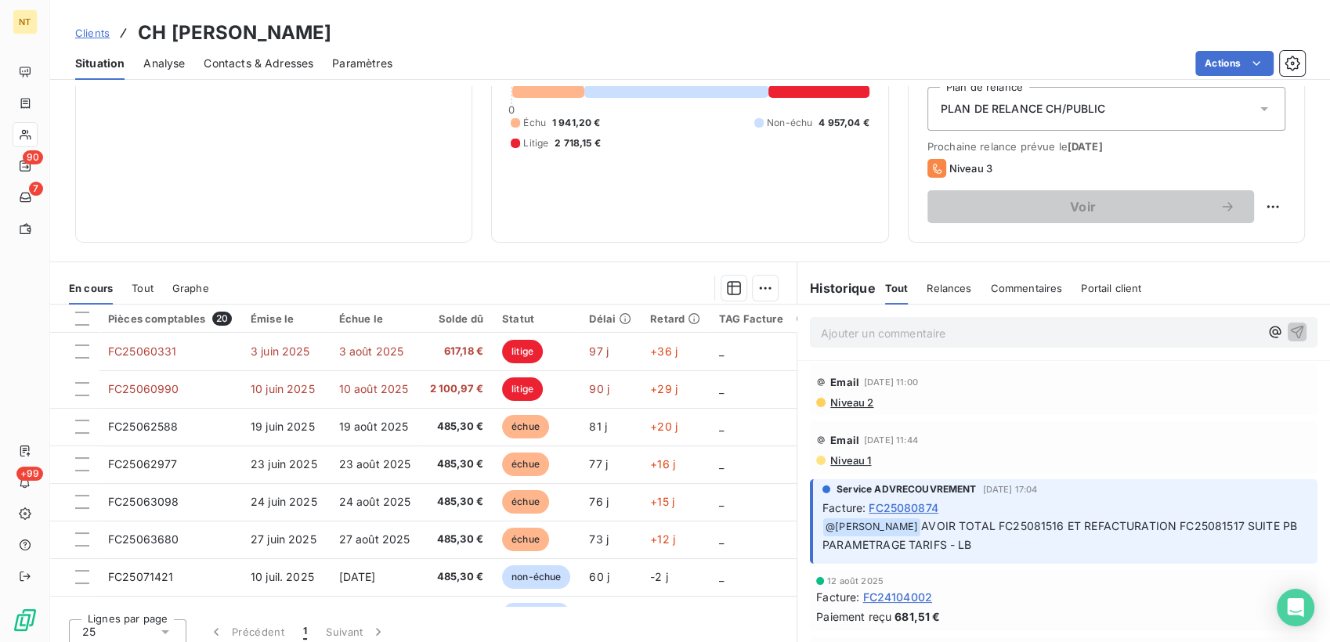
scroll to position [87, 0]
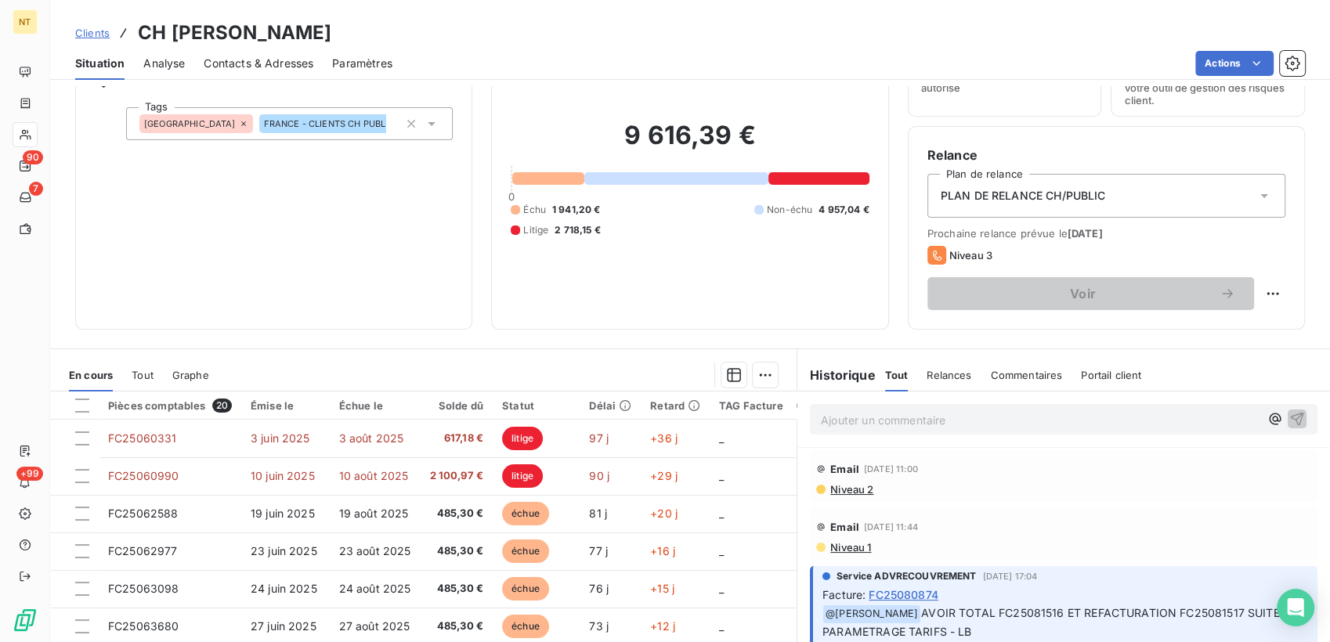
click at [240, 62] on span "Contacts & Adresses" at bounding box center [259, 64] width 110 height 16
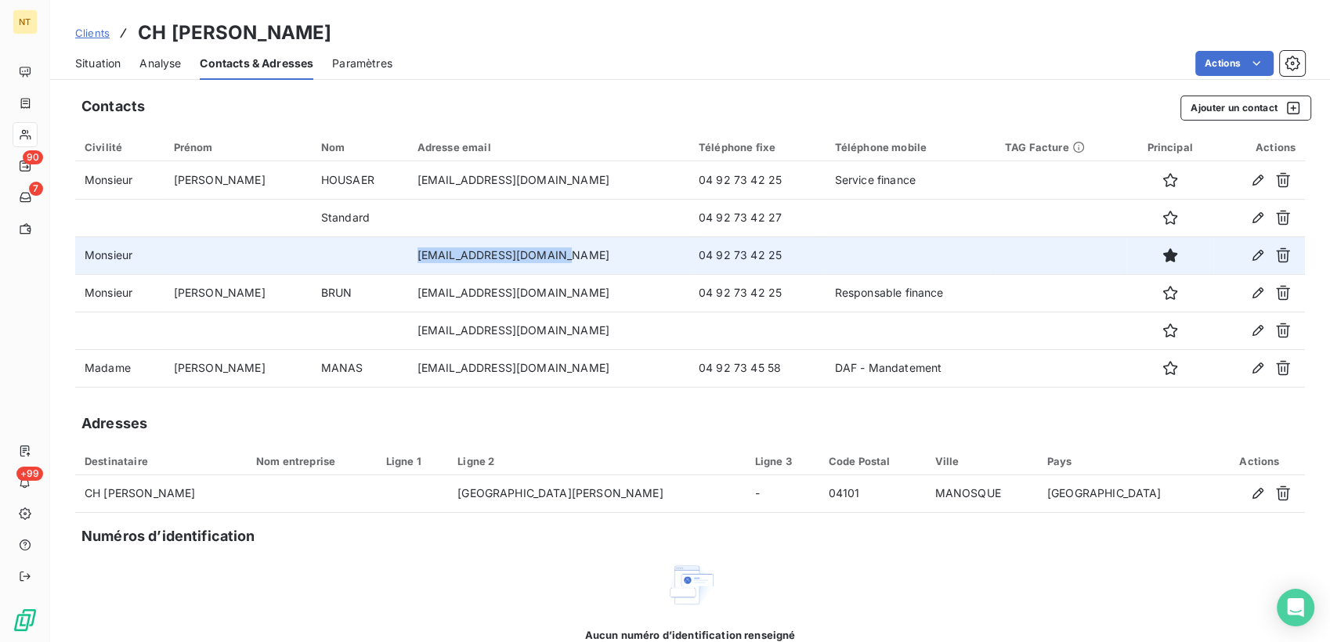
drag, startPoint x: 380, startPoint y: 260, endPoint x: 526, endPoint y: 264, distance: 146.5
click at [526, 264] on td "[EMAIL_ADDRESS][DOMAIN_NAME]" at bounding box center [548, 256] width 281 height 38
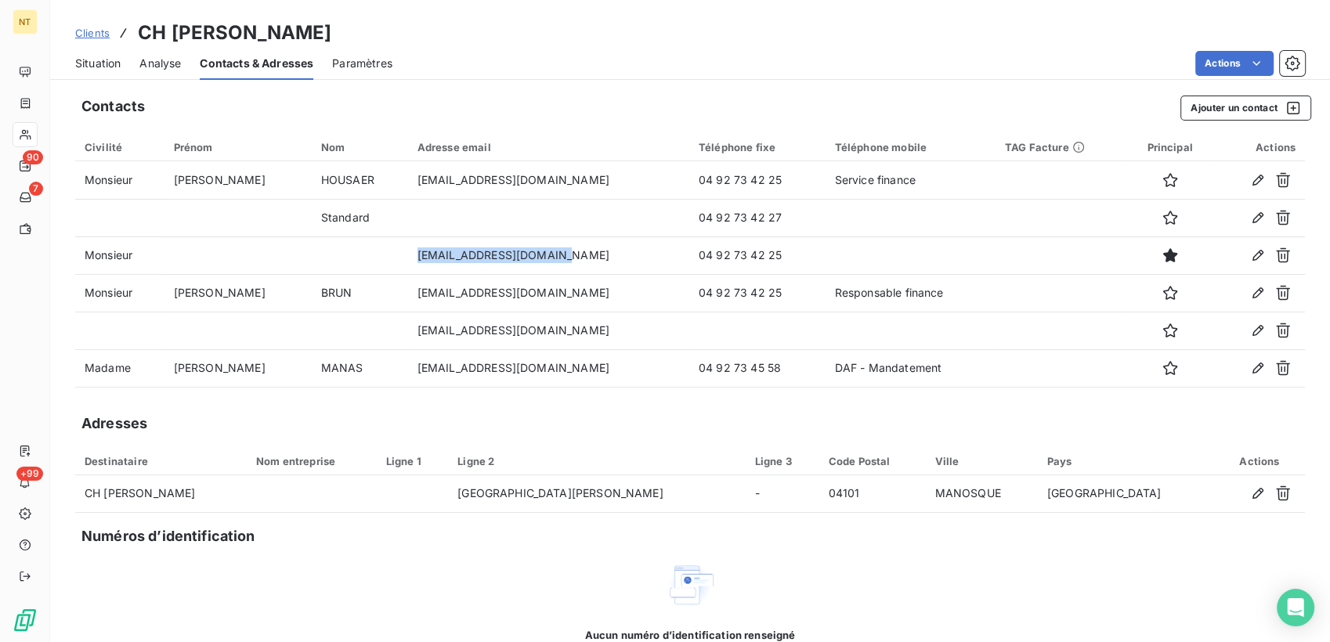
click at [113, 61] on span "Situation" at bounding box center [97, 64] width 45 height 16
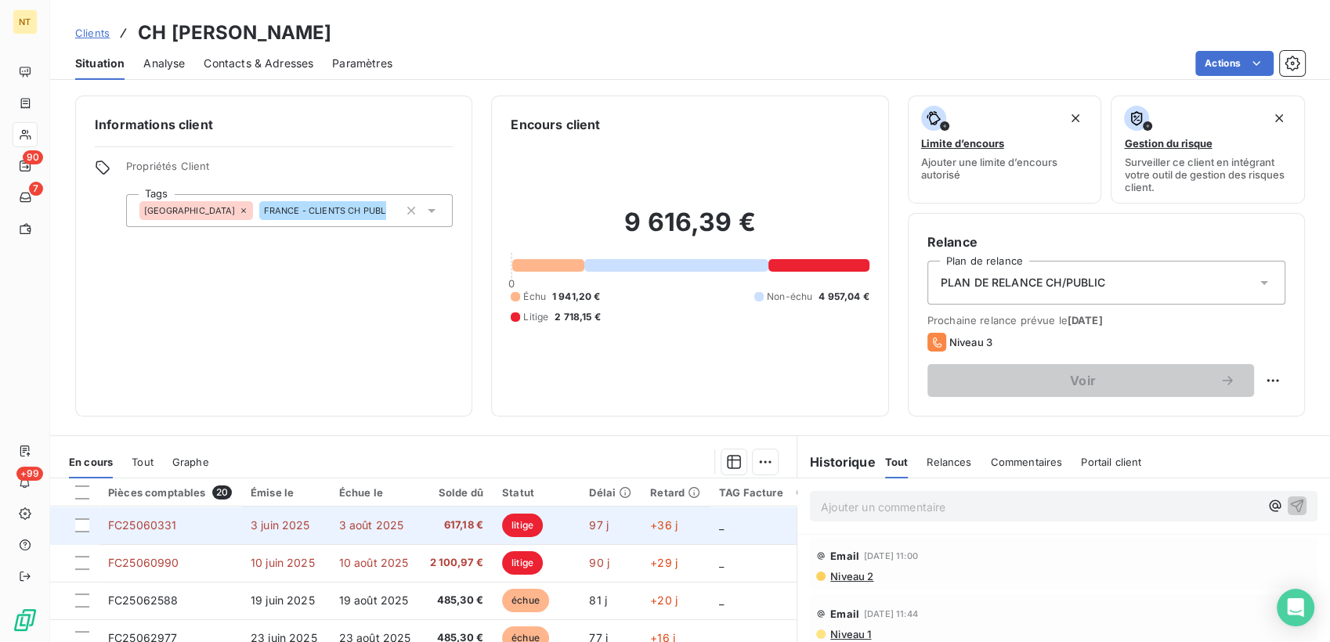
click at [346, 542] on td "3 août 2025" at bounding box center [375, 526] width 91 height 38
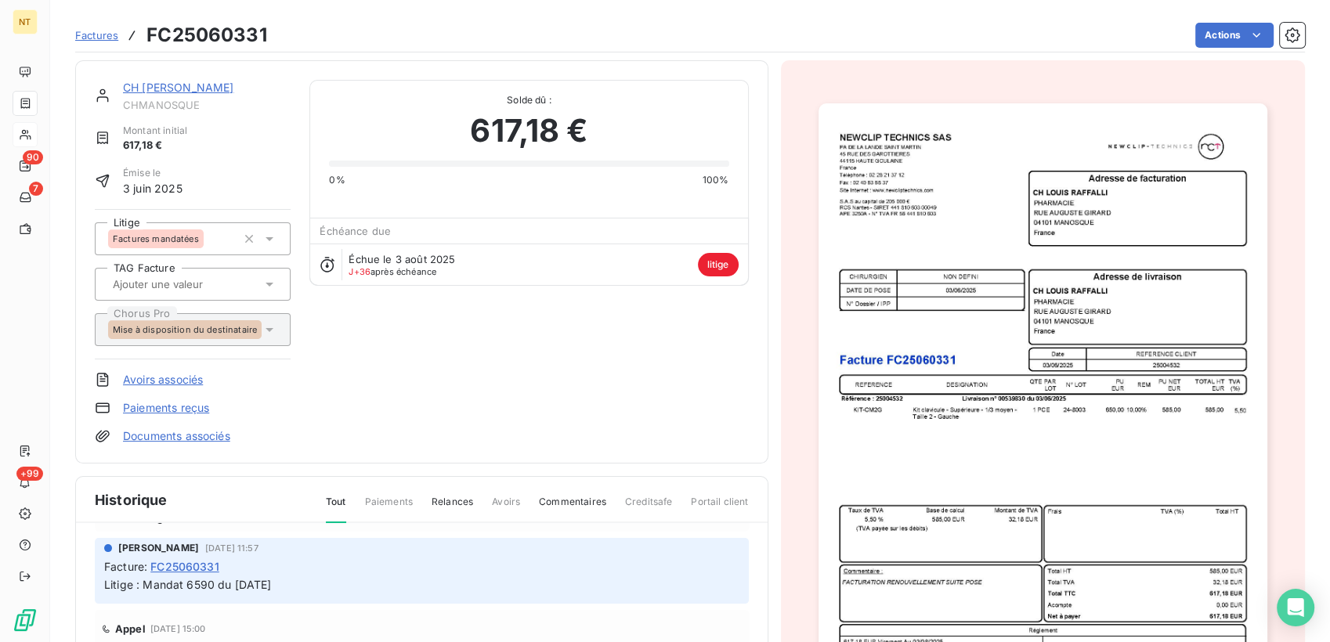
scroll to position [63, 0]
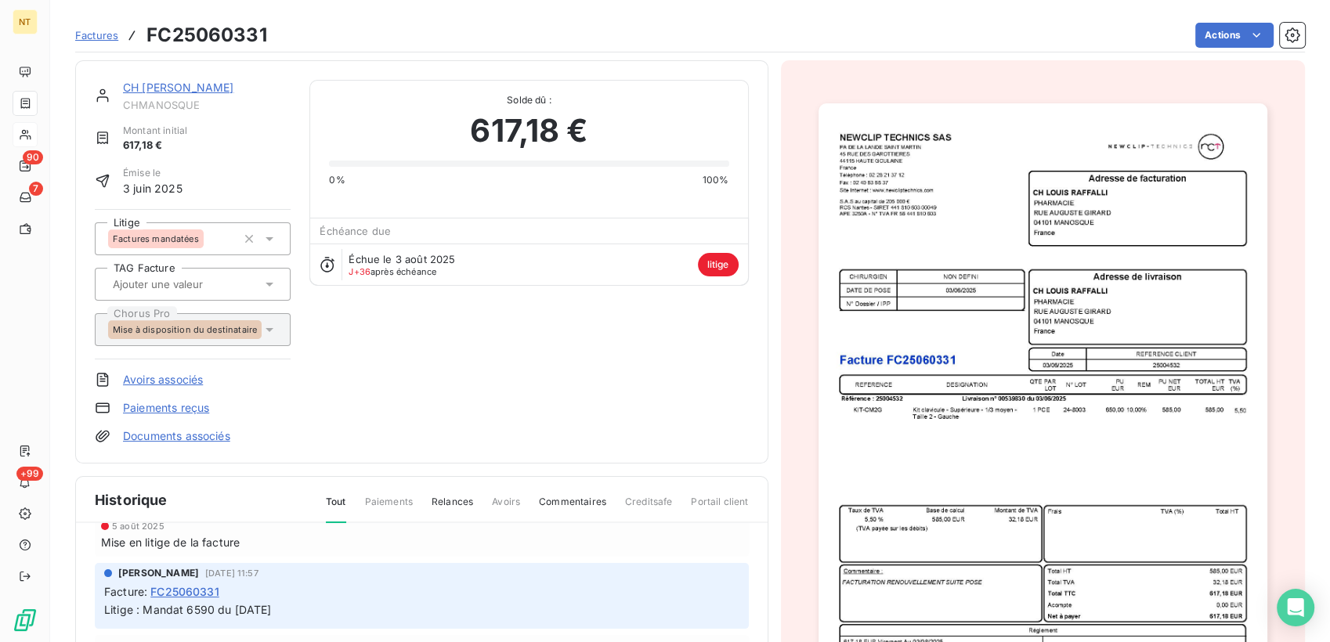
click at [203, 84] on link "CH [PERSON_NAME]" at bounding box center [178, 87] width 110 height 13
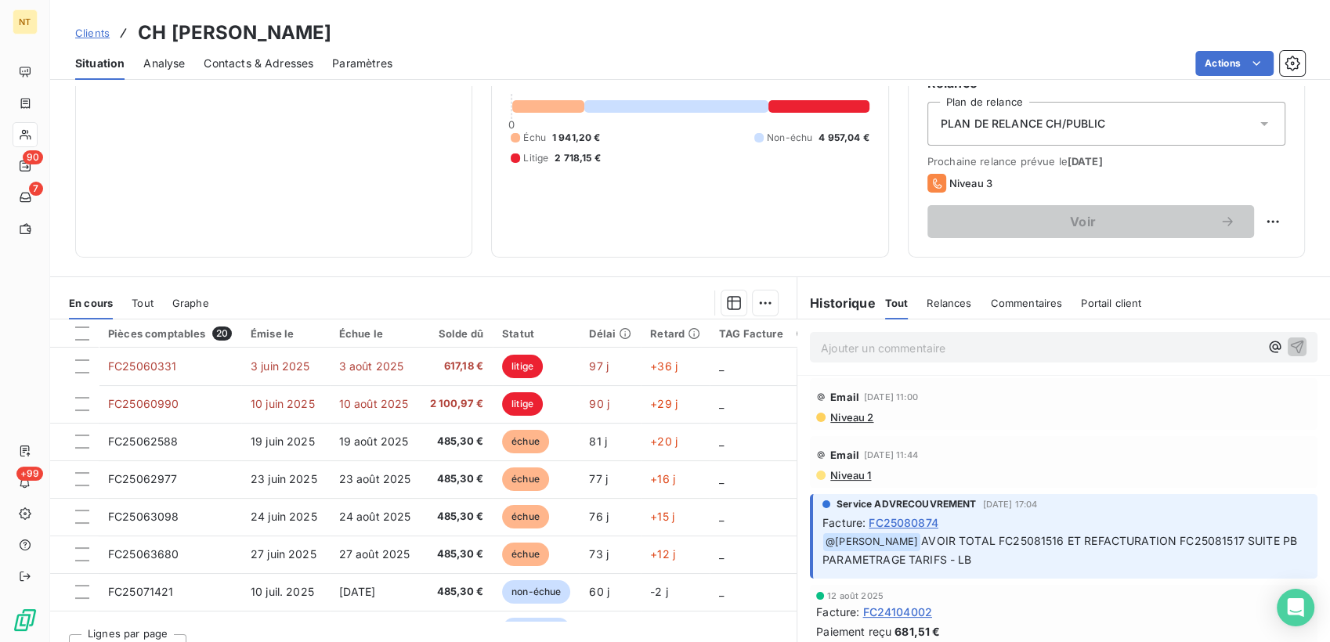
scroll to position [174, 0]
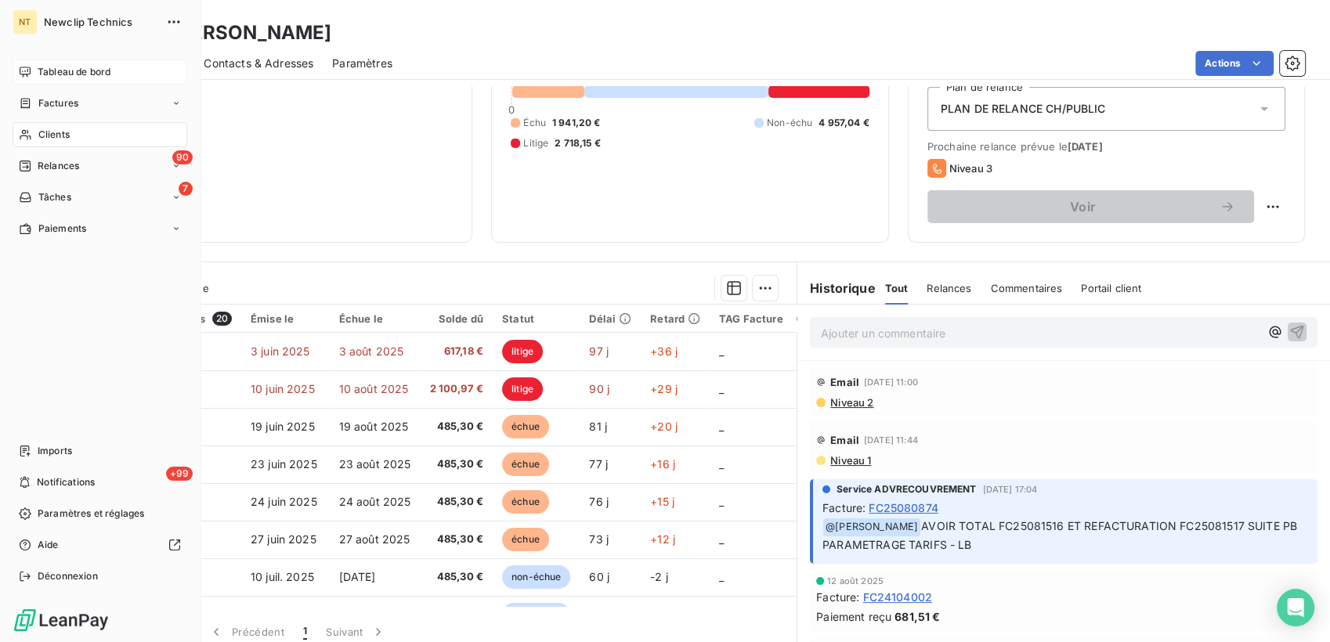
click at [25, 76] on icon at bounding box center [25, 72] width 13 height 13
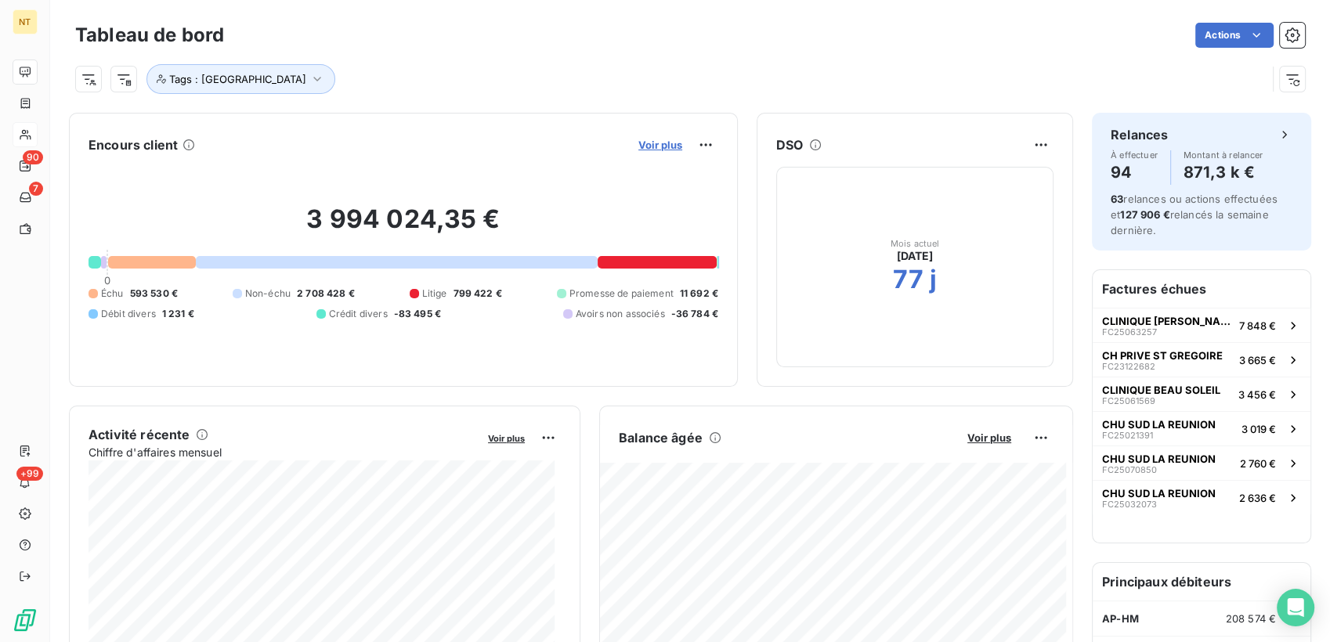
click at [645, 150] on span "Voir plus" at bounding box center [660, 145] width 44 height 13
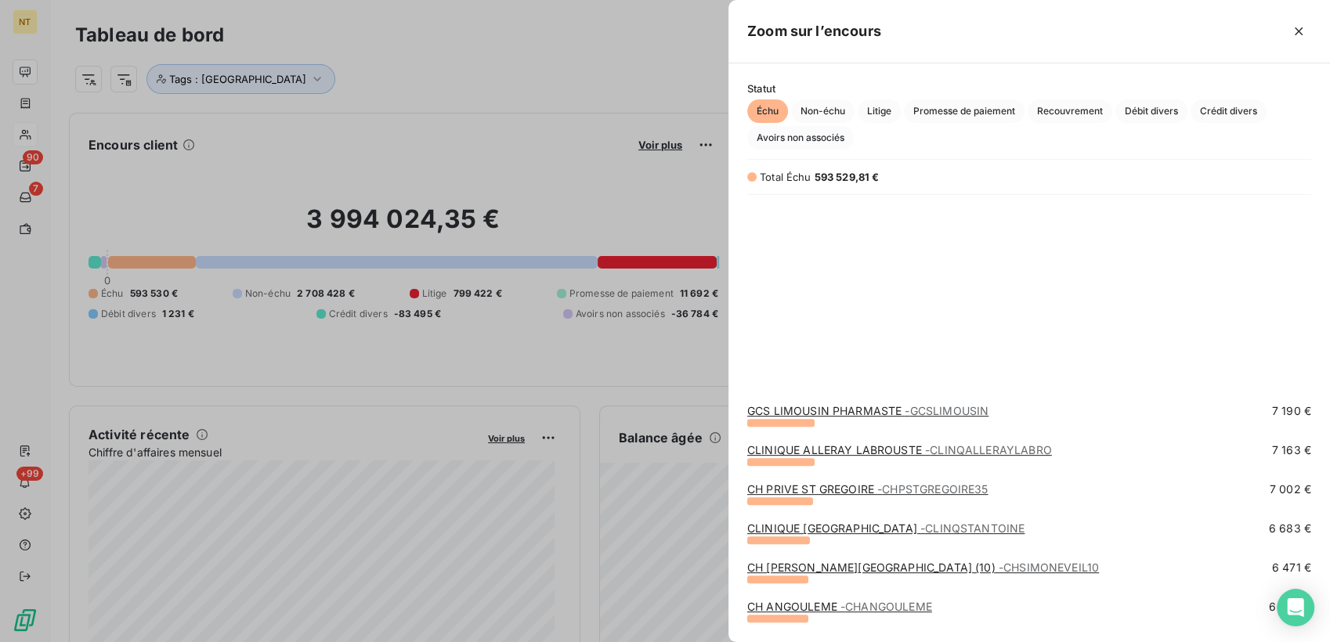
scroll to position [870, 0]
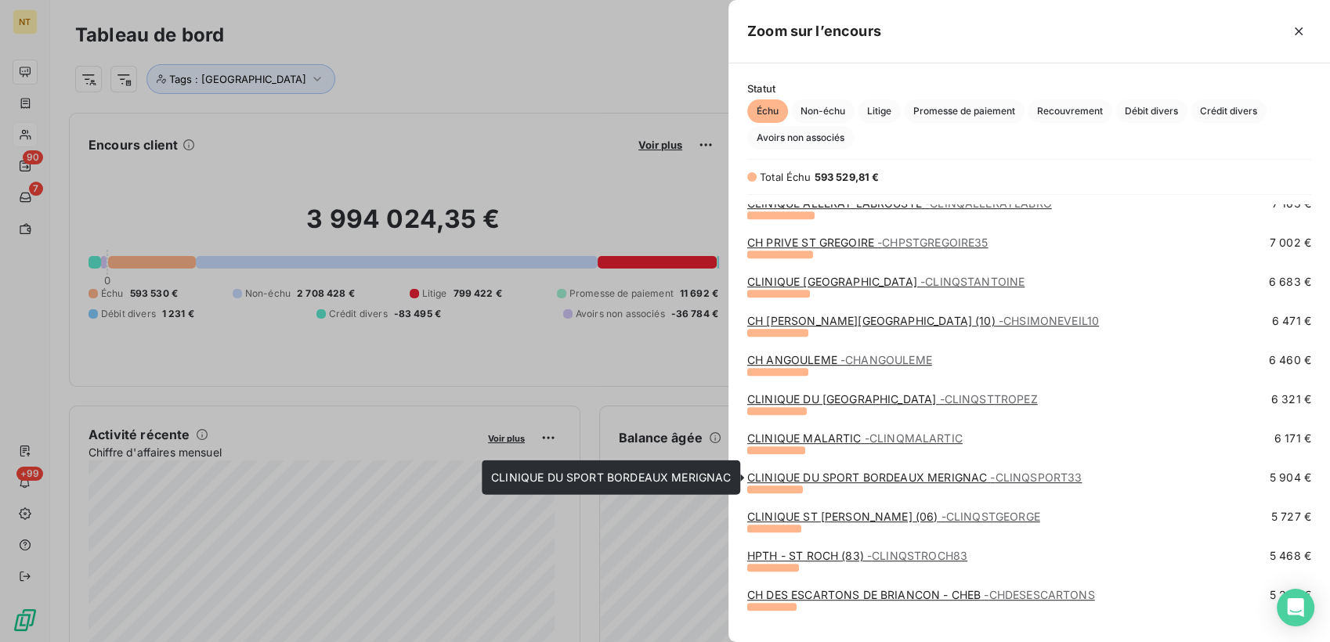
click at [887, 477] on link "CLINIQUE DU SPORT BORDEAUX MERIGNAC - CLINQSPORT33" at bounding box center [914, 477] width 334 height 13
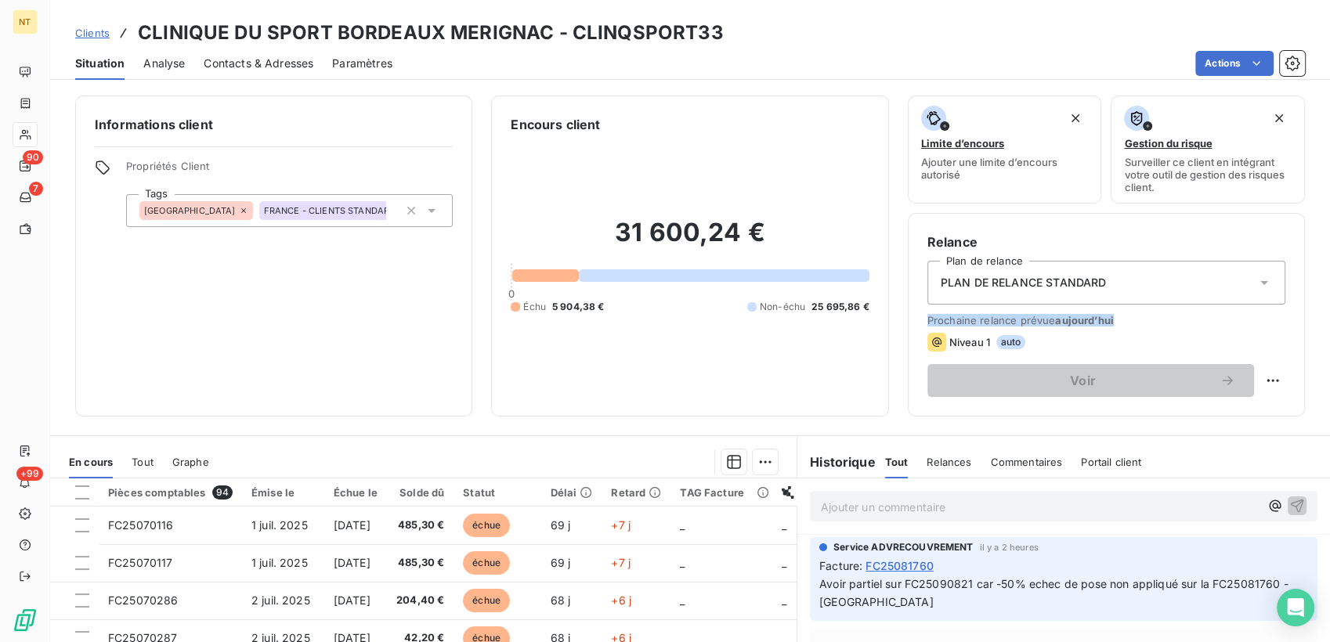
drag, startPoint x: 916, startPoint y: 320, endPoint x: 1112, endPoint y: 327, distance: 195.9
click at [1112, 327] on div "Relance Plan de relance PLAN DE RELANCE STANDARD Prochaine relance prévue [DATE…" at bounding box center [1106, 315] width 397 height 204
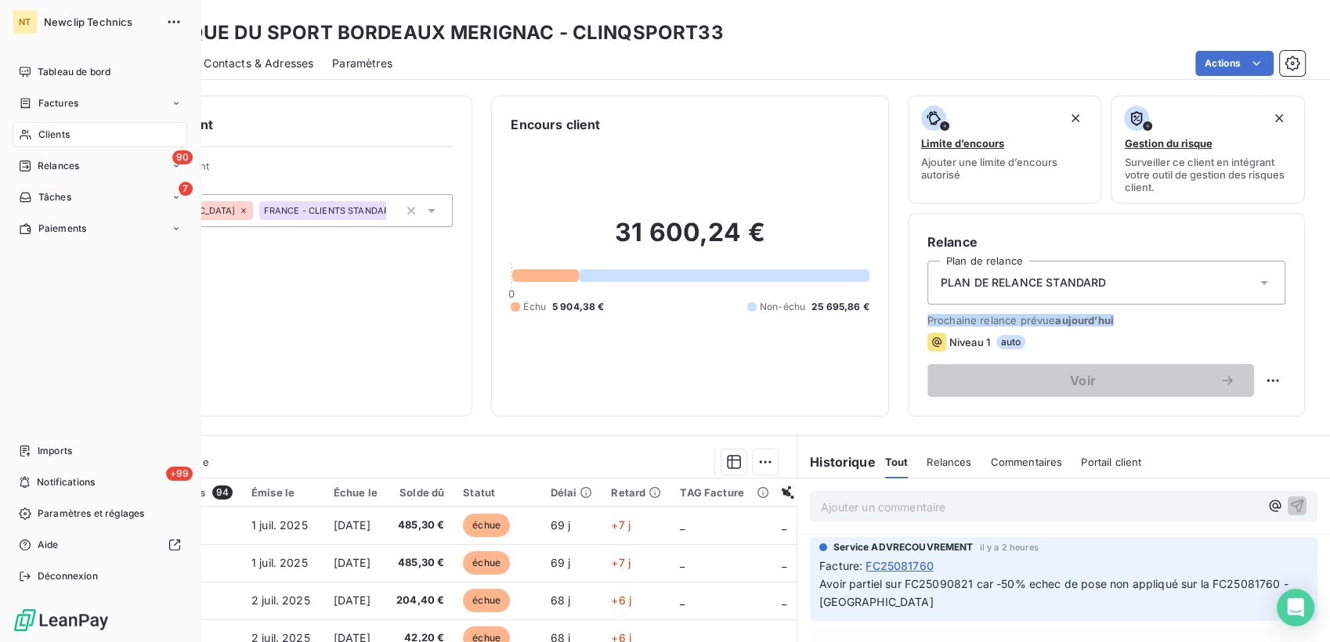
drag, startPoint x: 92, startPoint y: 31, endPoint x: 49, endPoint y: 71, distance: 58.7
click at [38, 70] on span "Tableau de bord" at bounding box center [74, 72] width 73 height 14
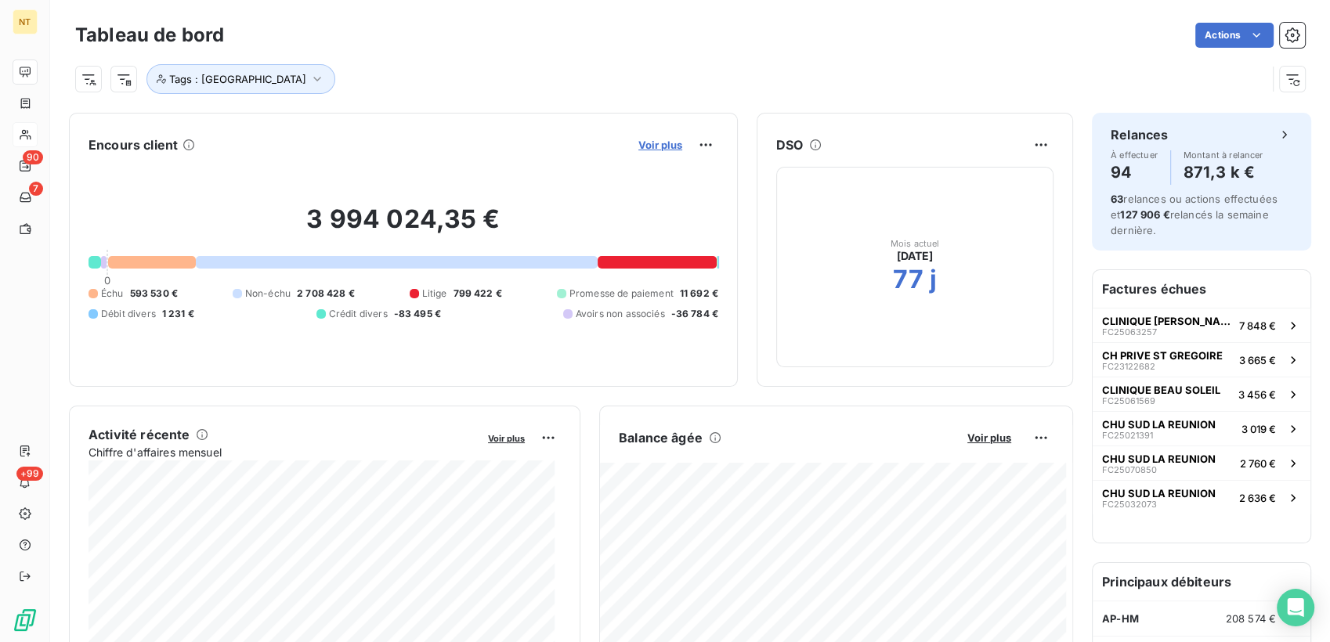
click at [645, 141] on span "Voir plus" at bounding box center [660, 145] width 44 height 13
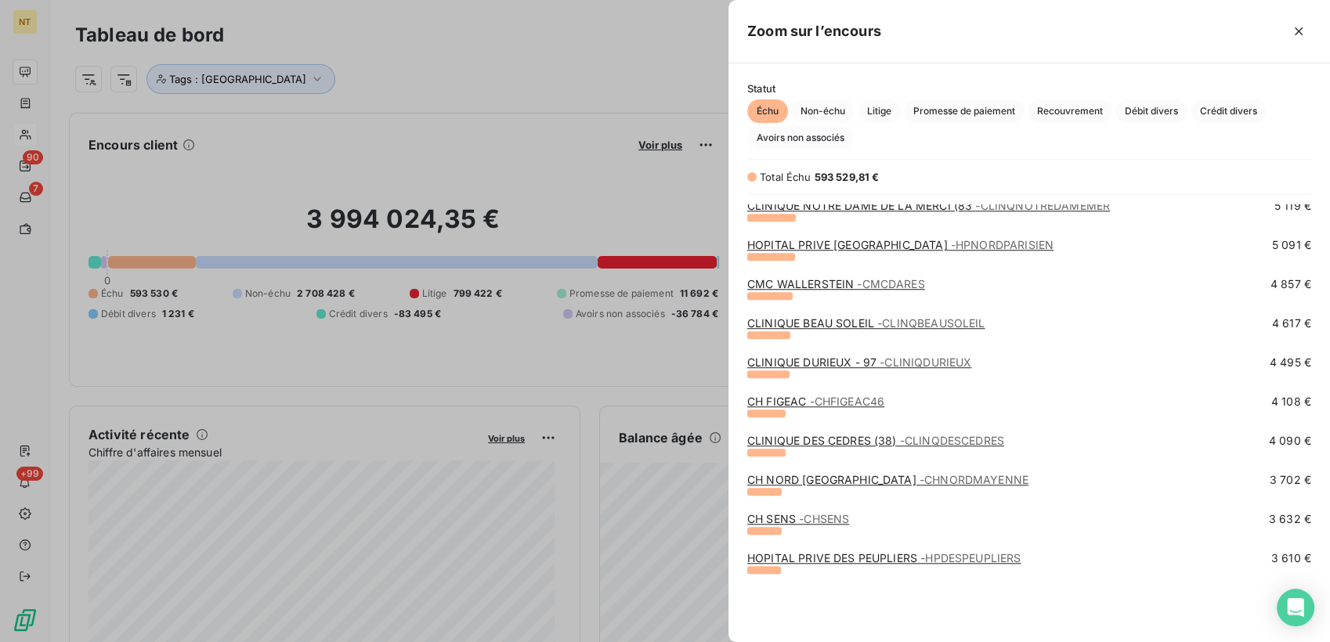
scroll to position [1392, 0]
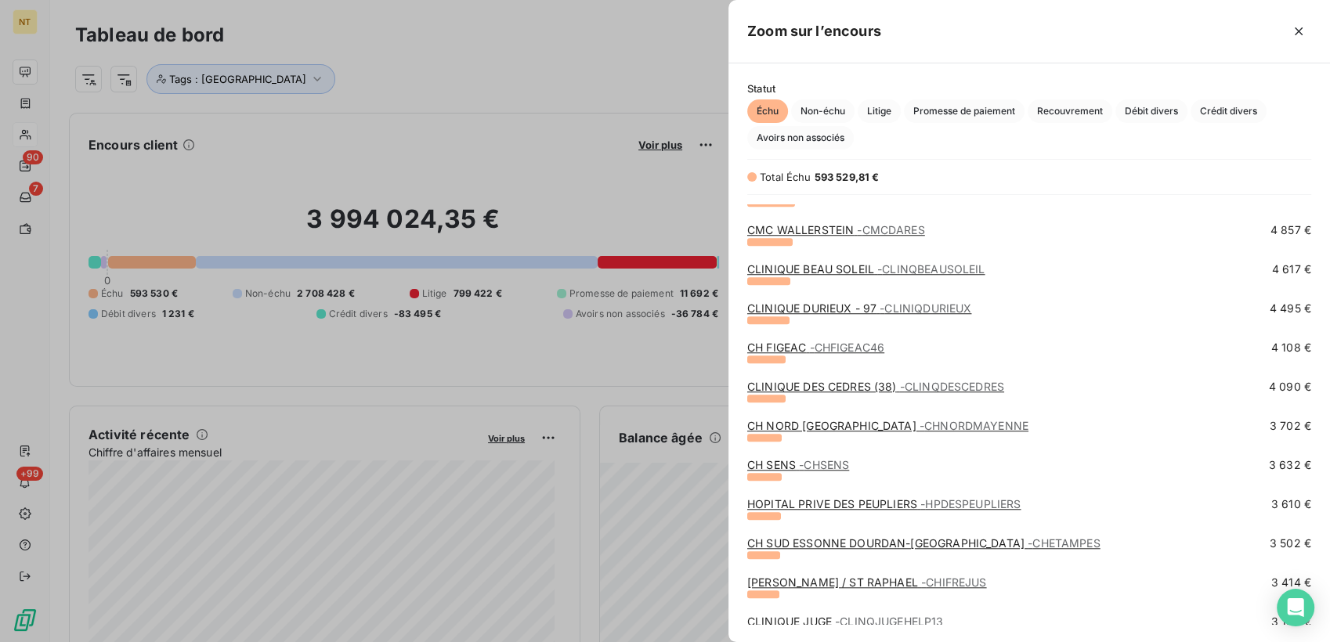
click at [852, 385] on link "CLINIQUE DES CEDRES (38) - CLINQDESCEDRES" at bounding box center [875, 386] width 257 height 13
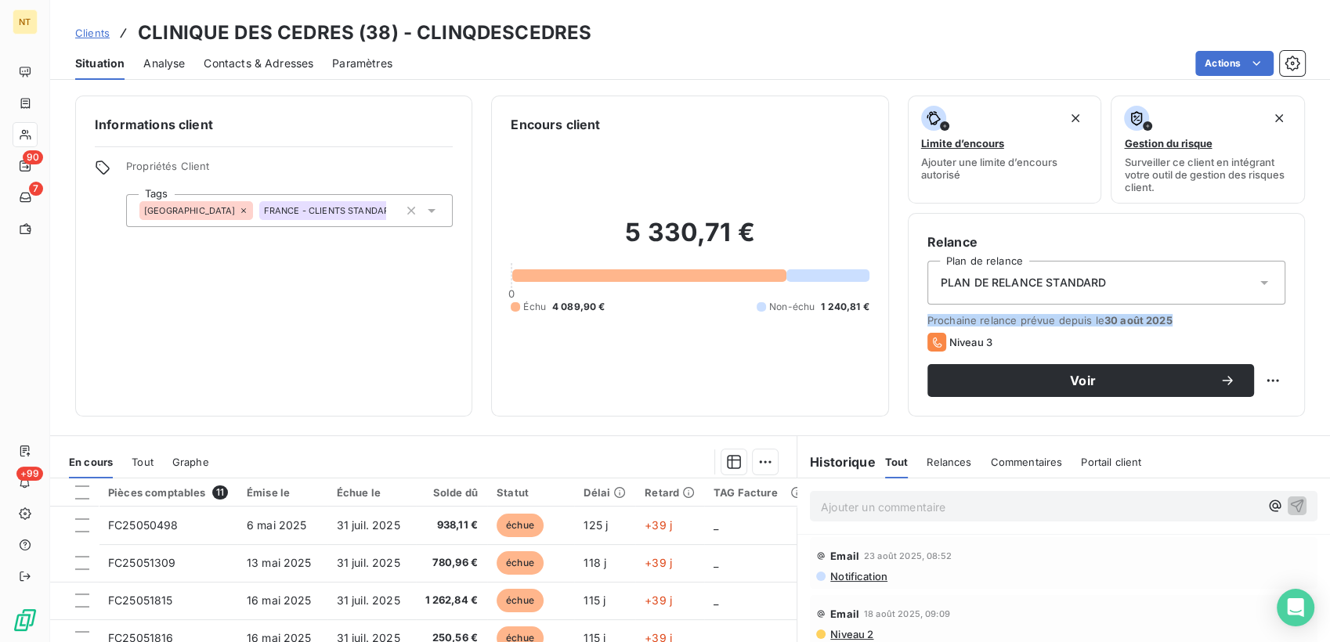
drag, startPoint x: 921, startPoint y: 319, endPoint x: 1166, endPoint y: 326, distance: 244.5
click at [1166, 326] on span "Prochaine relance prévue depuis le [DATE]" at bounding box center [1106, 320] width 358 height 13
drag, startPoint x: 1166, startPoint y: 326, endPoint x: 1191, endPoint y: 323, distance: 25.3
click at [1191, 323] on span "Prochaine relance prévue depuis le [DATE]" at bounding box center [1106, 320] width 358 height 13
click at [256, 61] on span "Contacts & Adresses" at bounding box center [259, 64] width 110 height 16
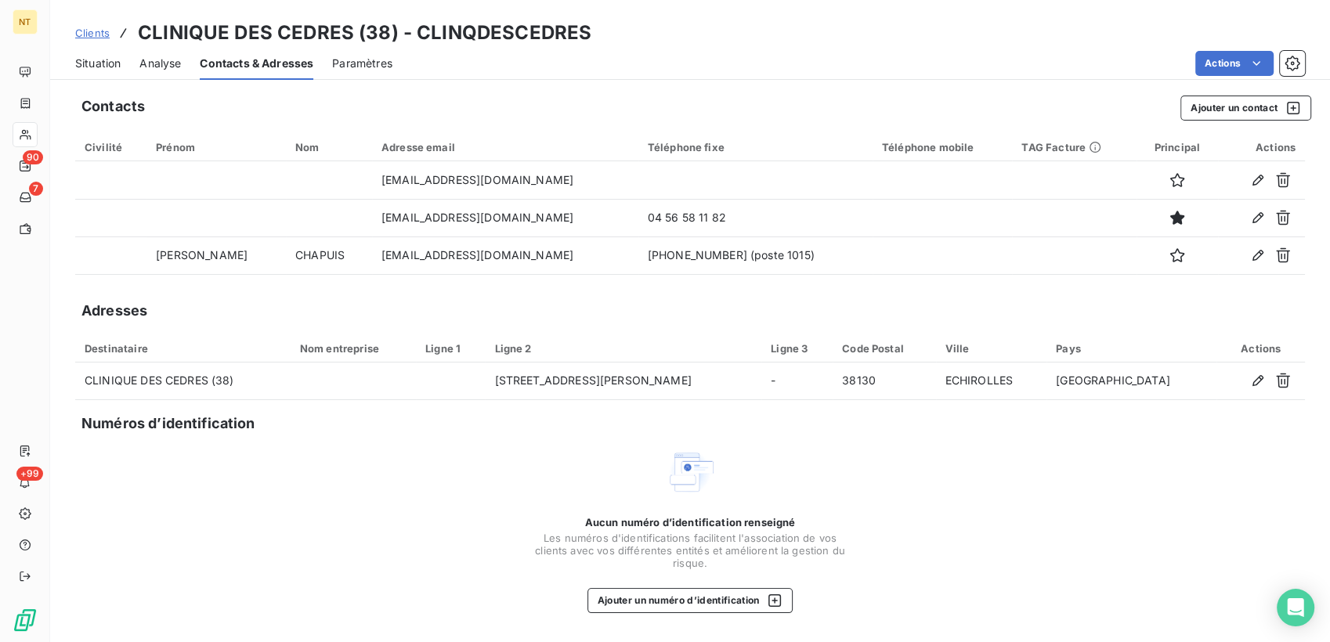
click at [111, 67] on span "Situation" at bounding box center [97, 64] width 45 height 16
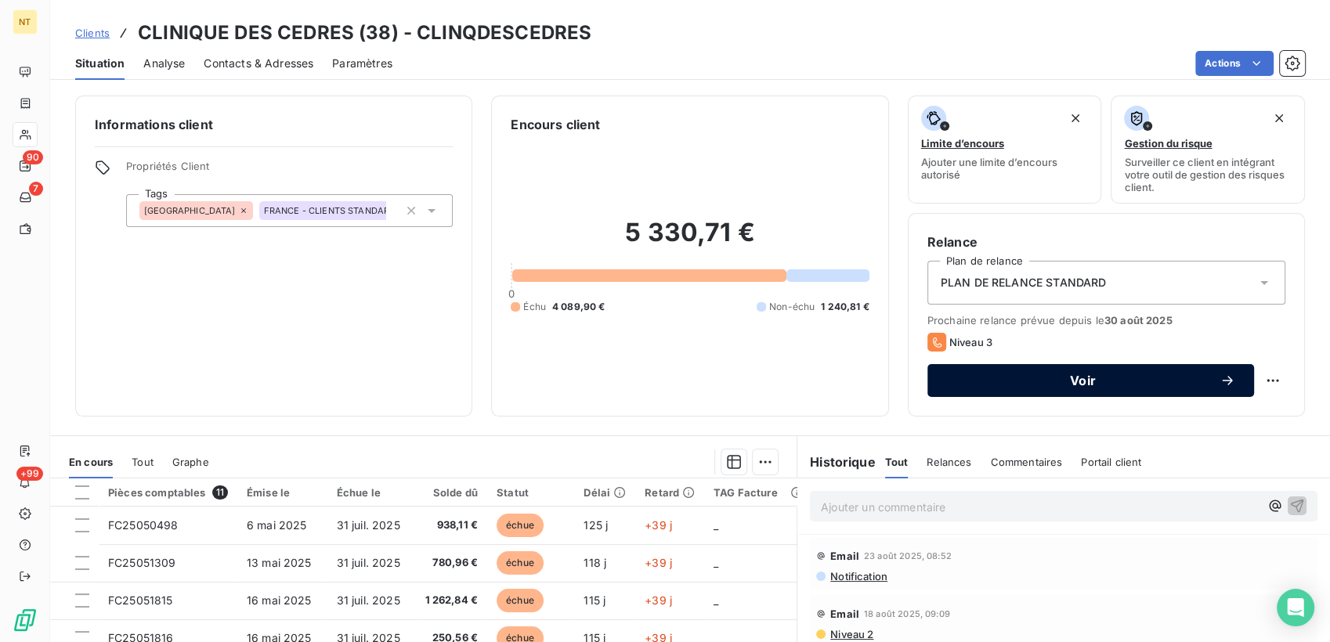
click at [1149, 381] on span "Voir" at bounding box center [1082, 380] width 273 height 13
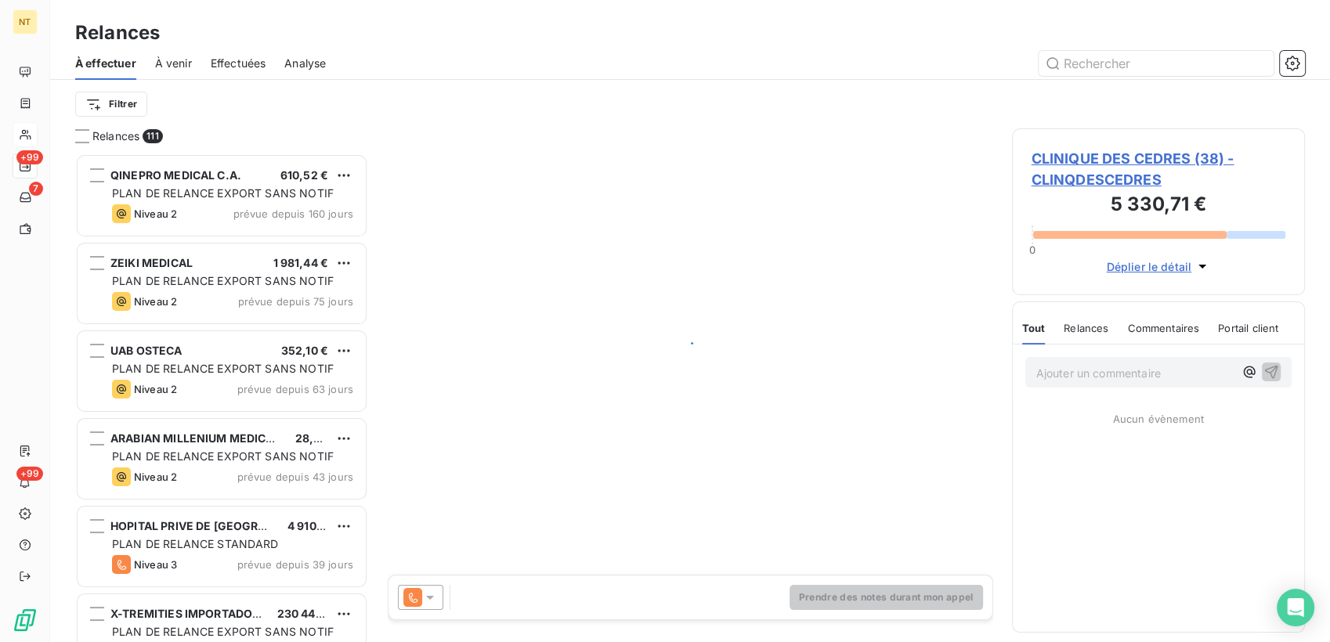
scroll to position [475, 280]
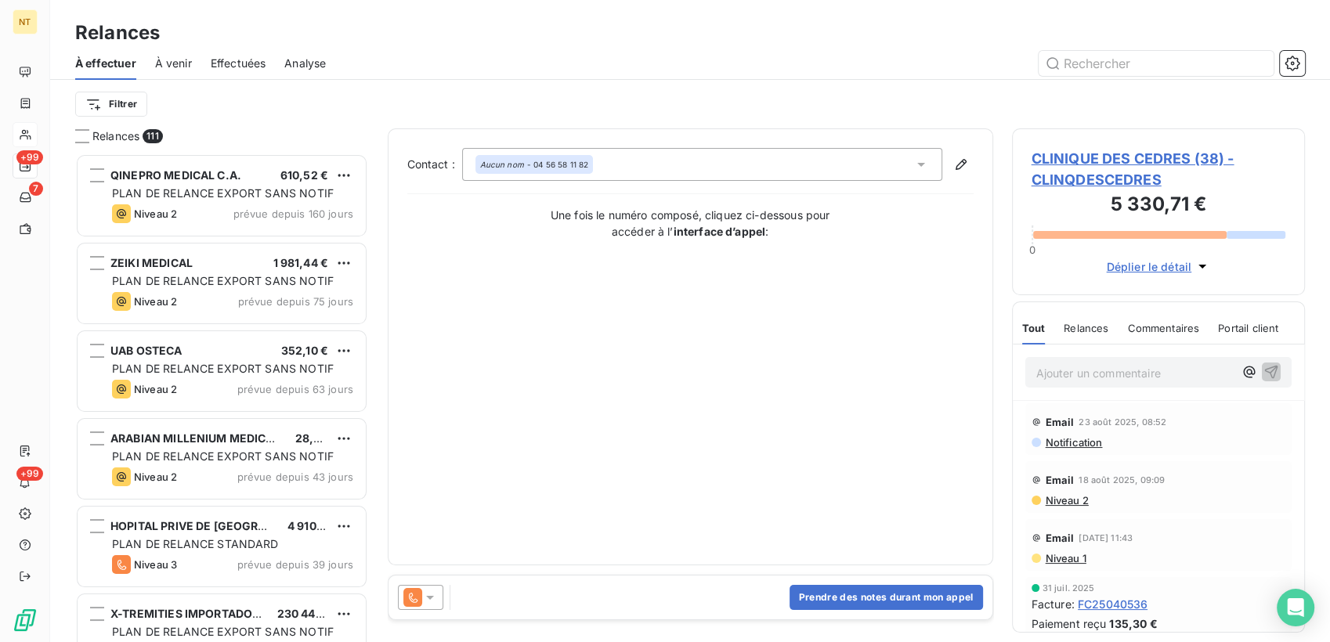
click at [1134, 164] on span "CLINIQUE DES CEDRES (38) - CLINQDESCEDRES" at bounding box center [1159, 169] width 255 height 42
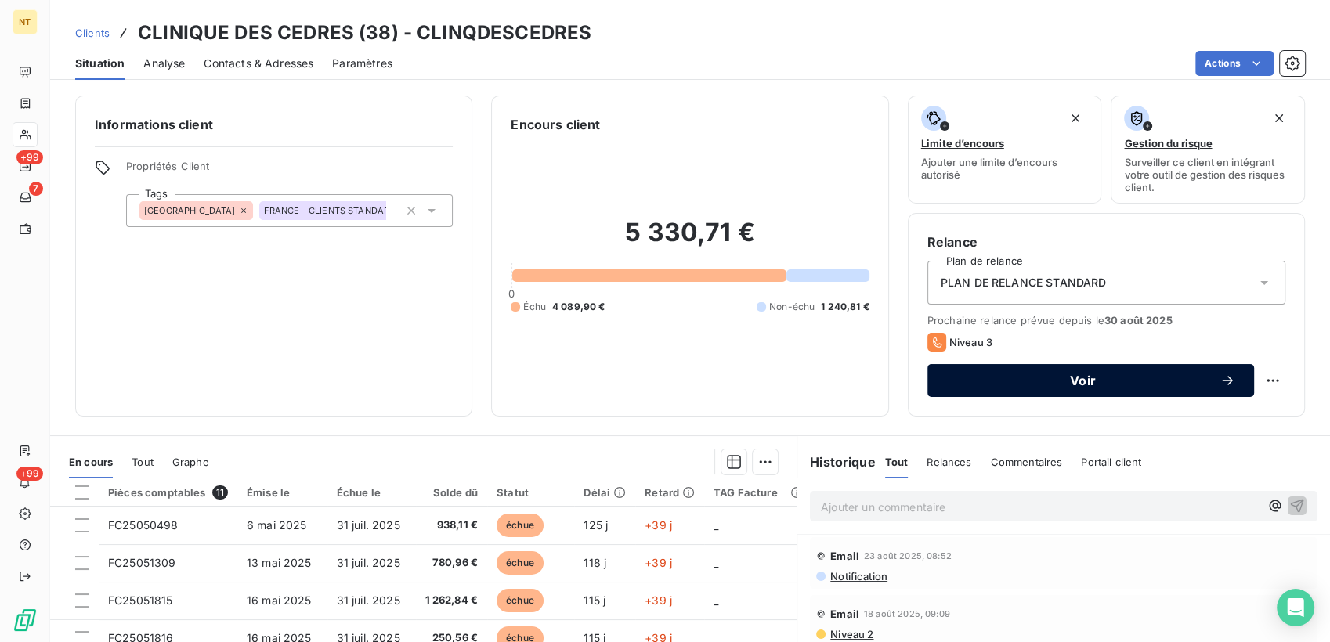
click at [1157, 385] on span "Voir" at bounding box center [1082, 380] width 273 height 13
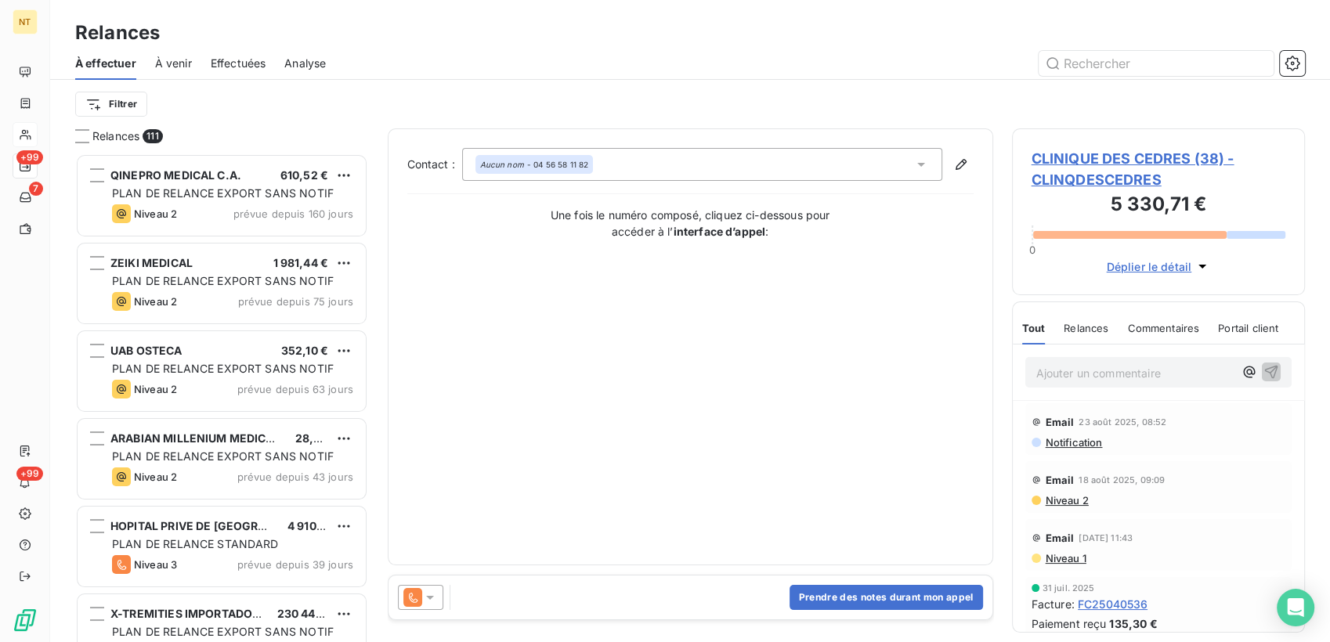
scroll to position [475, 280]
click at [949, 603] on button "Prendre des notes durant mon appel" at bounding box center [886, 597] width 193 height 25
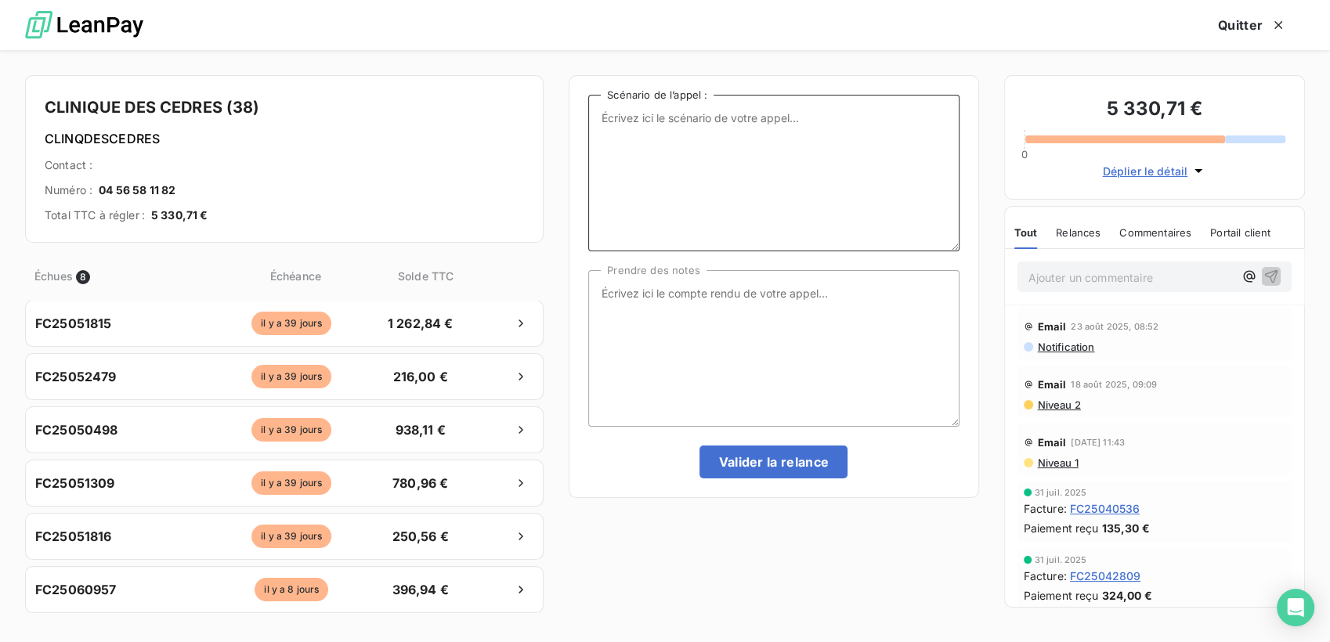
click at [734, 154] on textarea "Scénario de l’appel :" at bounding box center [773, 173] width 371 height 157
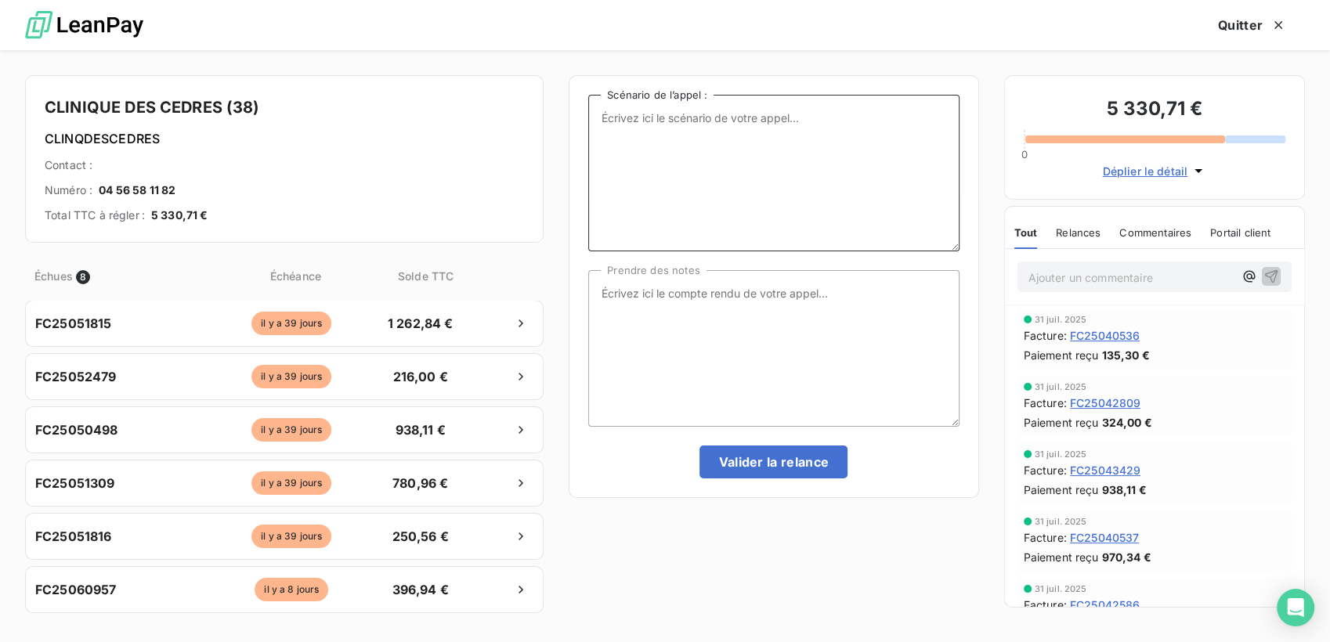
scroll to position [174, 0]
click at [667, 293] on textarea "Prendre des notes" at bounding box center [773, 348] width 371 height 157
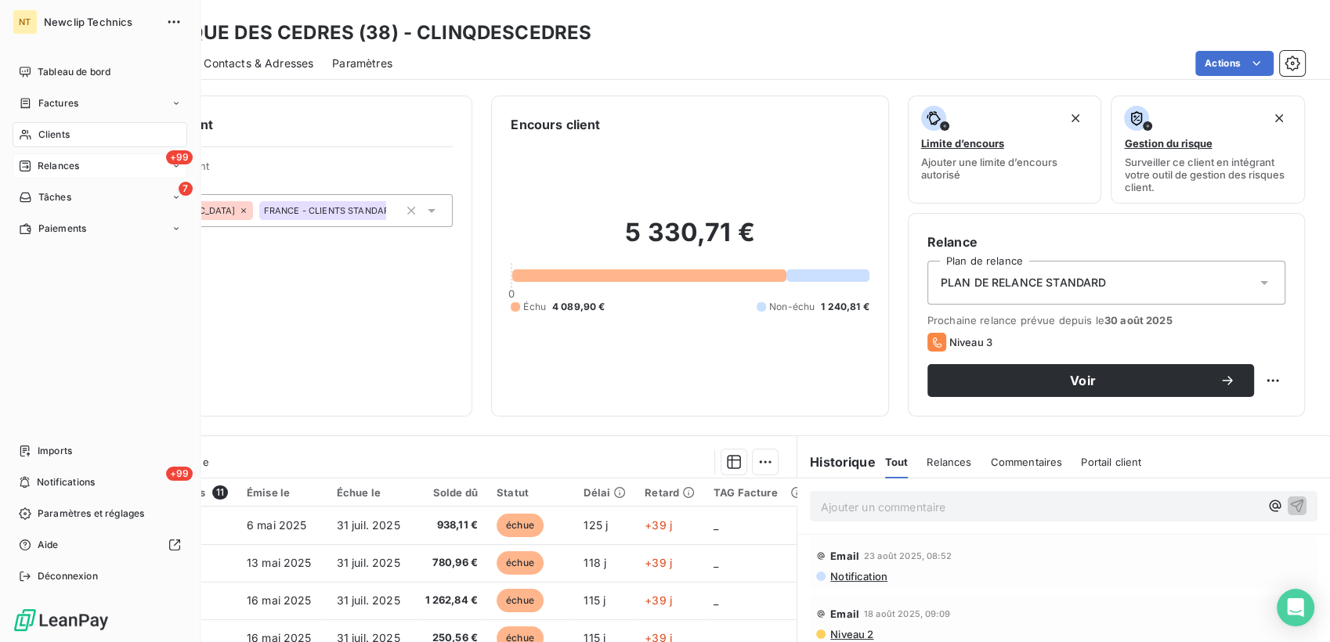
click at [84, 164] on div "+99 Relances" at bounding box center [100, 166] width 175 height 25
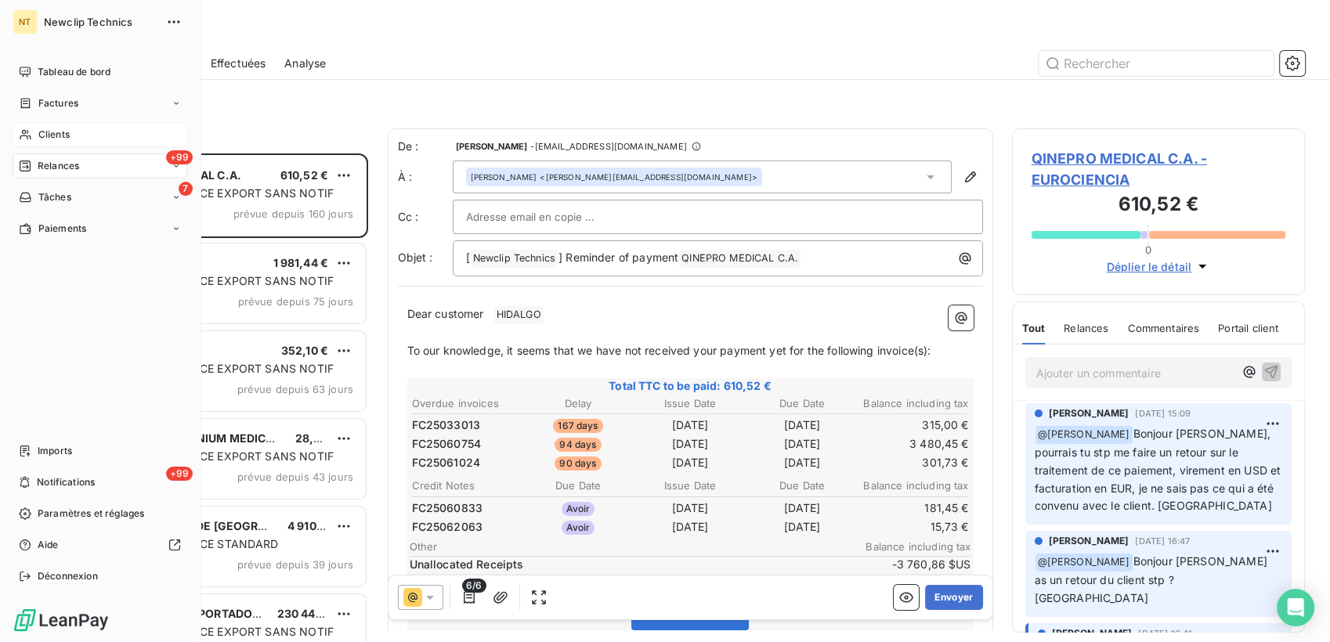
scroll to position [475, 280]
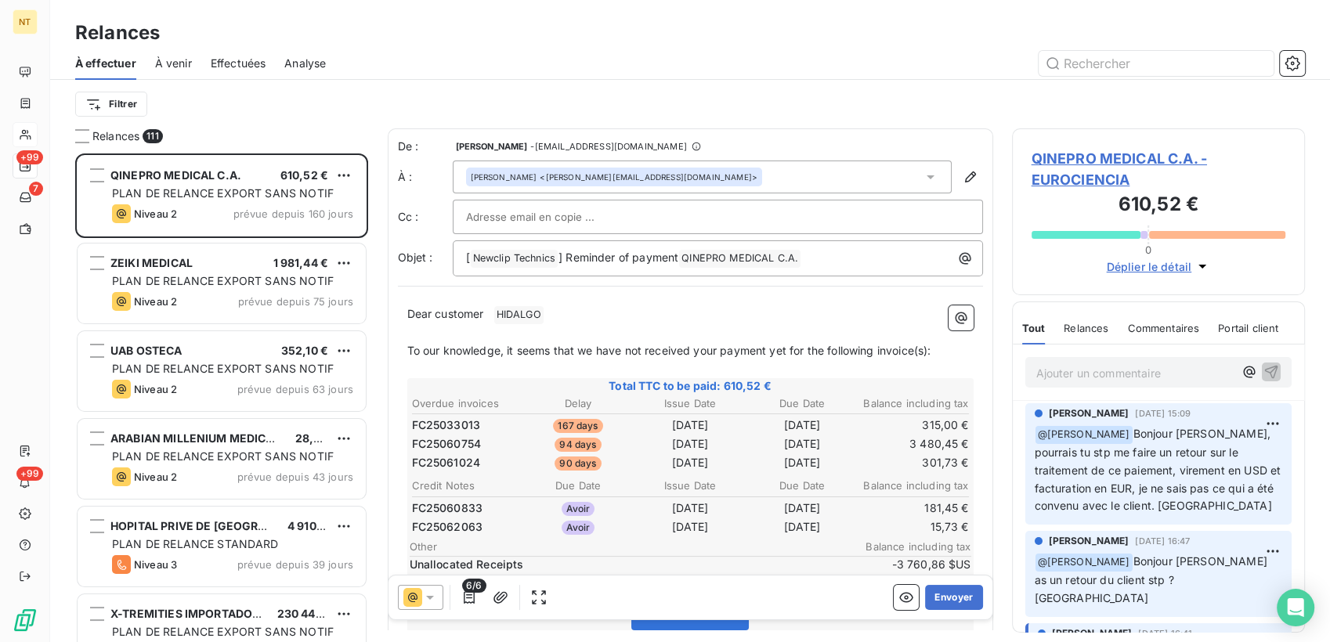
click at [222, 120] on div "Filtrer" at bounding box center [690, 104] width 1230 height 49
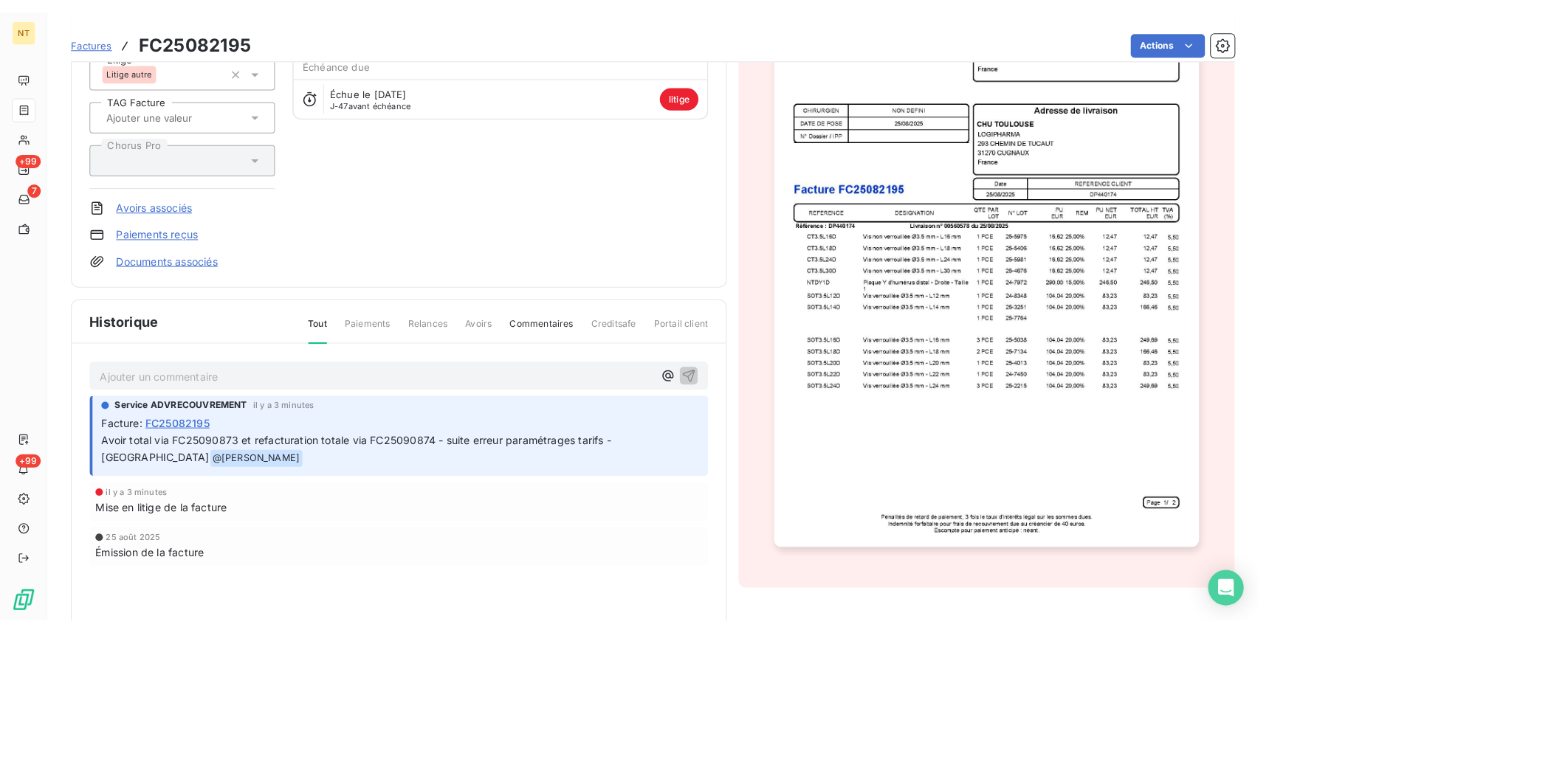
scroll to position [34, 0]
